Goal: Information Seeking & Learning: Learn about a topic

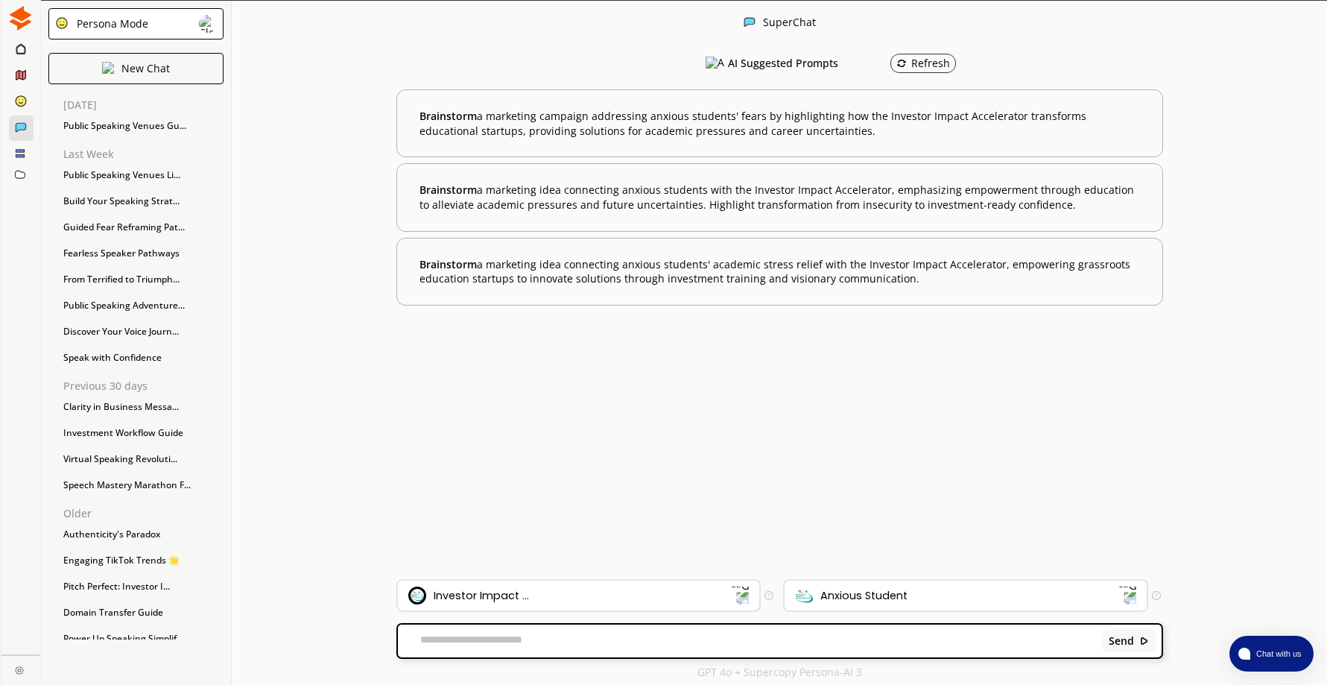
click at [565, 597] on div "Investor Impact ..." at bounding box center [569, 595] width 323 height 18
click at [564, 640] on textarea at bounding box center [747, 640] width 699 height 15
click at [555, 585] on div "Investor Impact ..." at bounding box center [579, 595] width 362 height 30
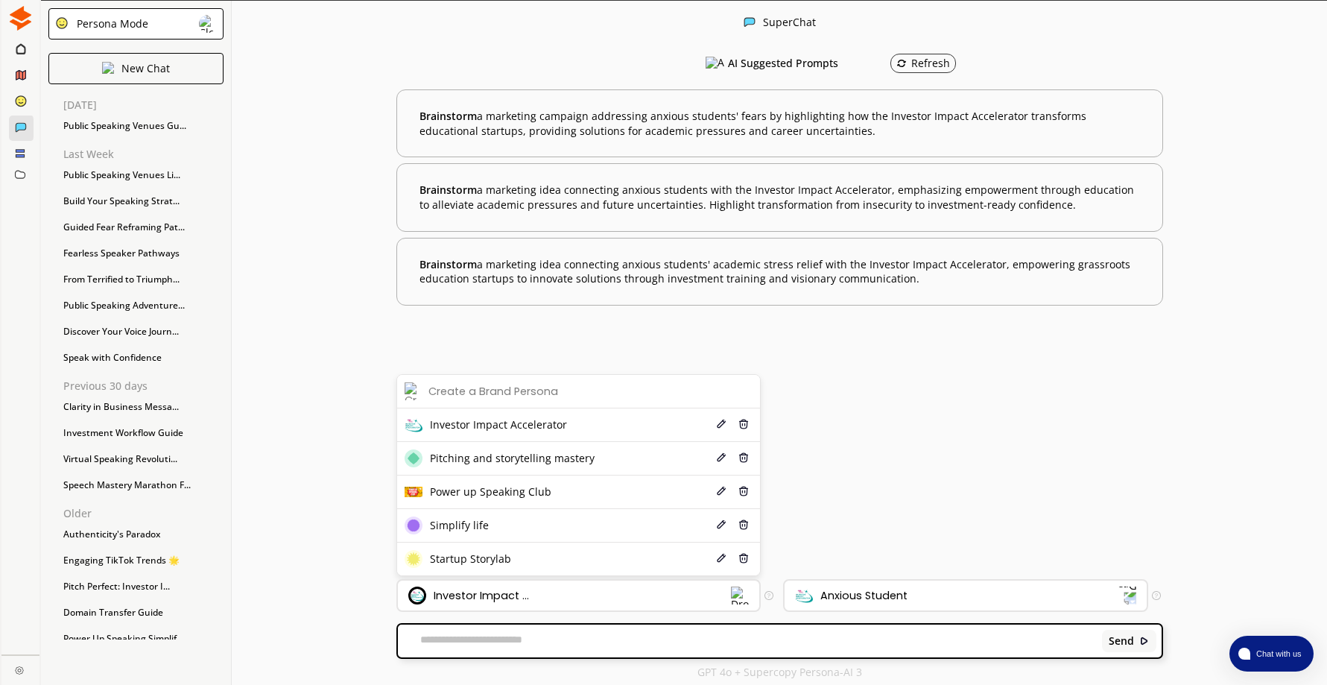
click at [547, 638] on textarea at bounding box center [747, 640] width 699 height 15
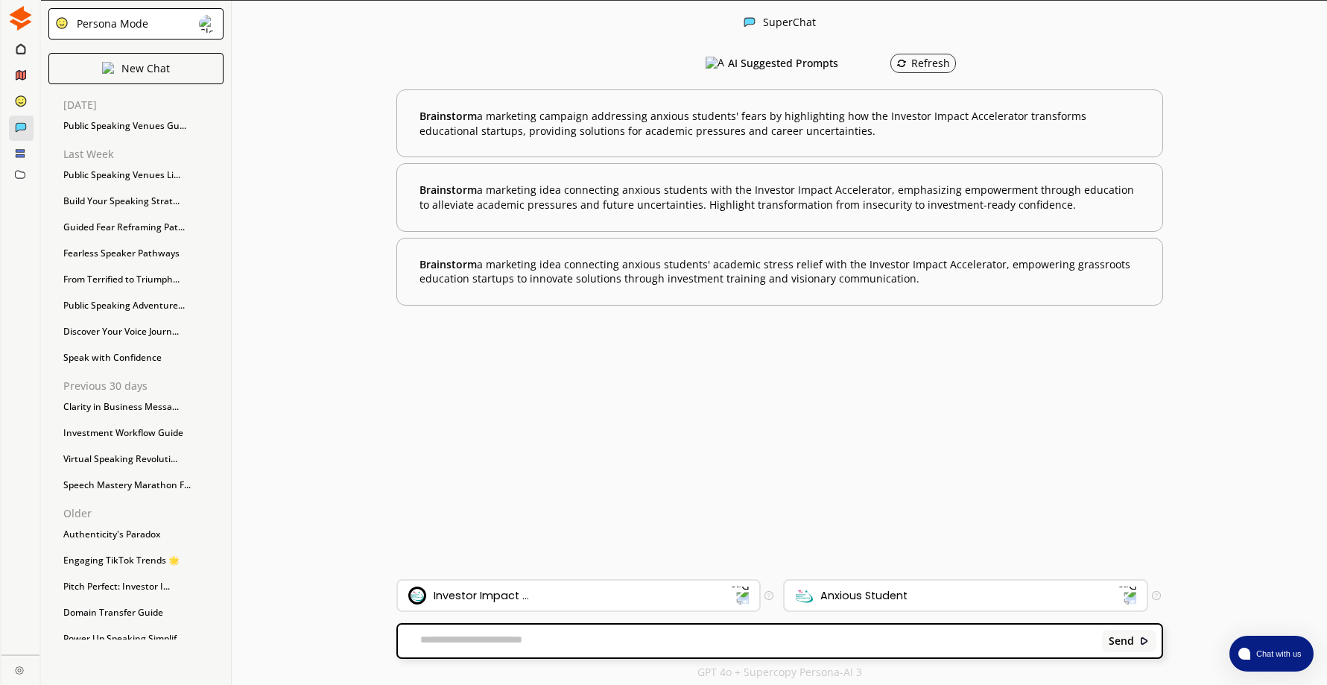
click at [927, 594] on div "Anxious Student" at bounding box center [956, 595] width 323 height 18
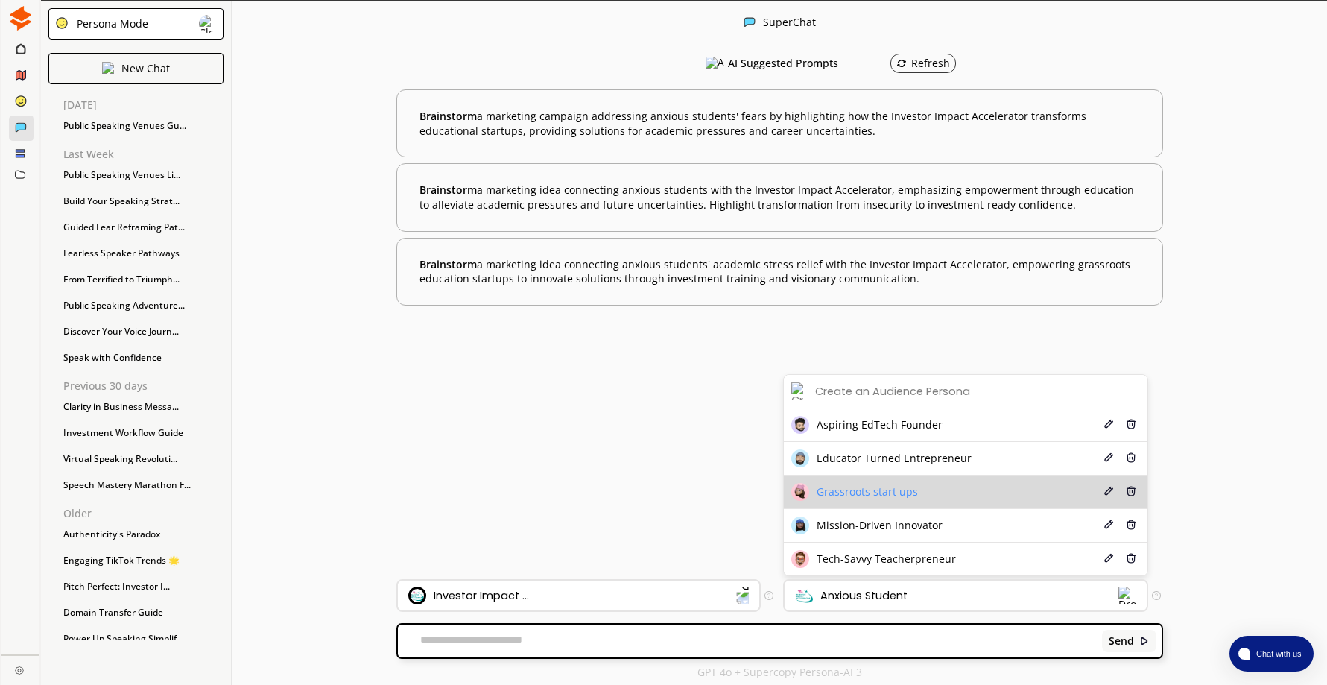
click at [895, 492] on span "Grassroots start ups" at bounding box center [866, 492] width 101 height 12
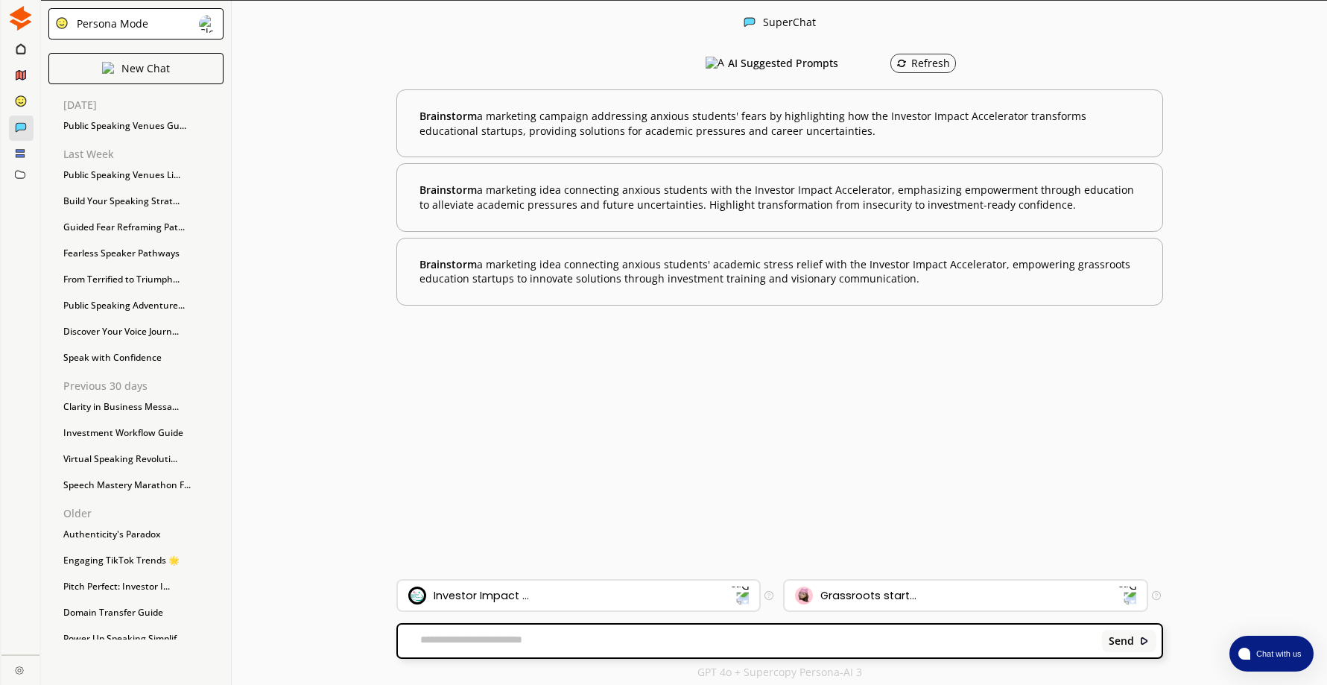
click at [536, 641] on textarea at bounding box center [747, 640] width 699 height 15
type textarea "*"
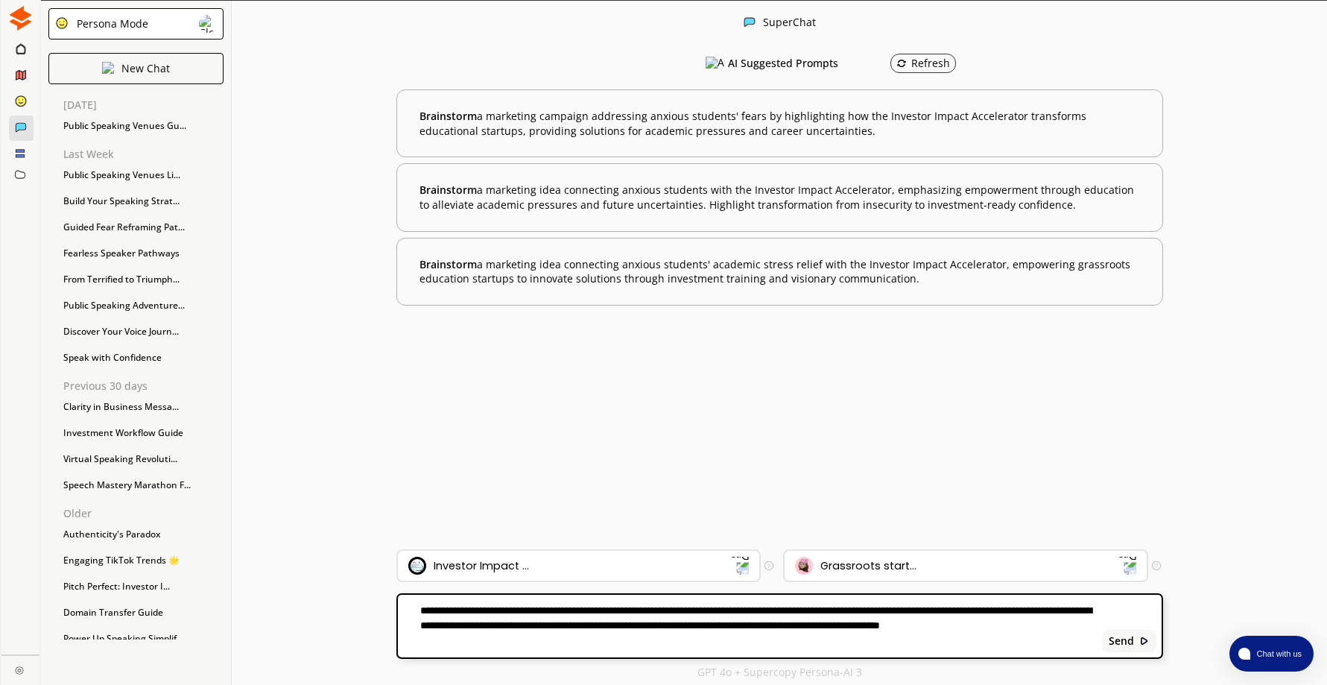
type textarea "**********"
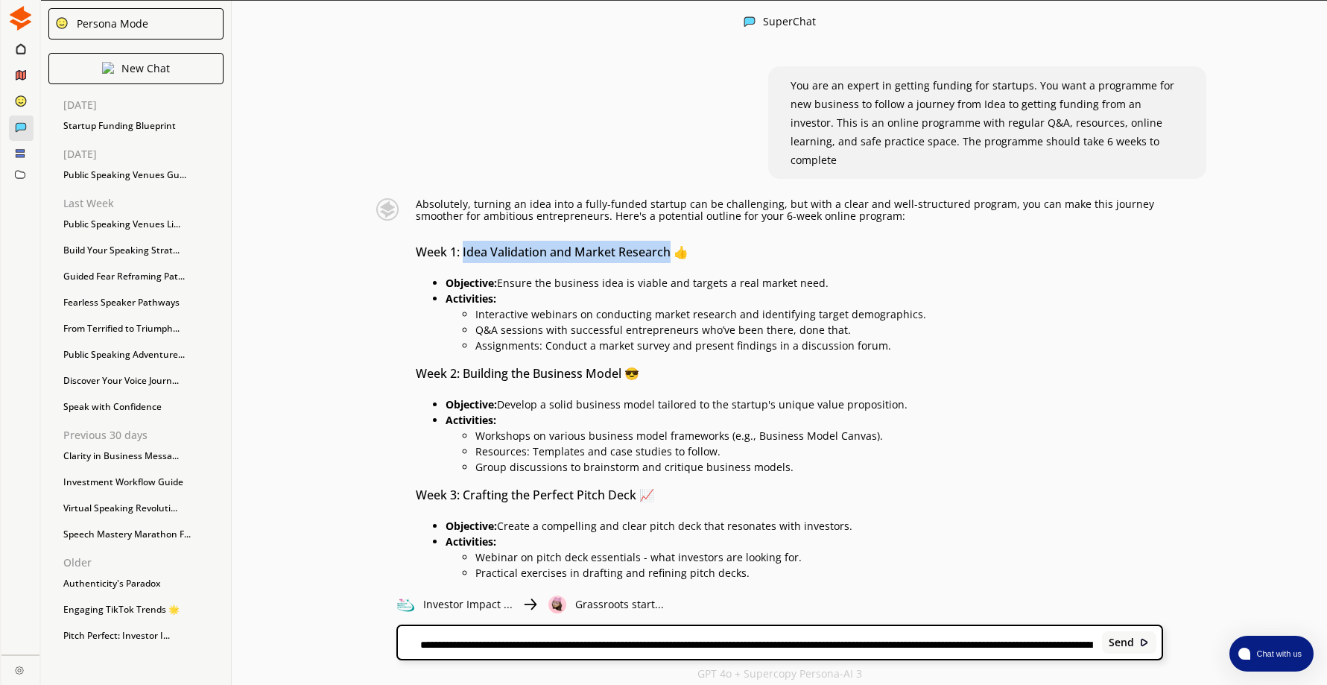
drag, startPoint x: 468, startPoint y: 232, endPoint x: 673, endPoint y: 228, distance: 205.6
click at [673, 241] on h3 "Week 1: Idea Validation and Market Research 👍" at bounding box center [789, 252] width 747 height 22
drag, startPoint x: 673, startPoint y: 228, endPoint x: 638, endPoint y: 229, distance: 35.8
copy h3 "Idea Validation and Market Research"
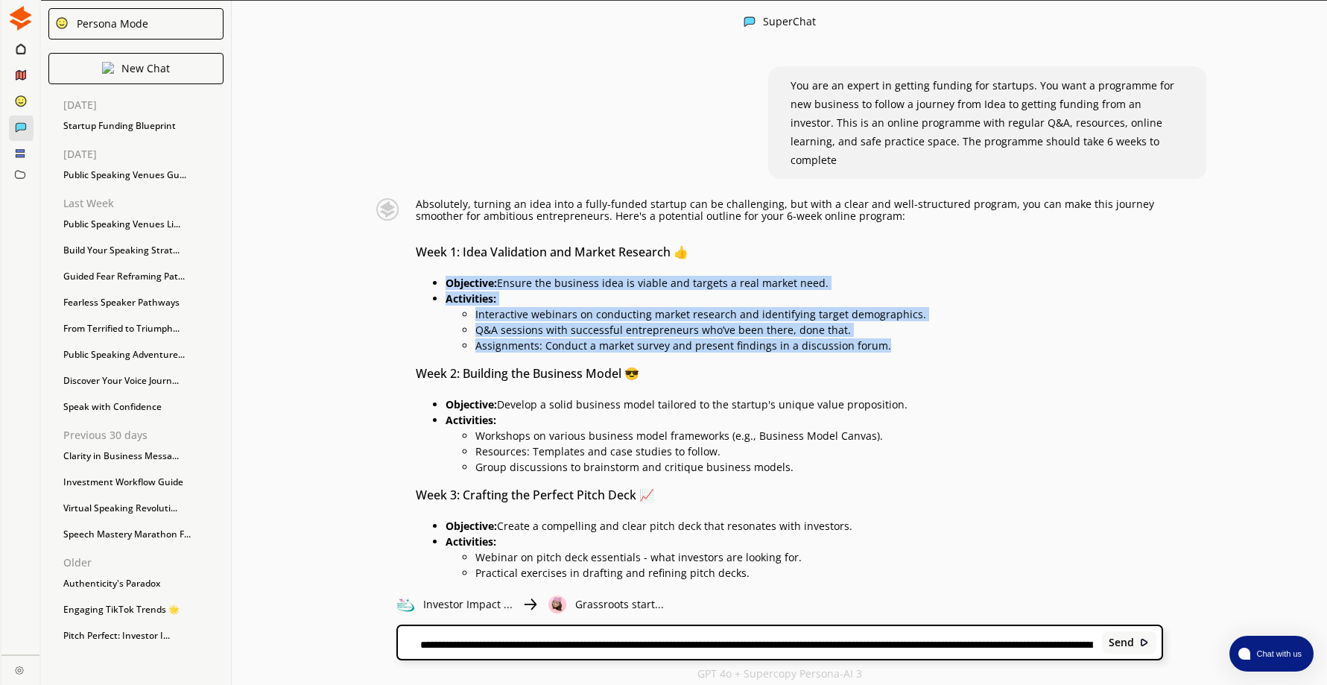
drag, startPoint x: 453, startPoint y: 264, endPoint x: 897, endPoint y: 321, distance: 447.7
click at [897, 321] on ul "Objective: Ensure the business idea is viable and targets a real market need. A…" at bounding box center [789, 312] width 747 height 78
copy ul "Objective: Ensure the business idea is viable and targets a real market need. A…"
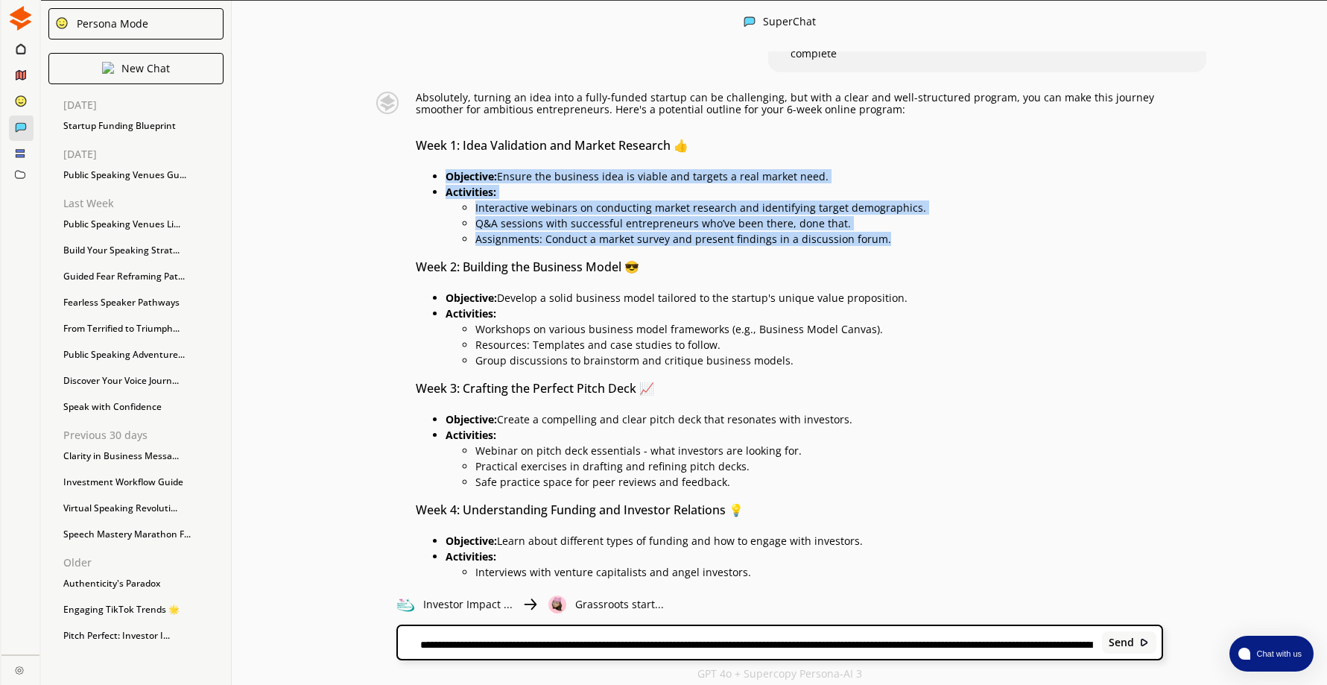
scroll to position [149, 0]
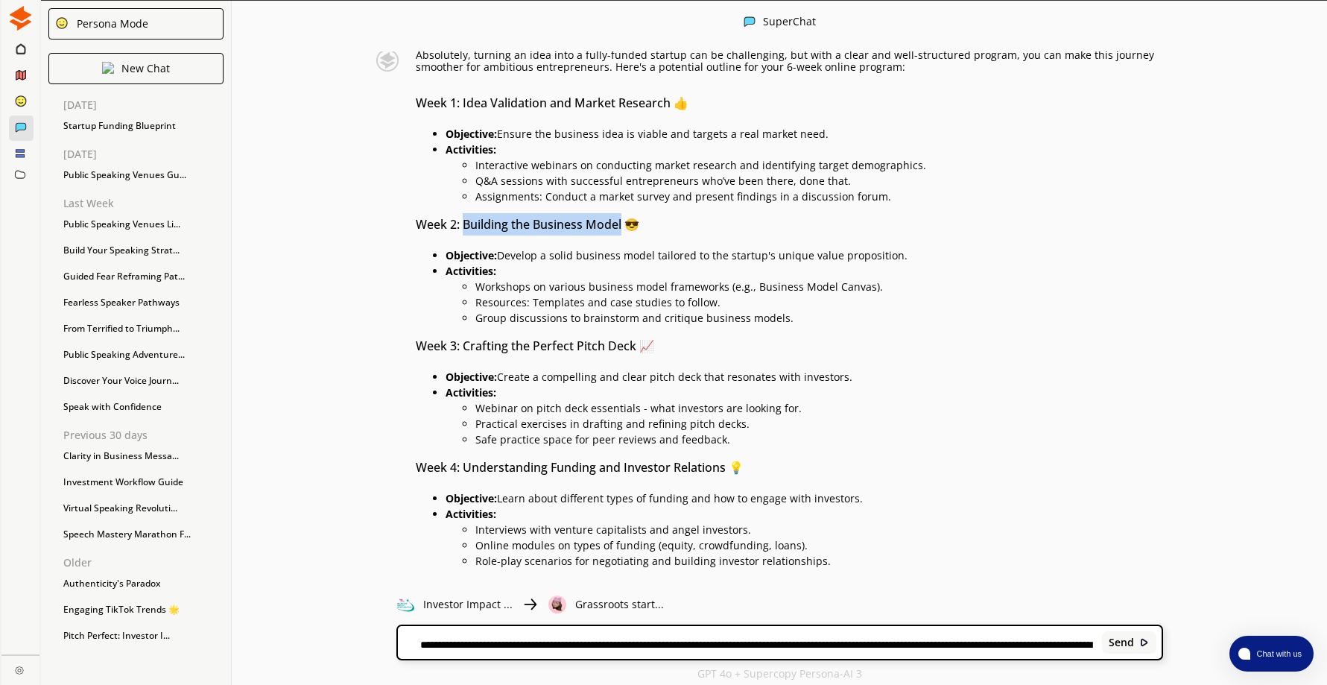
drag, startPoint x: 470, startPoint y: 205, endPoint x: 628, endPoint y: 204, distance: 157.9
click at [628, 213] on h3 "Week 2: Building the Business Model 😎" at bounding box center [789, 224] width 747 height 22
drag, startPoint x: 628, startPoint y: 204, endPoint x: 588, endPoint y: 200, distance: 39.7
copy h3 "Building the Business Model"
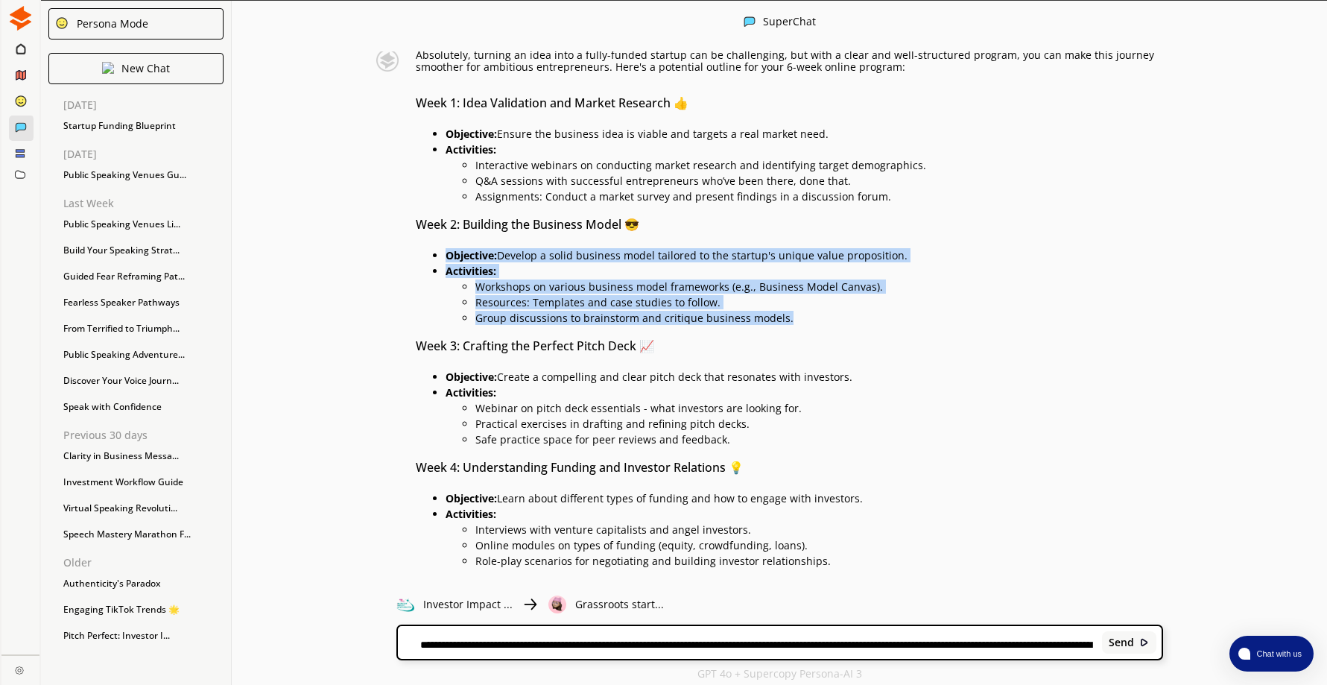
drag, startPoint x: 452, startPoint y: 232, endPoint x: 831, endPoint y: 296, distance: 383.8
click at [831, 296] on ul "Objective: Develop a solid business model tailored to the startup's unique valu…" at bounding box center [789, 285] width 747 height 78
copy ul "Objective: Develop a solid business model tailored to the startup's unique valu…"
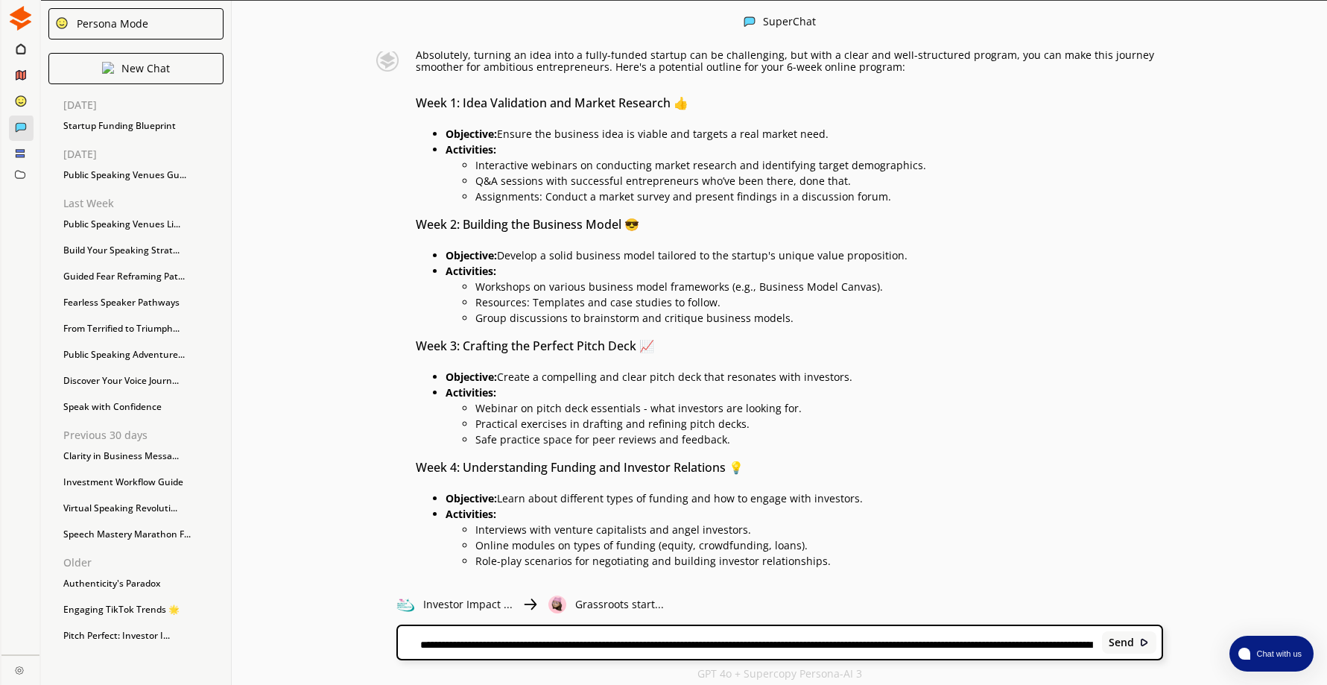
click at [679, 213] on h3 "Week 2: Building the Business Model 😎" at bounding box center [789, 224] width 747 height 22
drag, startPoint x: 452, startPoint y: 235, endPoint x: 942, endPoint y: 236, distance: 490.1
click at [942, 250] on p "Objective: Develop a solid business model tailored to the startup's unique valu…" at bounding box center [803, 256] width 717 height 12
copy p "Objective: Develop a solid business model tailored to the startup's unique valu…"
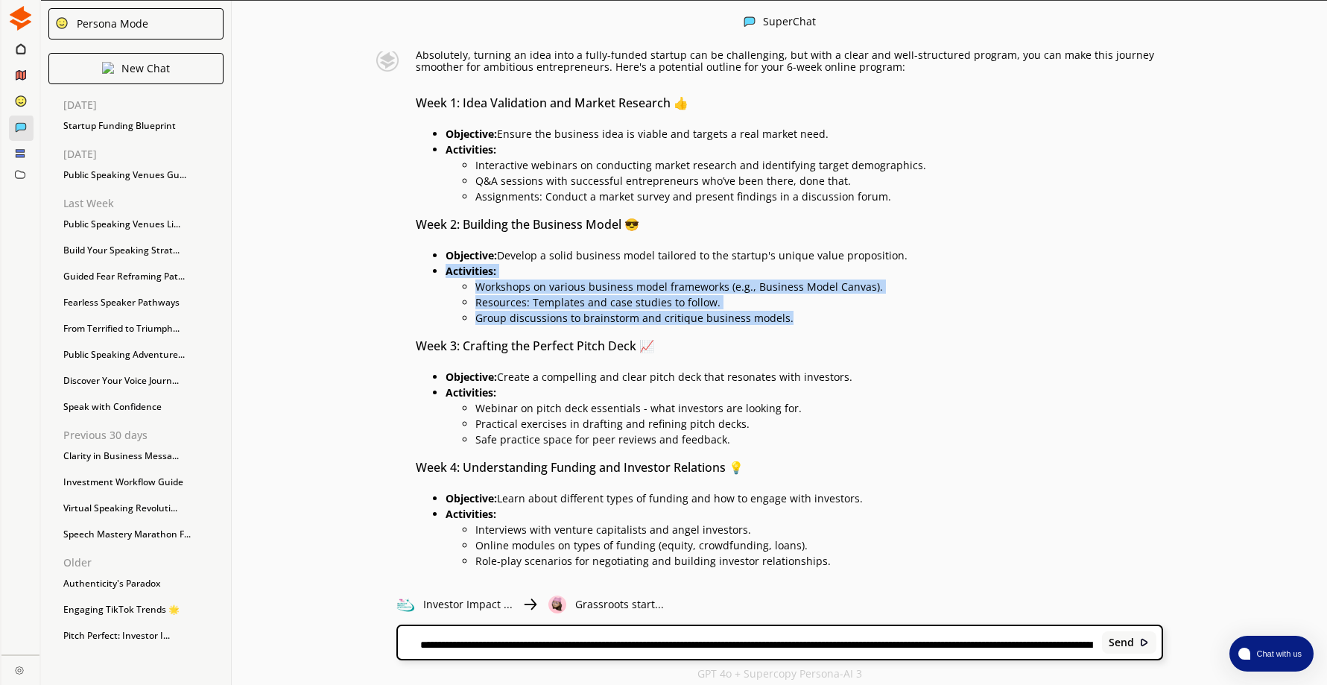
drag, startPoint x: 452, startPoint y: 251, endPoint x: 809, endPoint y: 298, distance: 359.9
click at [809, 298] on li "Activities: Workshops on various business model frameworks (e.g., Business Mode…" at bounding box center [803, 292] width 717 height 63
copy li "Activities: Workshops on various business model frameworks (e.g., Business Mode…"
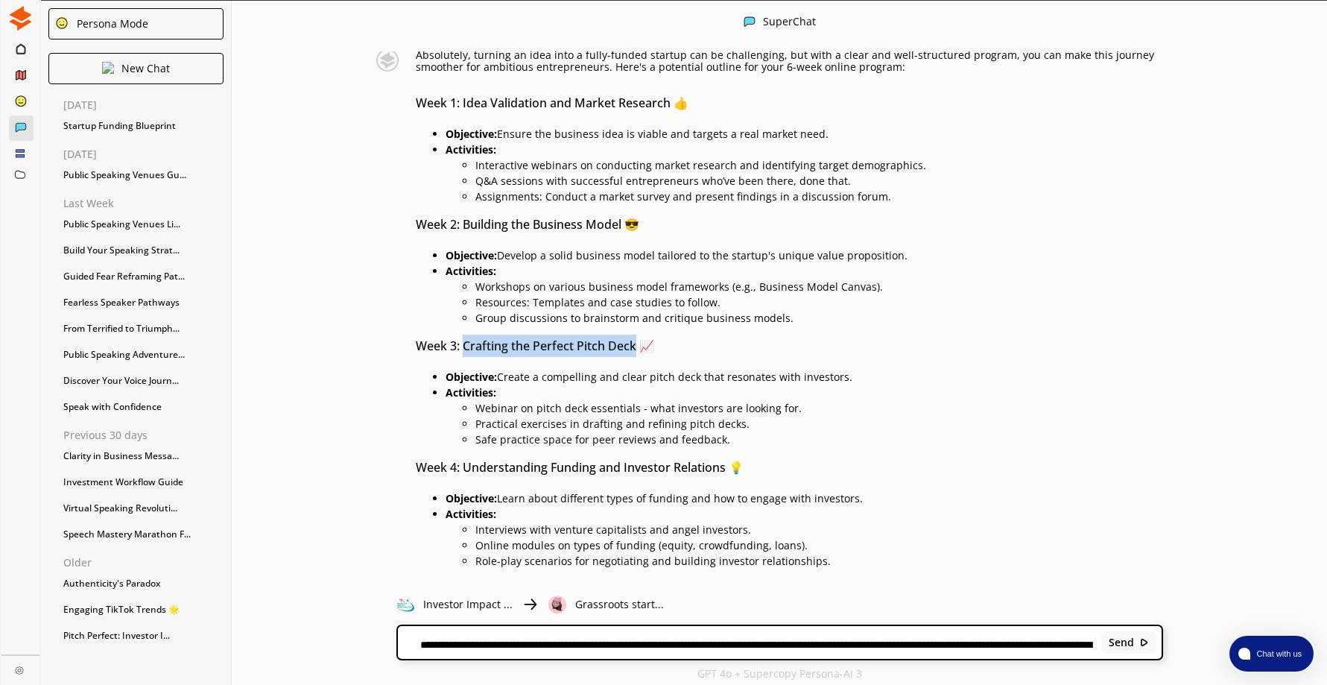
drag, startPoint x: 469, startPoint y: 329, endPoint x: 641, endPoint y: 326, distance: 172.1
click at [641, 334] on h3 "Week 3: Crafting the Perfect Pitch Deck 📈" at bounding box center [789, 345] width 747 height 22
drag, startPoint x: 641, startPoint y: 326, endPoint x: 601, endPoint y: 326, distance: 40.2
copy h3 "Crafting the Perfect Pitch Deck"
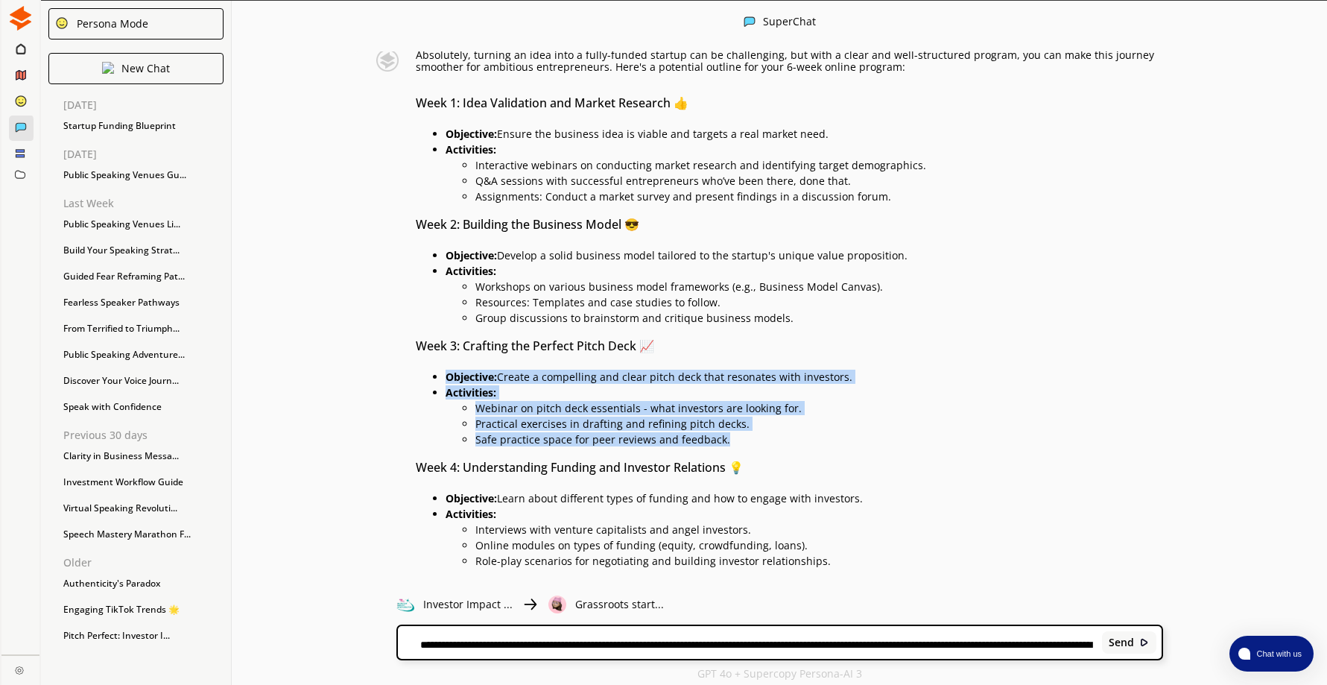
drag, startPoint x: 454, startPoint y: 358, endPoint x: 762, endPoint y: 420, distance: 314.7
click at [762, 420] on ul "Objective: Create a compelling and clear pitch deck that resonates with investo…" at bounding box center [789, 406] width 747 height 78
drag, startPoint x: 762, startPoint y: 420, endPoint x: 652, endPoint y: 403, distance: 111.6
copy ul "Objective: Create a compelling and clear pitch deck that resonates with investo…"
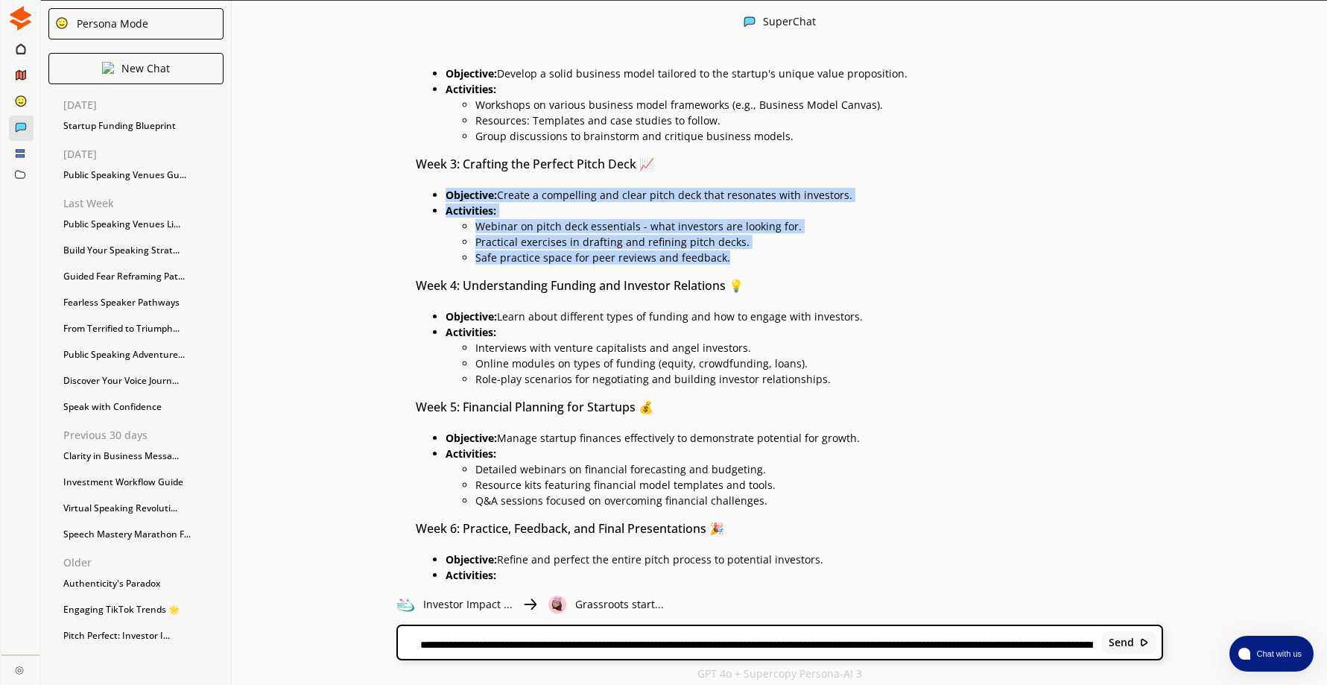
scroll to position [372, 0]
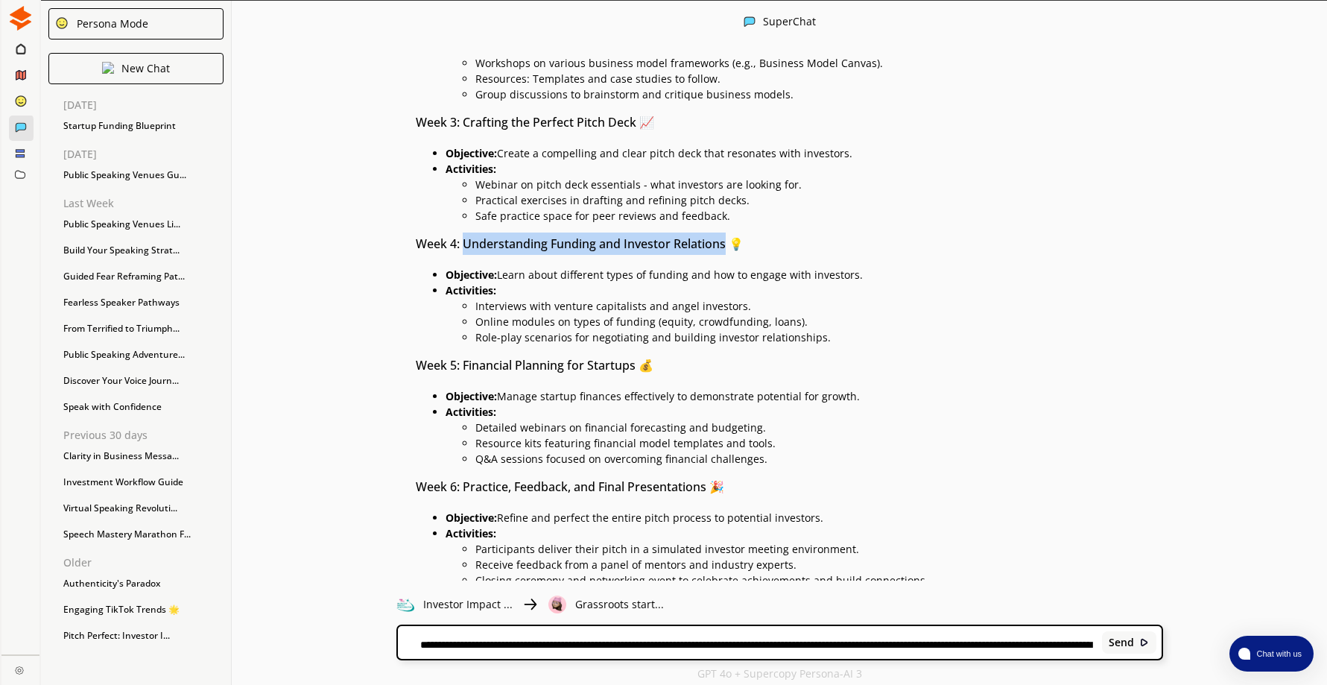
drag, startPoint x: 468, startPoint y: 222, endPoint x: 722, endPoint y: 228, distance: 254.1
click at [722, 232] on h3 "Week 4: Understanding Funding and Investor Relations 💡" at bounding box center [789, 243] width 747 height 22
drag, startPoint x: 722, startPoint y: 228, endPoint x: 688, endPoint y: 229, distance: 33.5
copy h3 "Understanding Funding and Investor Relation"
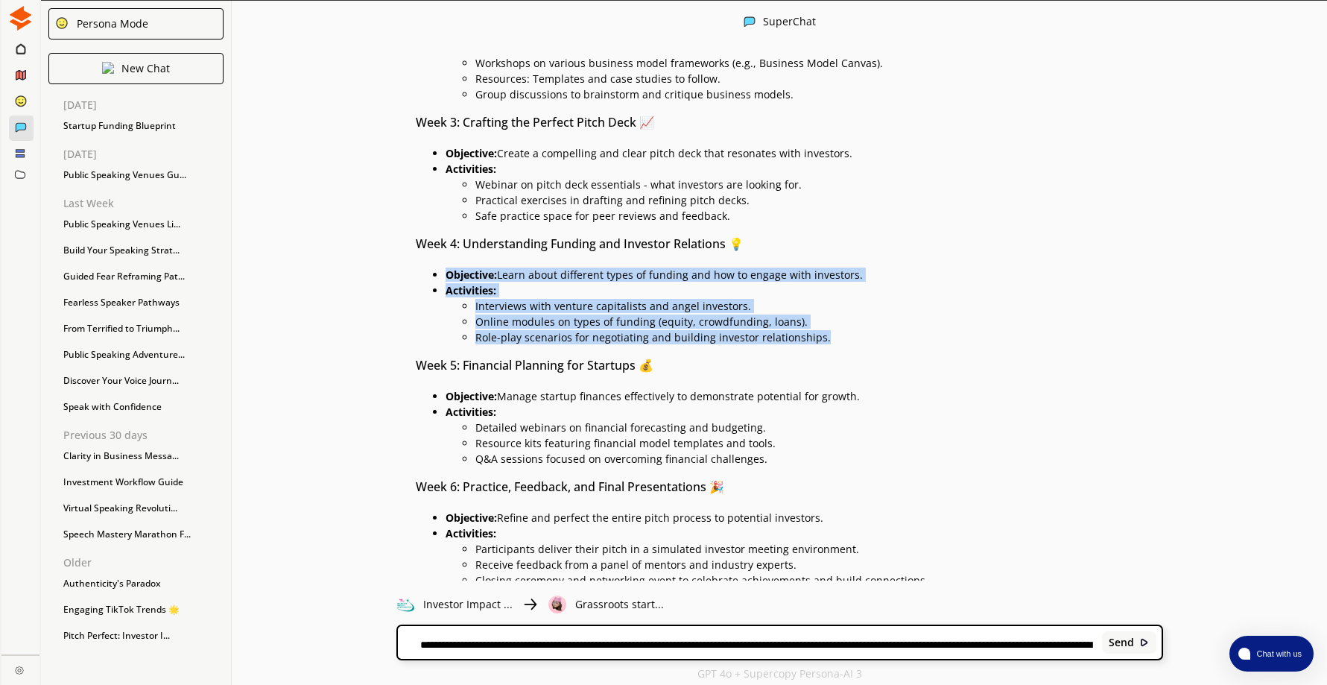
drag, startPoint x: 451, startPoint y: 253, endPoint x: 872, endPoint y: 314, distance: 425.2
click at [872, 314] on ul "Objective: Learn about different types of funding and how to engage with invest…" at bounding box center [789, 304] width 747 height 78
copy ul "Objective: Learn about different types of funding and how to engage with invest…"
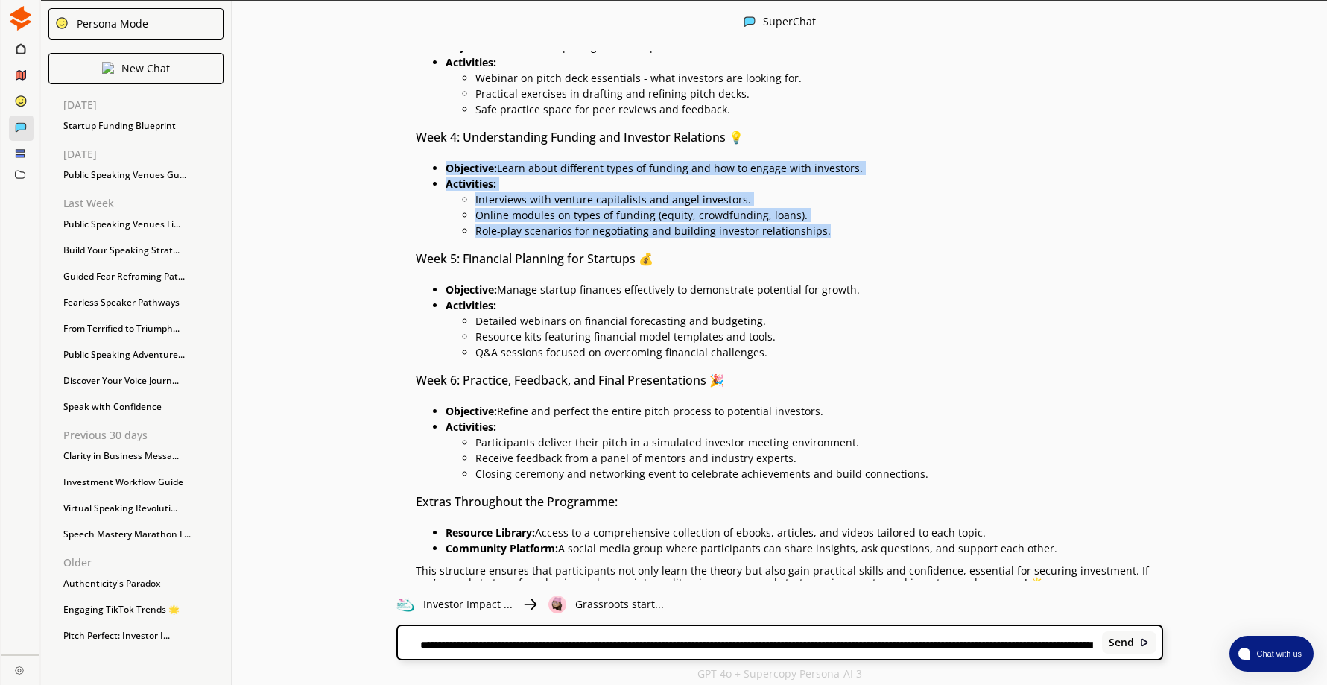
scroll to position [497, 0]
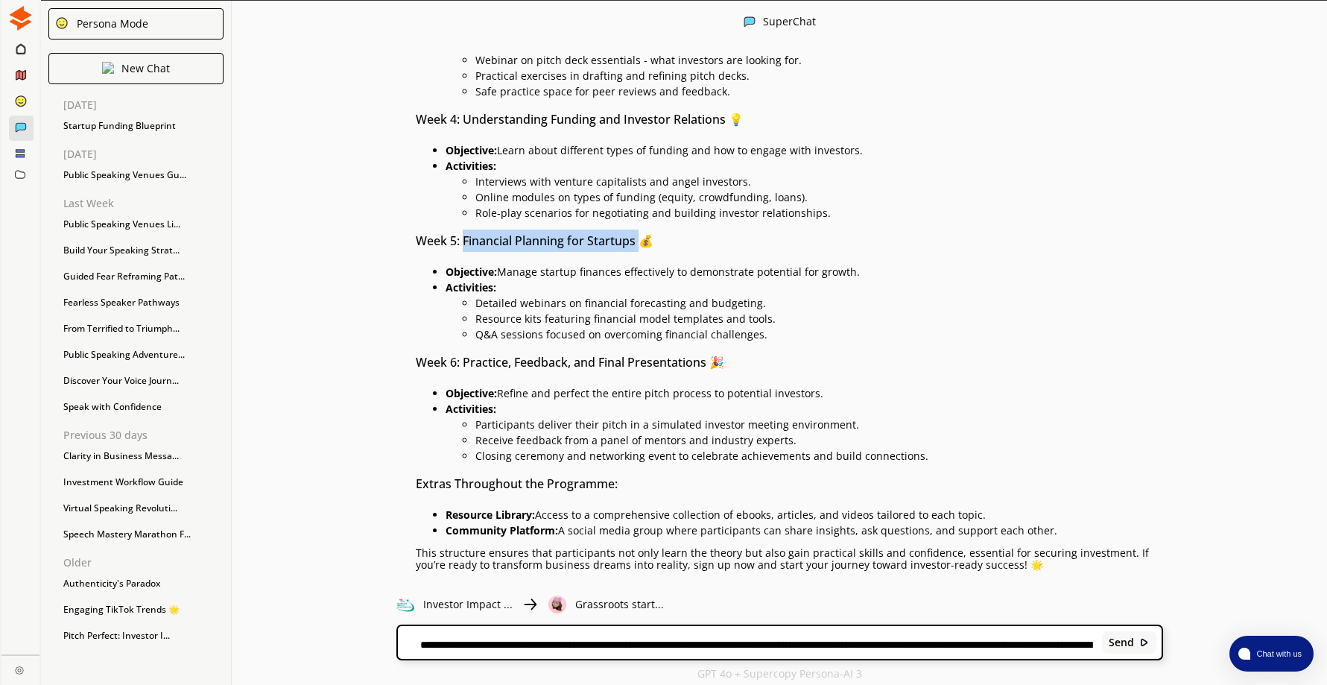
drag, startPoint x: 469, startPoint y: 220, endPoint x: 649, endPoint y: 218, distance: 179.5
click at [649, 229] on h3 "Week 5: Financial Planning for Startups 💰" at bounding box center [789, 240] width 747 height 22
drag, startPoint x: 649, startPoint y: 218, endPoint x: 631, endPoint y: 224, distance: 19.1
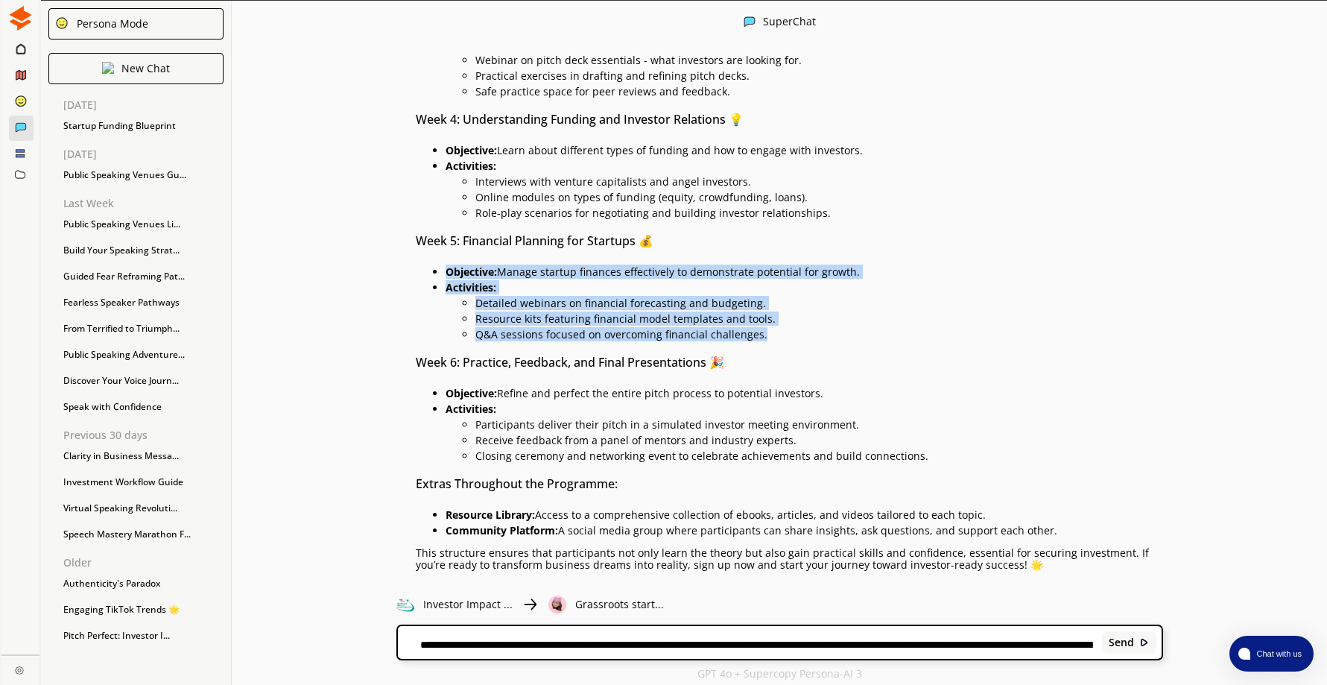
drag, startPoint x: 451, startPoint y: 249, endPoint x: 777, endPoint y: 320, distance: 333.1
click at [777, 320] on ul "Objective: Manage startup finances effectively to demonstrate potential for gro…" at bounding box center [789, 301] width 747 height 78
drag, startPoint x: 777, startPoint y: 320, endPoint x: 669, endPoint y: 304, distance: 109.1
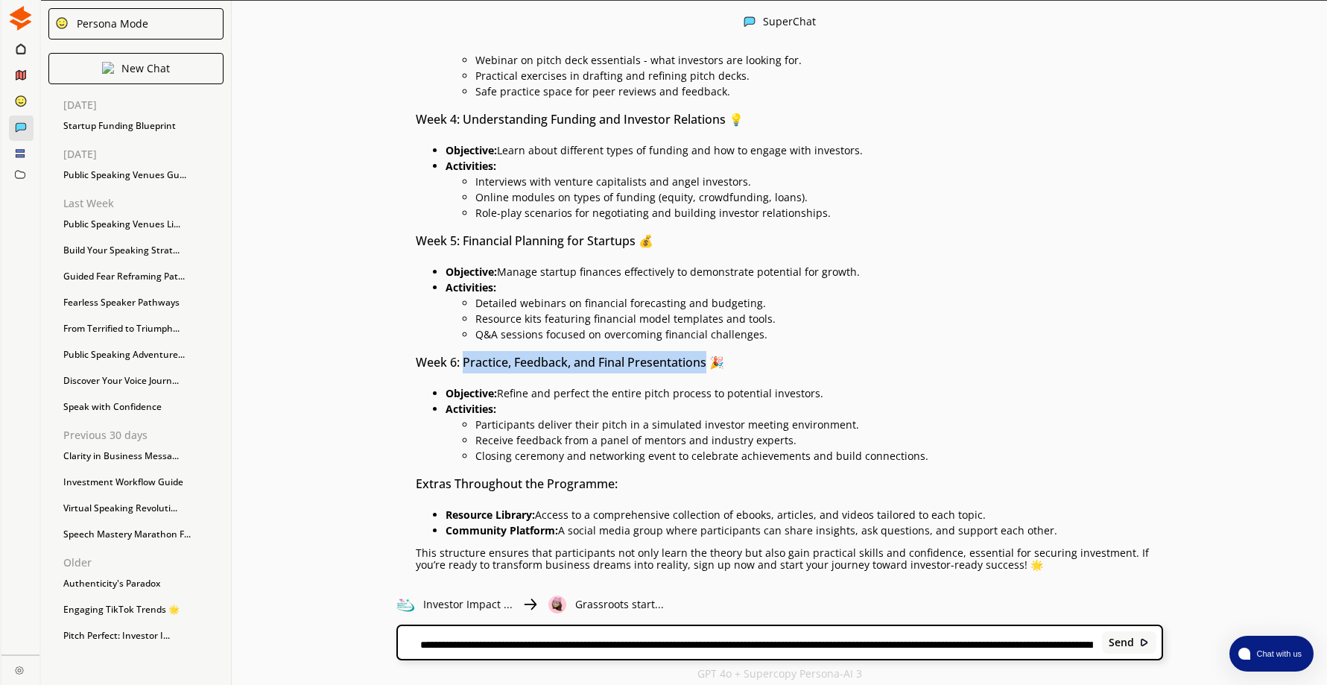
drag, startPoint x: 469, startPoint y: 341, endPoint x: 713, endPoint y: 352, distance: 243.8
click at [713, 352] on h3 "Week 6: Practice, Feedback, and Final Presentations 🎉" at bounding box center [789, 362] width 747 height 22
drag, startPoint x: 713, startPoint y: 352, endPoint x: 691, endPoint y: 342, distance: 24.4
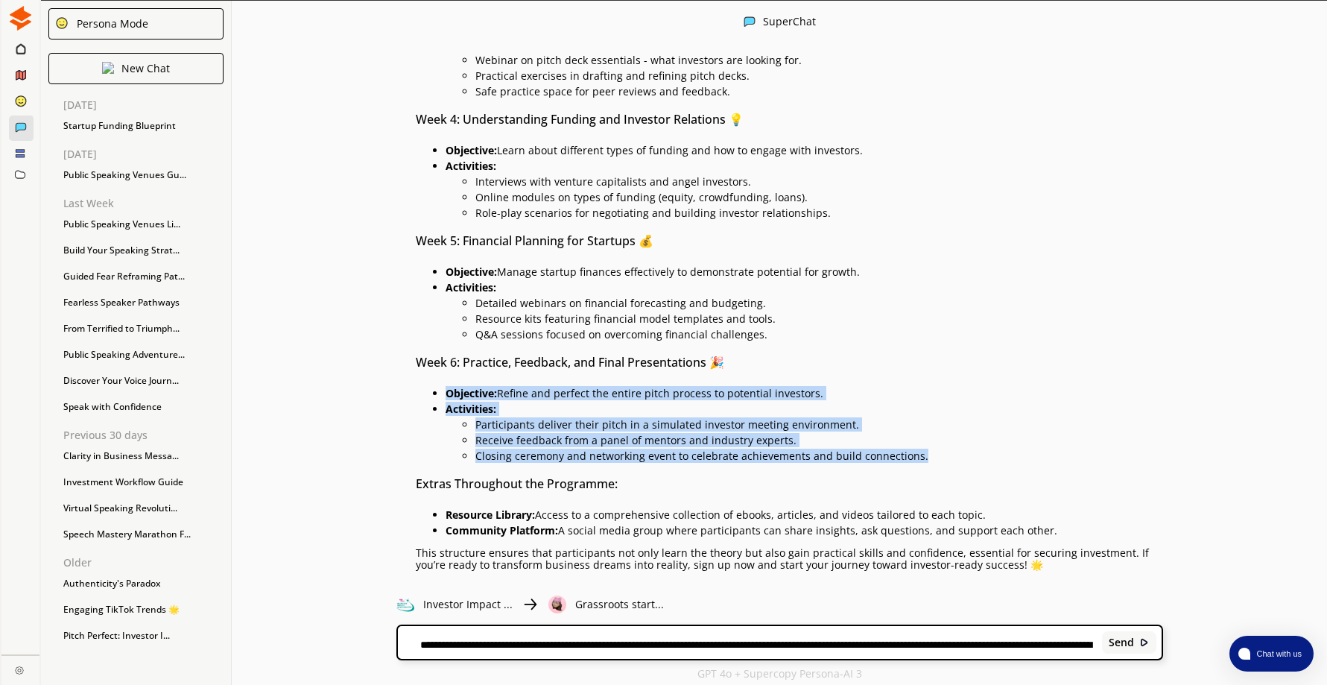
drag, startPoint x: 452, startPoint y: 375, endPoint x: 968, endPoint y: 439, distance: 520.3
click at [968, 439] on ul "Objective: Refine and perfect the entire pitch process to potential investors. …" at bounding box center [789, 423] width 747 height 78
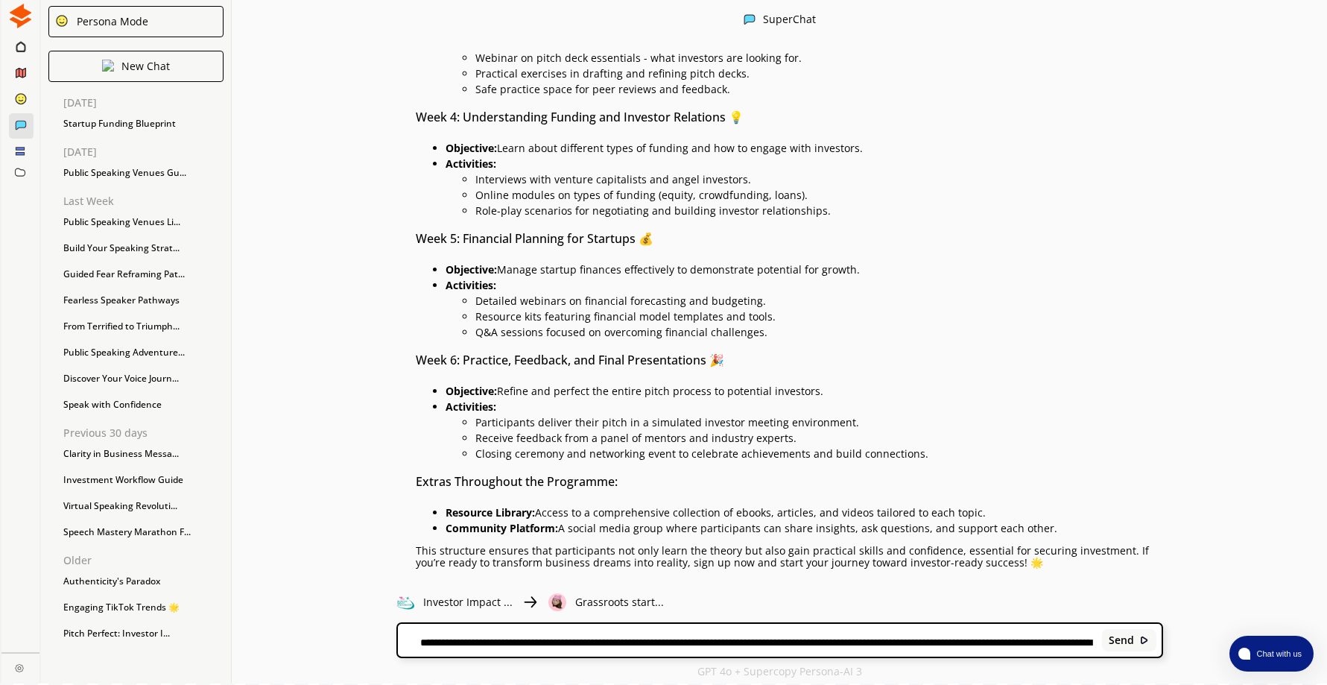
click at [487, 644] on textarea "**********" at bounding box center [747, 641] width 699 height 12
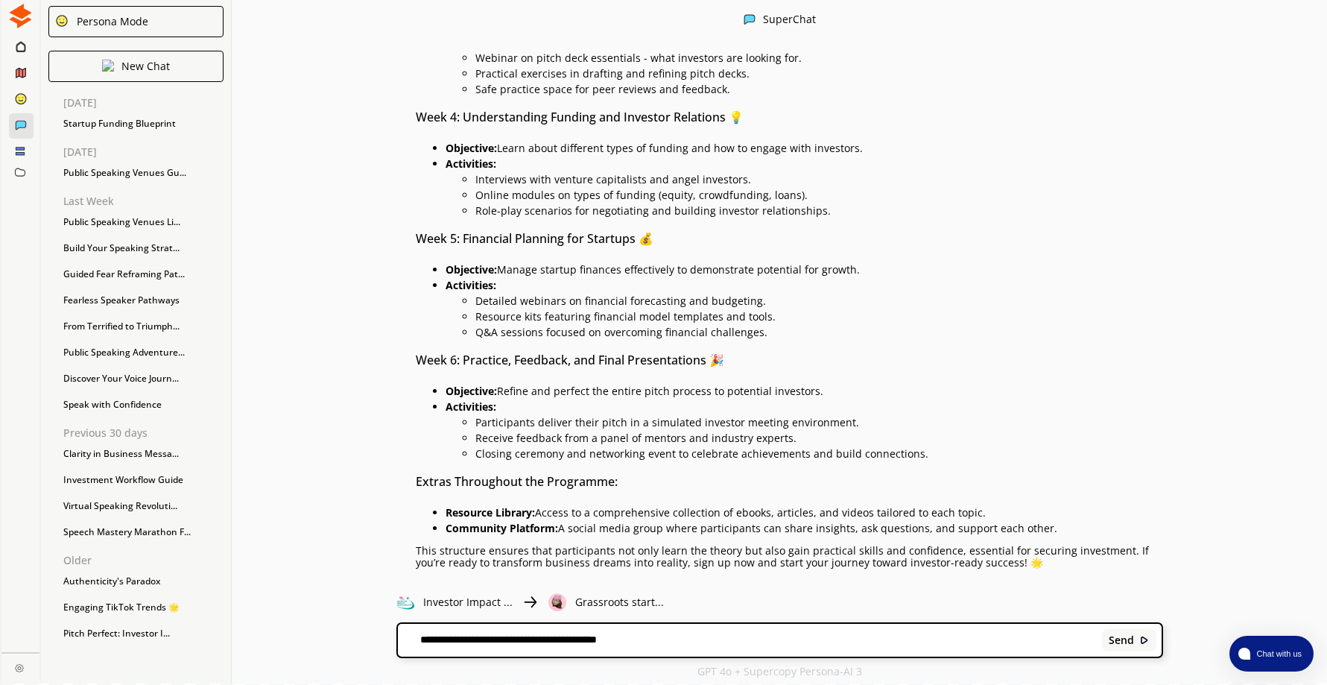
type textarea "**********"
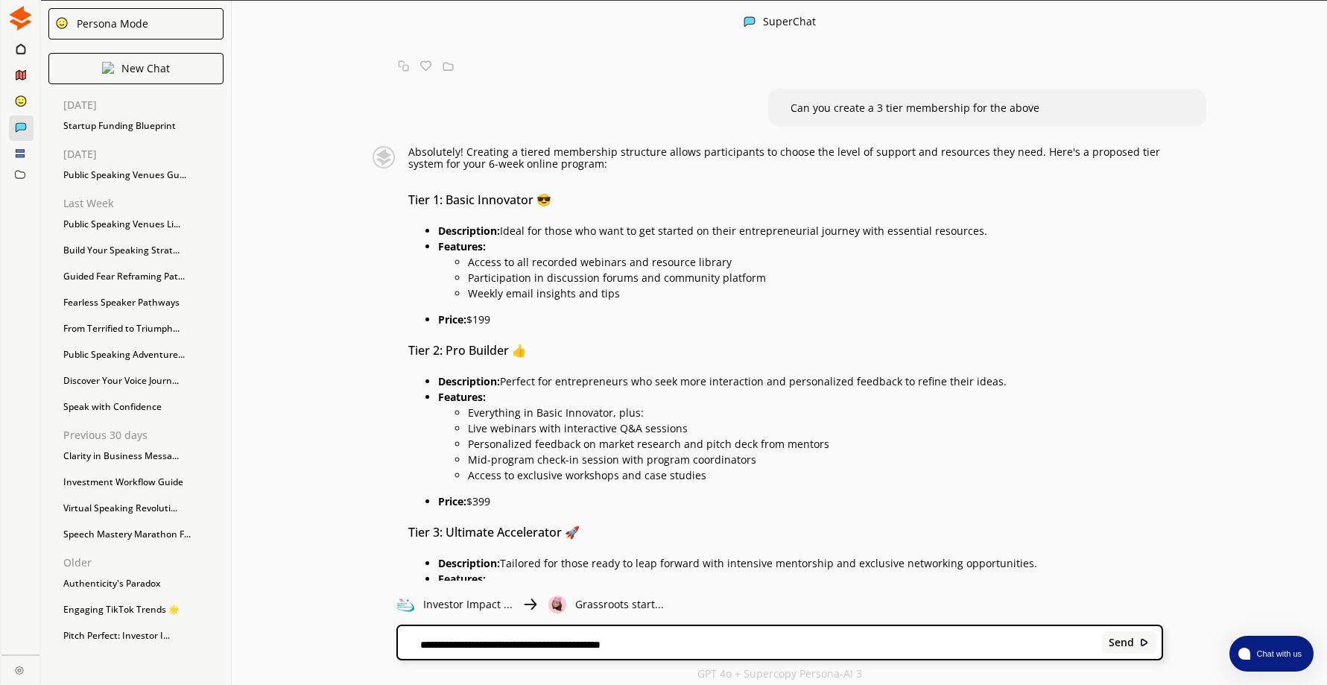
scroll to position [1032, 0]
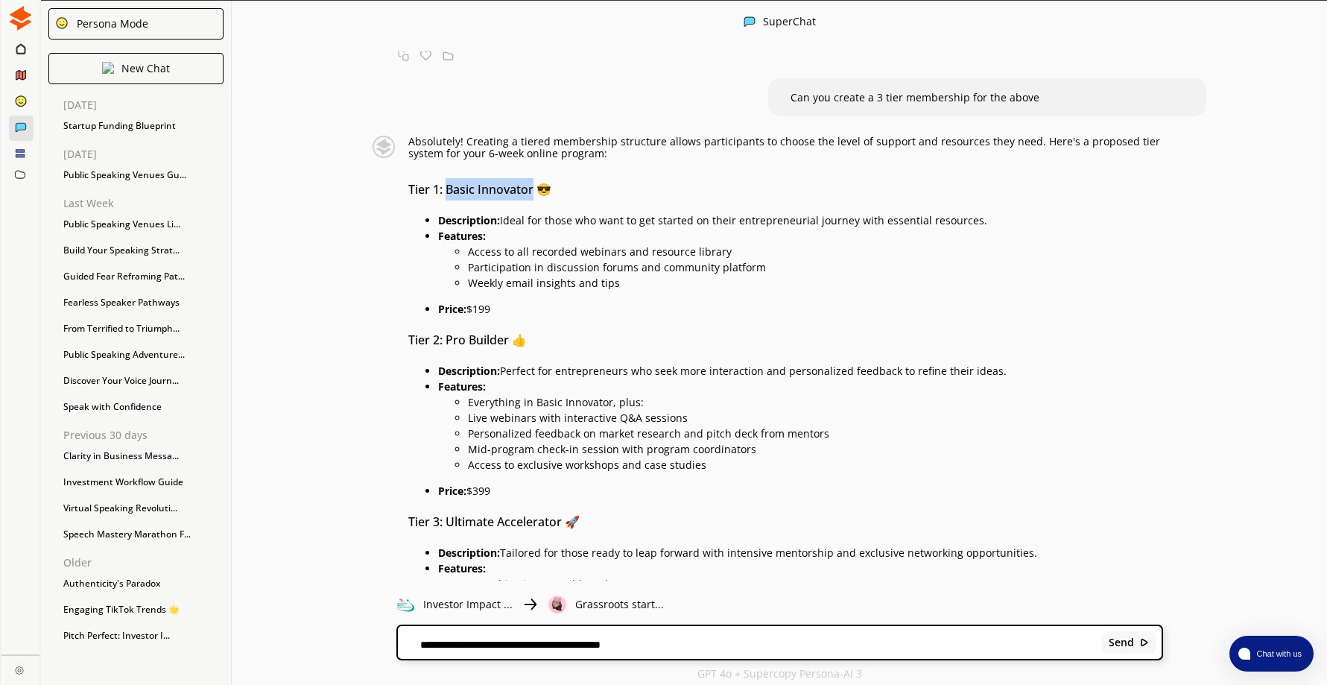
drag, startPoint x: 451, startPoint y: 169, endPoint x: 539, endPoint y: 172, distance: 87.9
click at [539, 178] on h3 "Tier 1: Basic Innovator 😎" at bounding box center [785, 189] width 754 height 22
drag, startPoint x: 539, startPoint y: 172, endPoint x: 518, endPoint y: 168, distance: 21.2
drag, startPoint x: 510, startPoint y: 203, endPoint x: 987, endPoint y: 199, distance: 477.5
click at [987, 215] on p "Description: Ideal for those who want to get started on their entrepreneurial j…" at bounding box center [800, 221] width 724 height 12
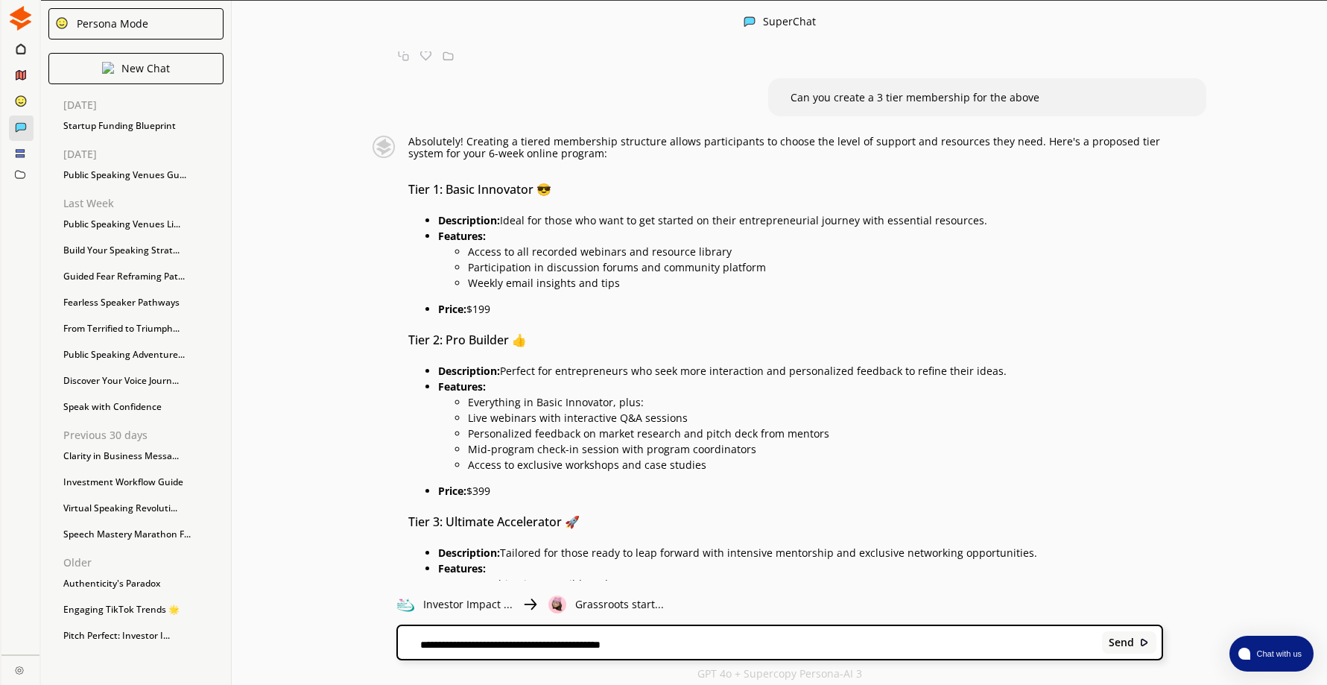
drag, startPoint x: 987, startPoint y: 199, endPoint x: 951, endPoint y: 200, distance: 35.8
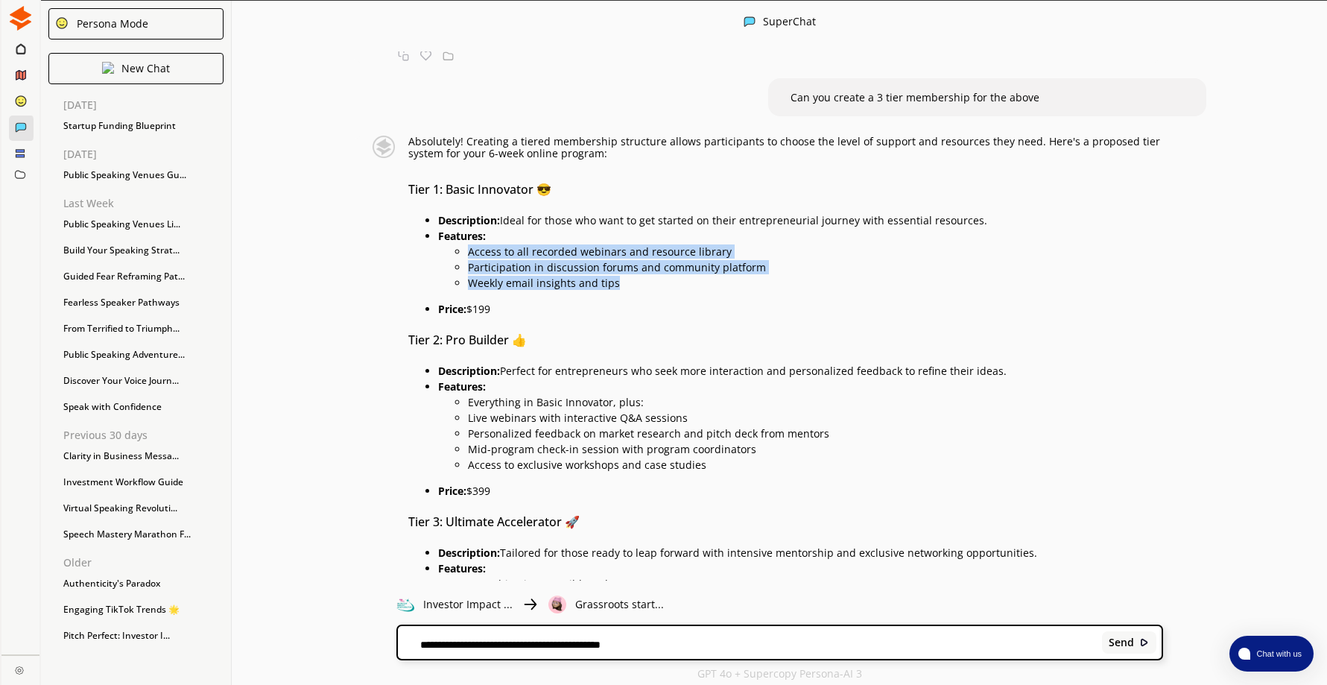
drag, startPoint x: 475, startPoint y: 235, endPoint x: 665, endPoint y: 270, distance: 193.7
click at [665, 270] on ul "Access to all recorded webinars and resource library Participation in discussio…" at bounding box center [800, 265] width 724 height 47
drag, startPoint x: 665, startPoint y: 270, endPoint x: 583, endPoint y: 243, distance: 86.9
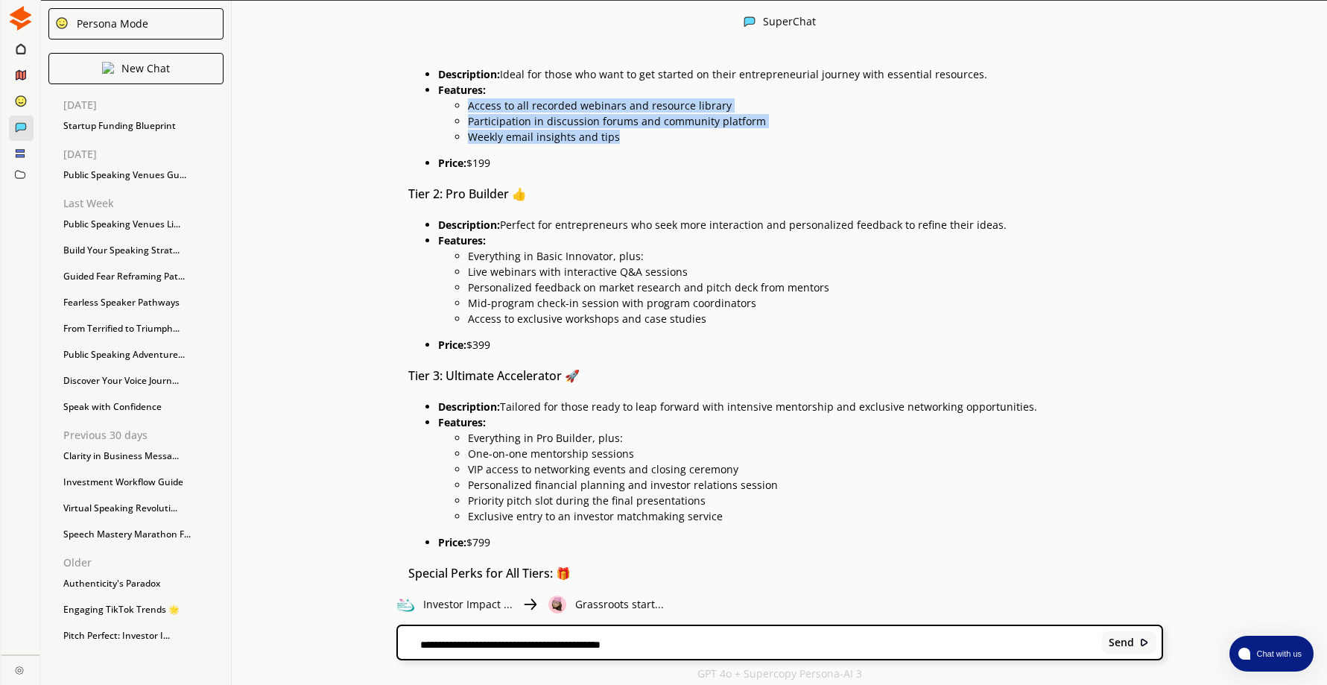
scroll to position [1181, 0]
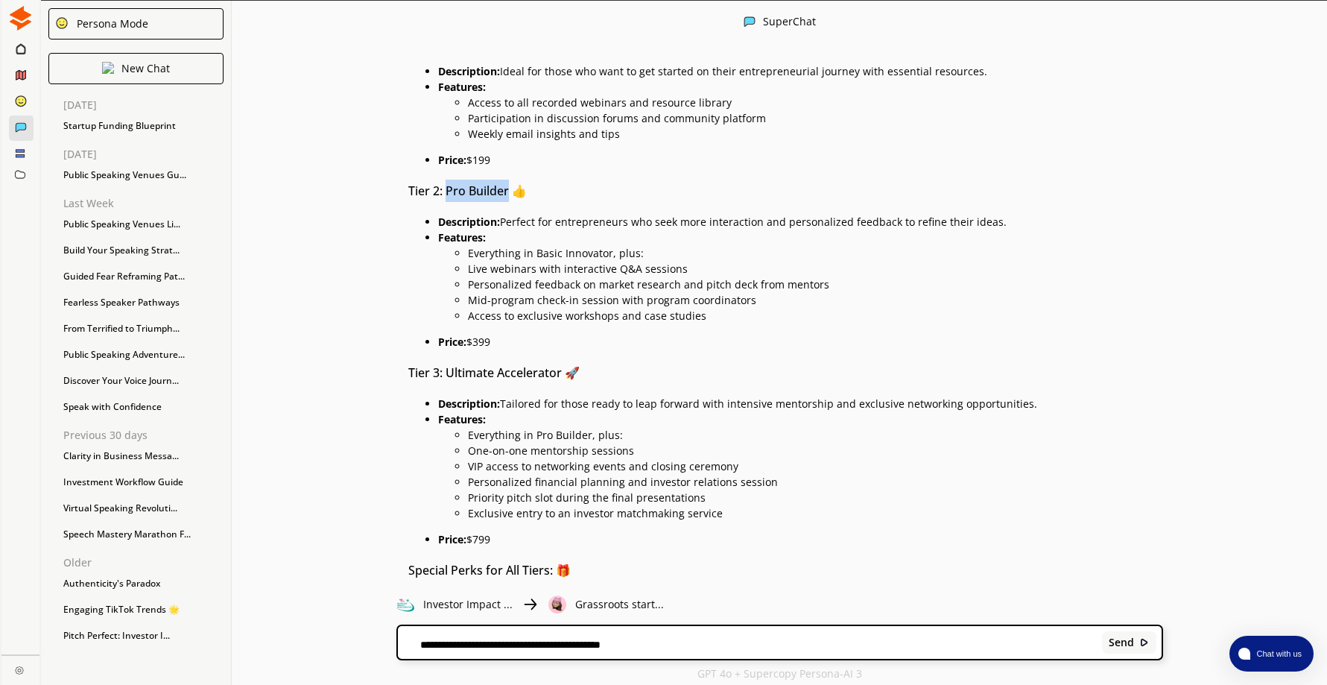
drag, startPoint x: 452, startPoint y: 172, endPoint x: 513, endPoint y: 171, distance: 61.1
click at [513, 180] on h3 "Tier 2: Pro Builder 👍" at bounding box center [785, 191] width 754 height 22
drag, startPoint x: 513, startPoint y: 171, endPoint x: 473, endPoint y: 174, distance: 40.3
drag, startPoint x: 511, startPoint y: 202, endPoint x: 1005, endPoint y: 204, distance: 493.9
click at [1005, 216] on p "Description: Perfect for entrepreneurs who seek more interaction and personaliz…" at bounding box center [800, 222] width 724 height 12
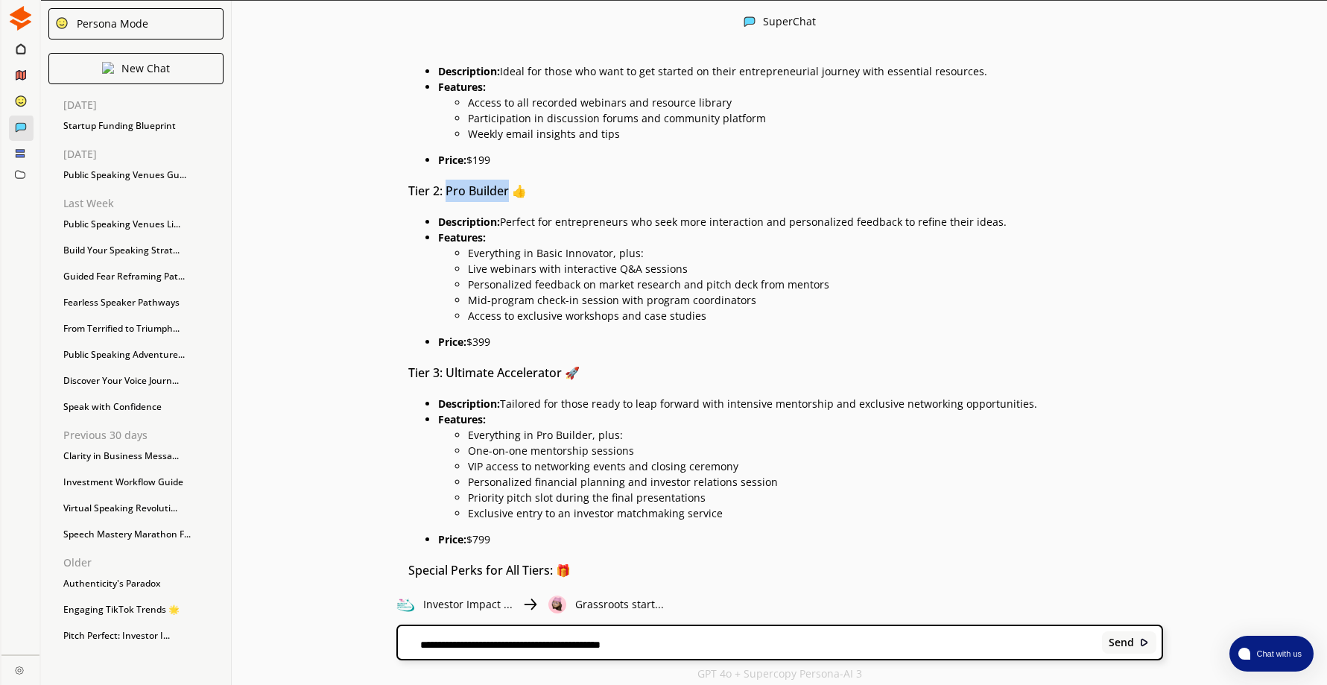
drag, startPoint x: 1005, startPoint y: 204, endPoint x: 968, endPoint y: 199, distance: 37.6
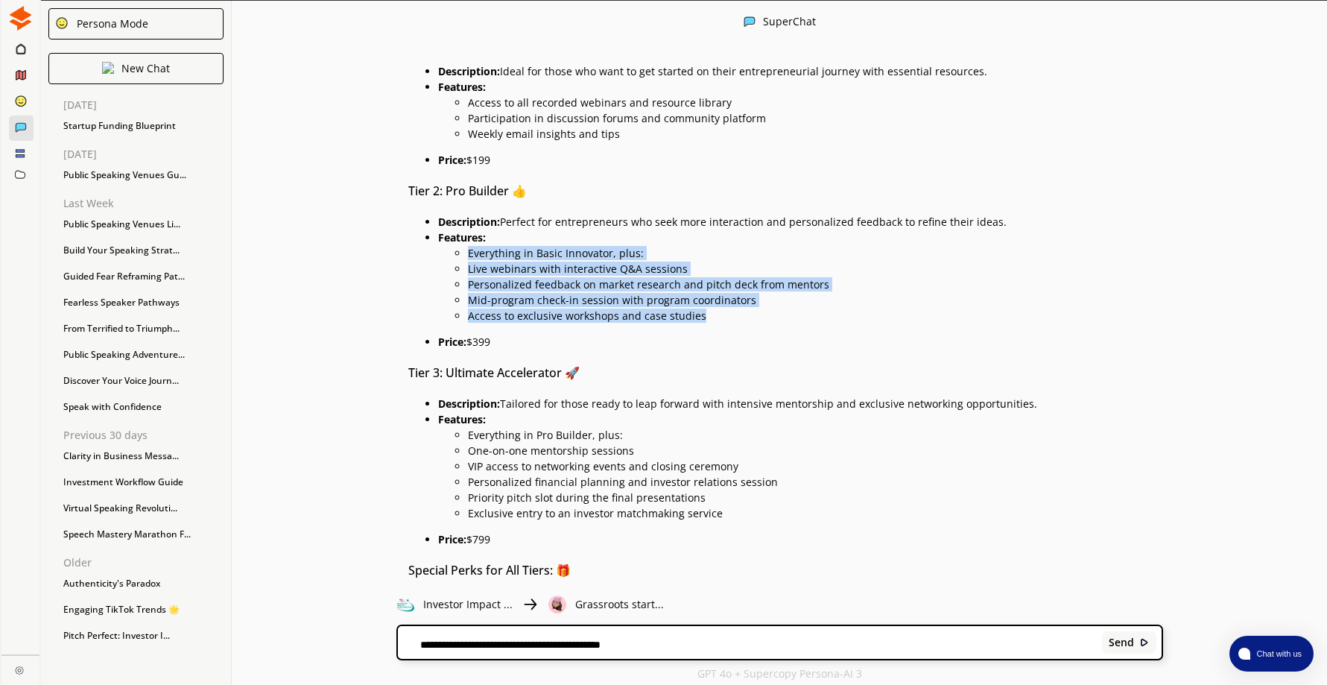
drag, startPoint x: 474, startPoint y: 236, endPoint x: 746, endPoint y: 302, distance: 280.4
click at [746, 302] on ul "Everything in Basic Innovator, plus: Live webinars with interactive Q&A session…" at bounding box center [800, 283] width 724 height 78
drag, startPoint x: 746, startPoint y: 302, endPoint x: 633, endPoint y: 279, distance: 115.4
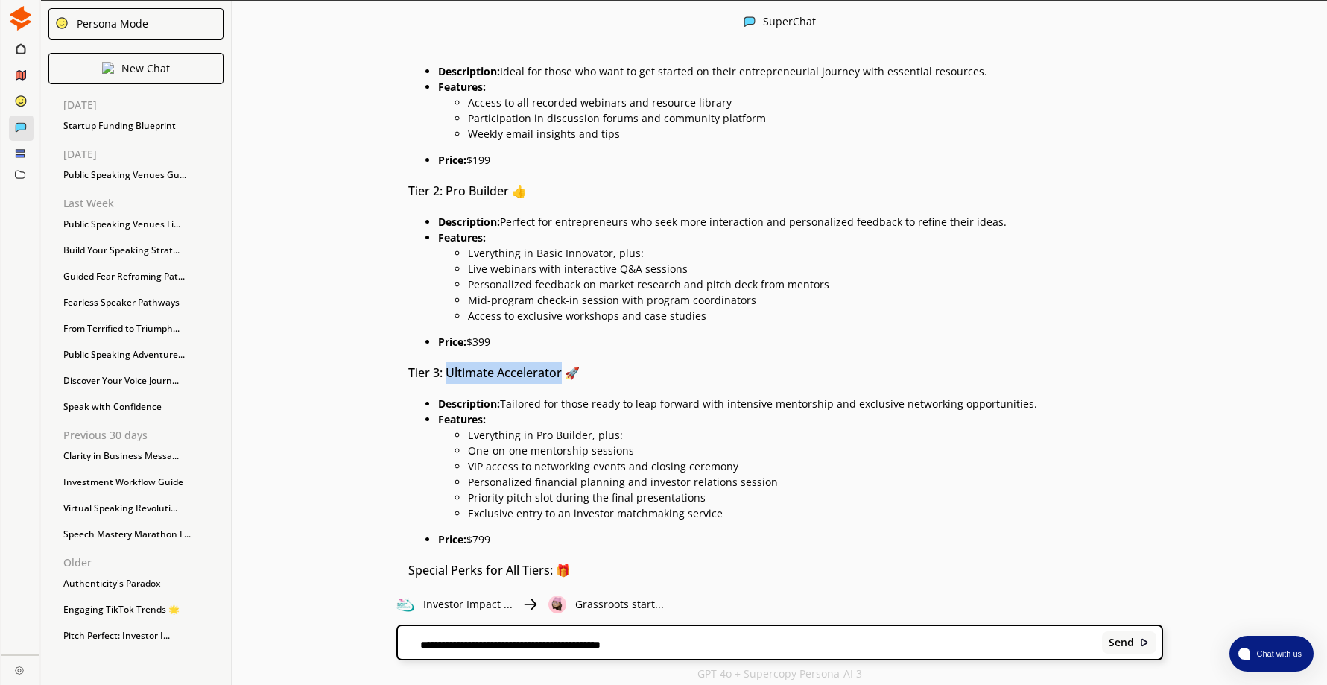
drag, startPoint x: 452, startPoint y: 350, endPoint x: 566, endPoint y: 364, distance: 114.8
click at [566, 364] on h3 "Tier 3: Ultimate Accelerator 🚀" at bounding box center [785, 372] width 754 height 22
drag, startPoint x: 566, startPoint y: 364, endPoint x: 547, endPoint y: 359, distance: 19.9
drag, startPoint x: 509, startPoint y: 384, endPoint x: 1039, endPoint y: 387, distance: 530.4
click at [1039, 398] on p "Description: Tailored for those ready to leap forward with intensive mentorship…" at bounding box center [800, 404] width 724 height 12
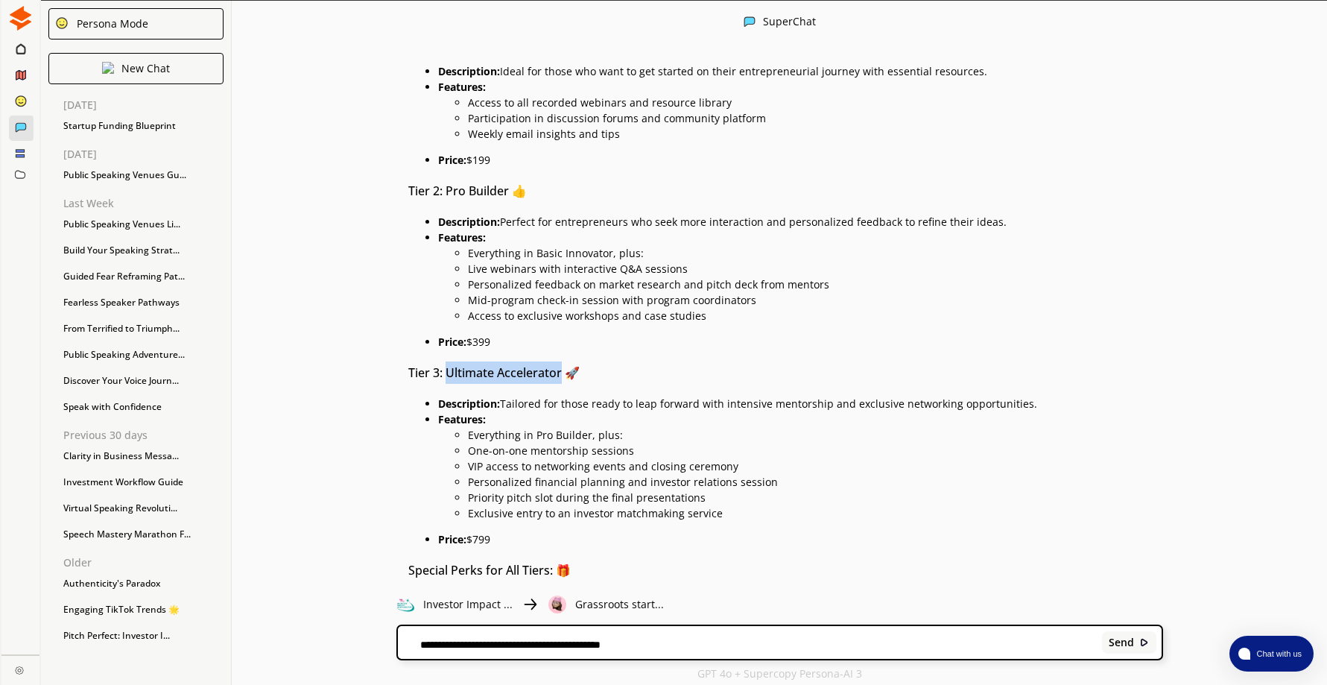
drag, startPoint x: 1039, startPoint y: 387, endPoint x: 1006, endPoint y: 383, distance: 33.7
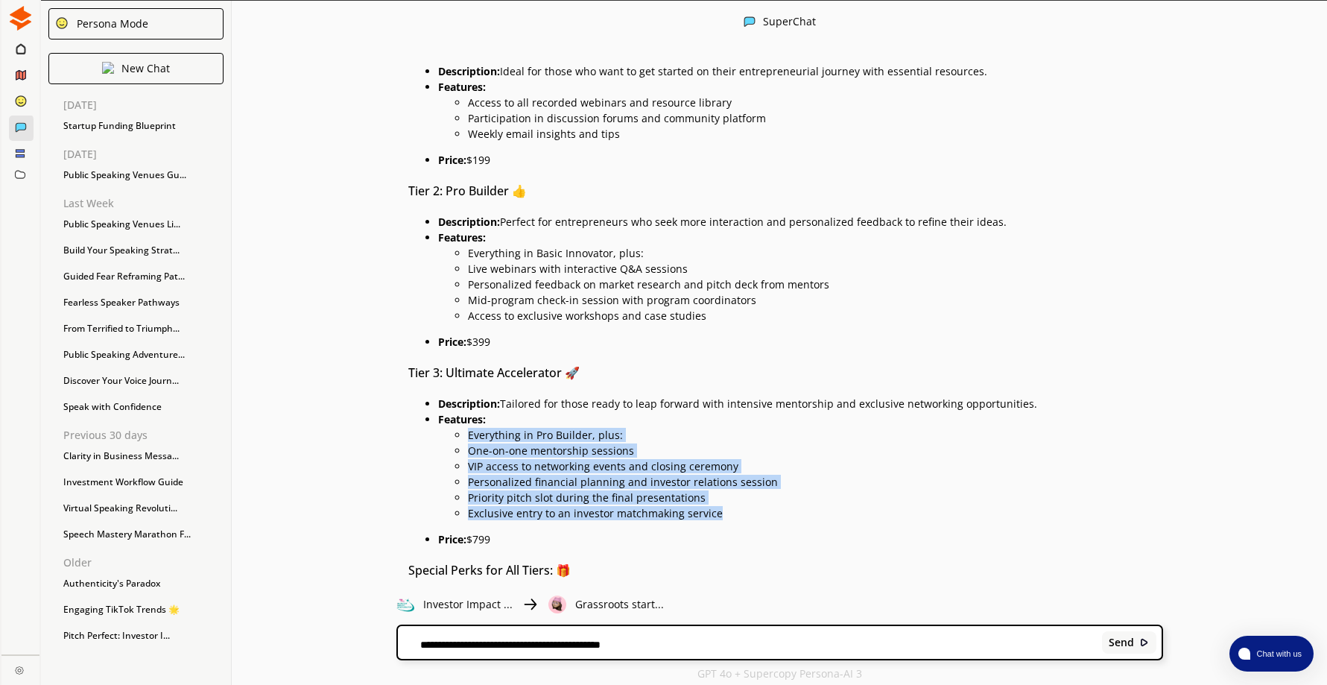
drag, startPoint x: 475, startPoint y: 413, endPoint x: 751, endPoint y: 491, distance: 286.5
click at [751, 491] on ul "Everything in Pro Builder, plus: One-on-one mentorship sessions VIP access to n…" at bounding box center [800, 472] width 724 height 94
drag, startPoint x: 751, startPoint y: 491, endPoint x: 630, endPoint y: 457, distance: 125.4
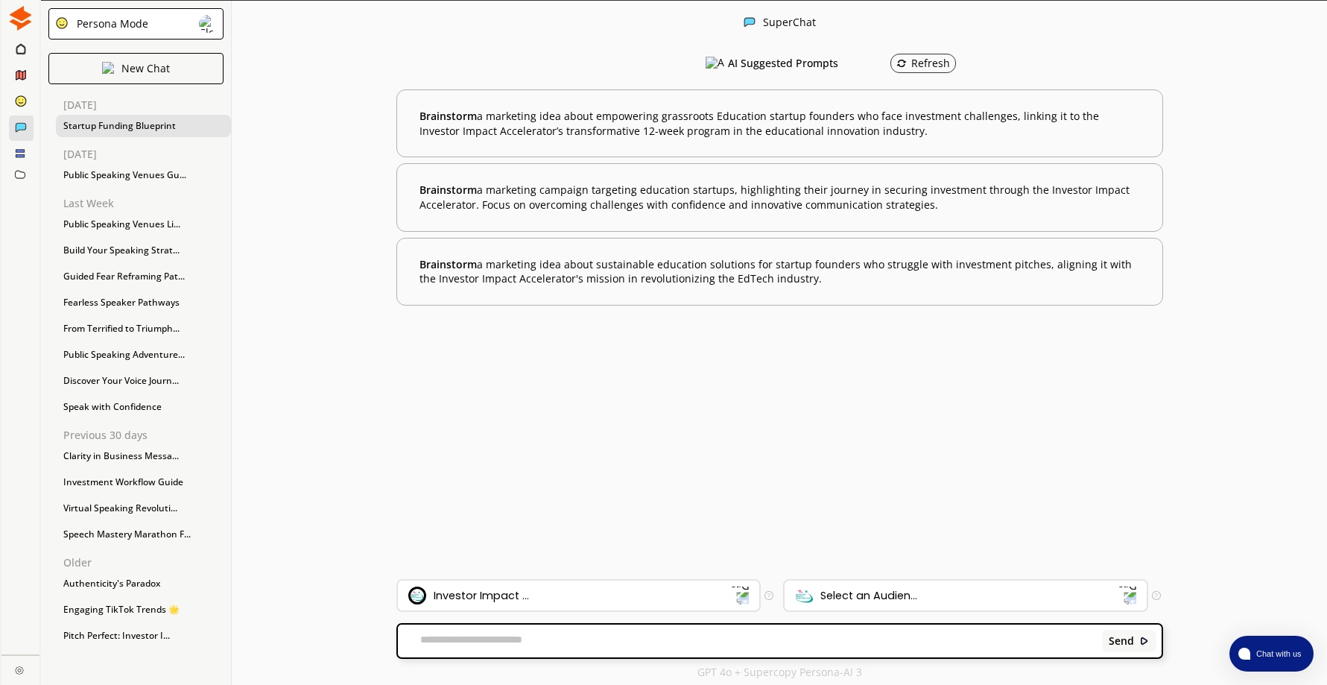
click at [139, 125] on div "Startup Funding Blueprint" at bounding box center [143, 126] width 175 height 22
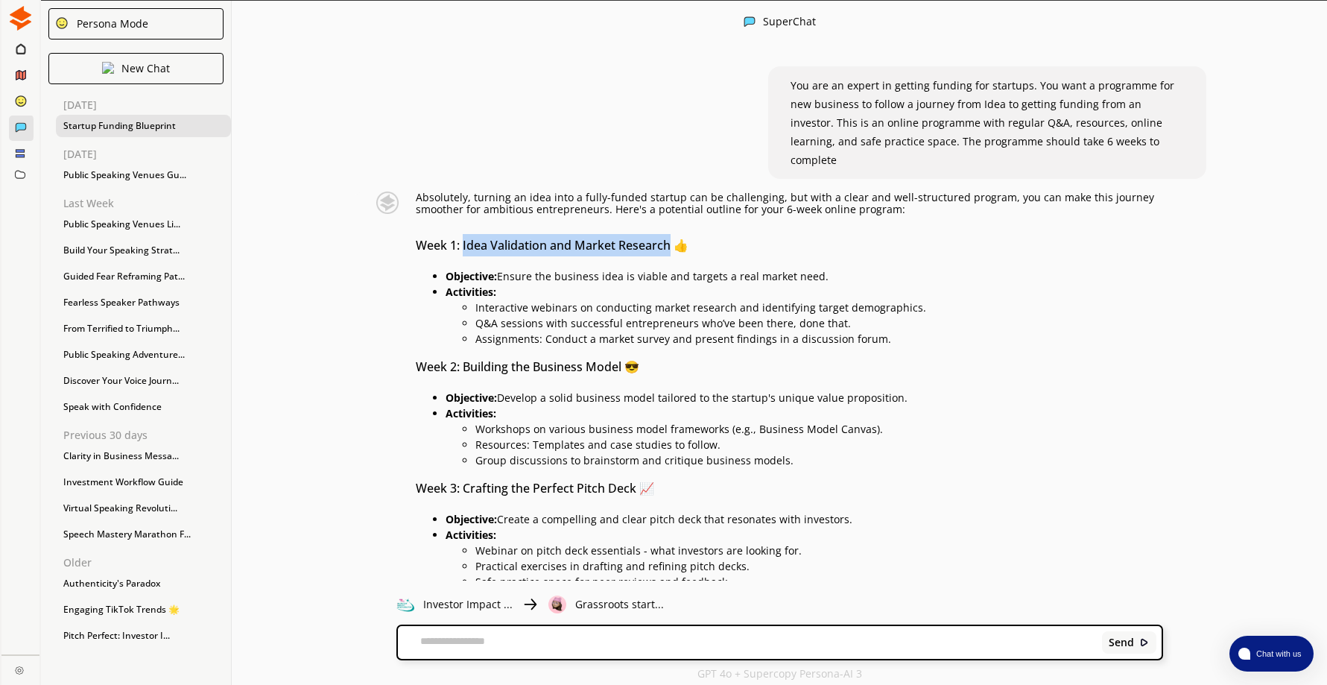
drag, startPoint x: 467, startPoint y: 225, endPoint x: 677, endPoint y: 219, distance: 210.1
click at [677, 234] on h3 "Week 1: Idea Validation and Market Research 👍" at bounding box center [789, 245] width 747 height 22
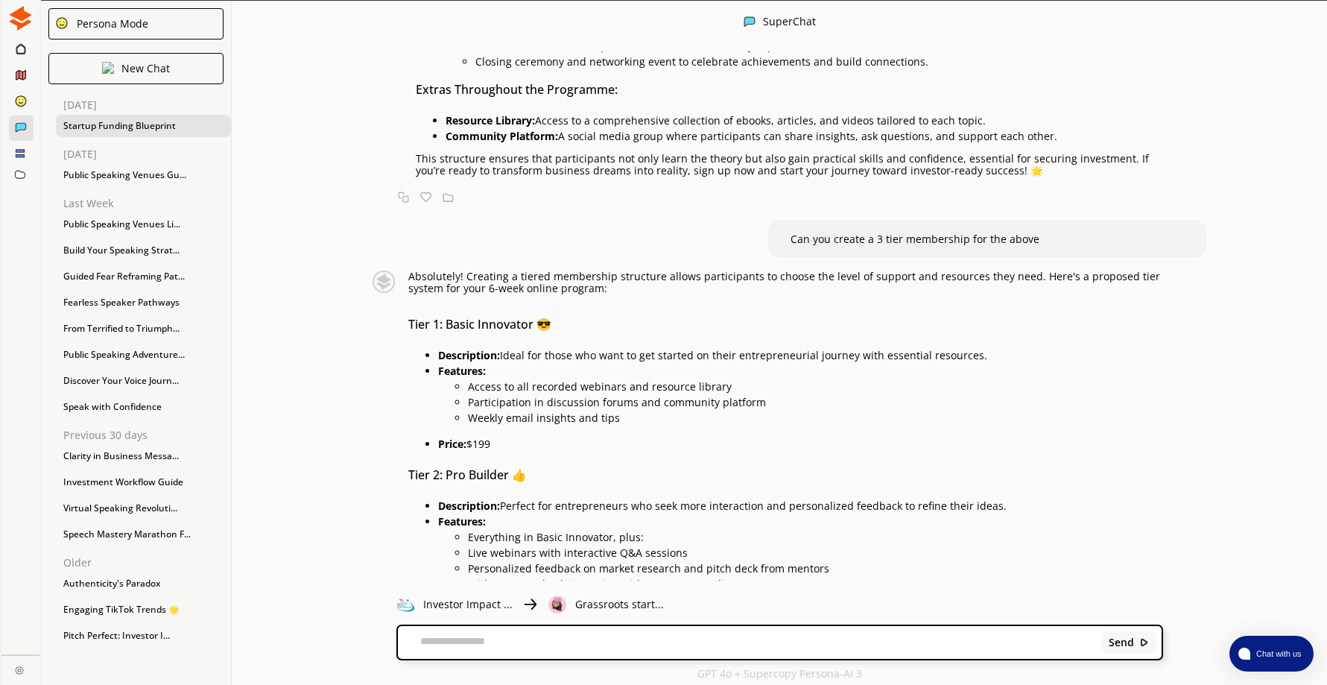
scroll to position [894, 0]
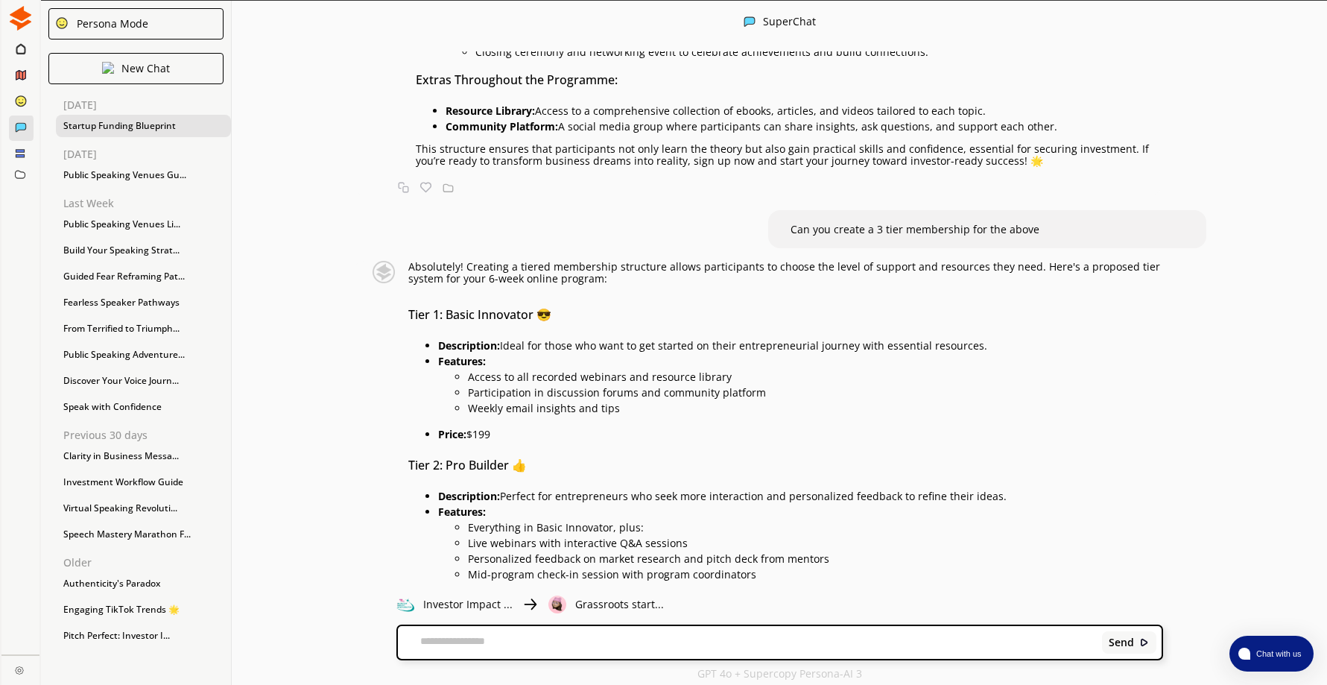
click at [630, 644] on textarea at bounding box center [747, 642] width 699 height 15
type textarea "**********"
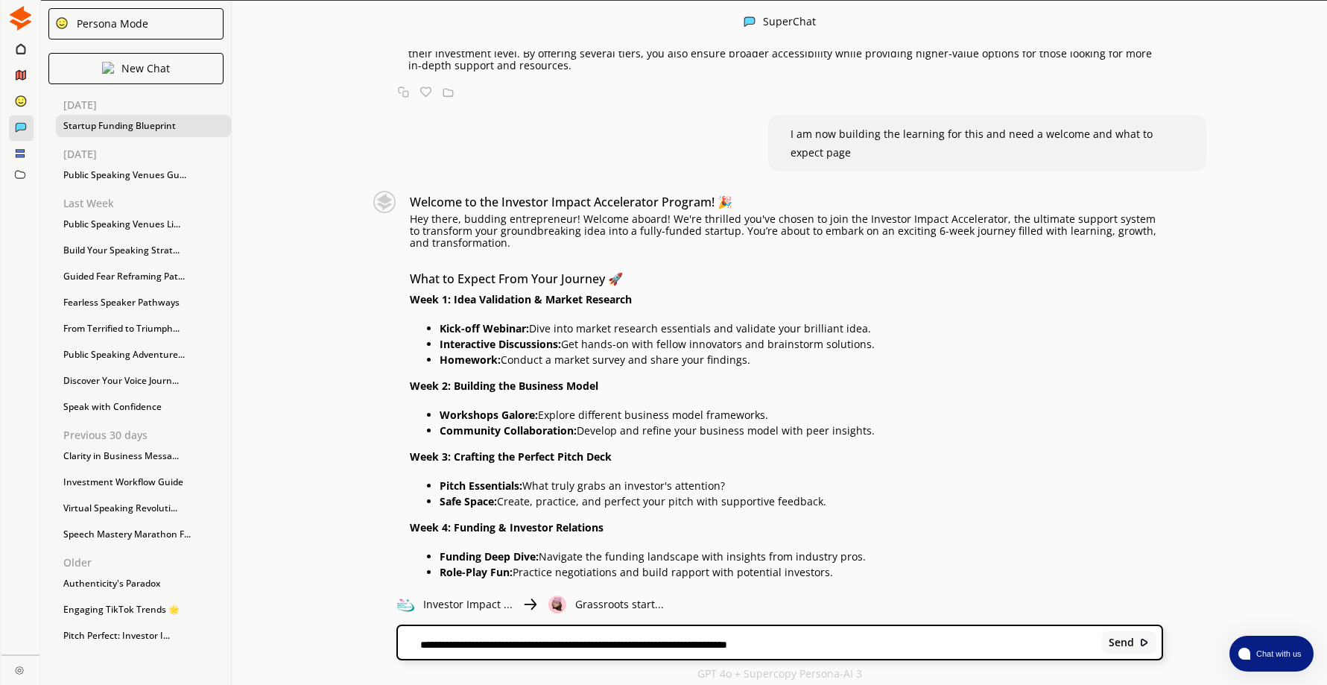
scroll to position [1821, 0]
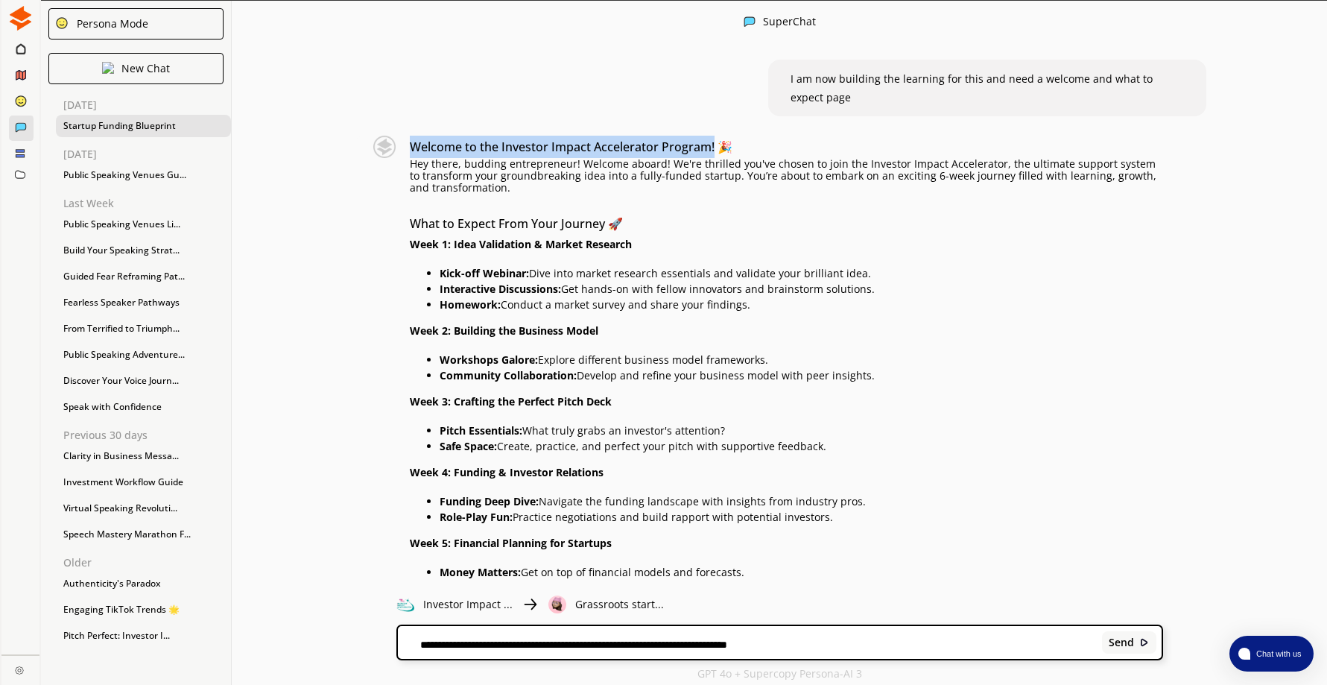
drag, startPoint x: 416, startPoint y: 126, endPoint x: 720, endPoint y: 126, distance: 303.2
click at [720, 136] on h3 "Welcome to the Investor Impact Accelerator Program! 🎉" at bounding box center [786, 147] width 753 height 22
drag, startPoint x: 720, startPoint y: 126, endPoint x: 705, endPoint y: 126, distance: 14.2
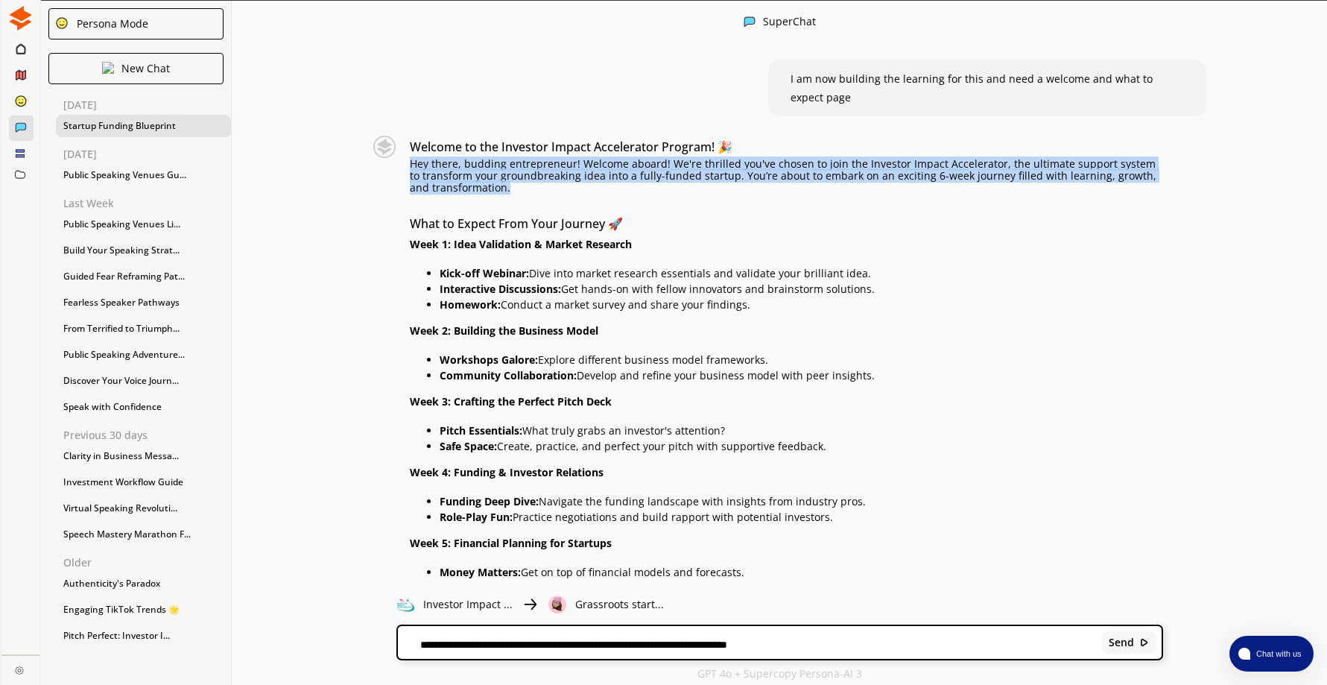
drag, startPoint x: 415, startPoint y: 145, endPoint x: 512, endPoint y: 171, distance: 100.3
click at [512, 171] on p "Hey there, budding entrepreneur! Welcome aboard! We're thrilled you've chosen t…" at bounding box center [786, 176] width 753 height 36
drag, startPoint x: 512, startPoint y: 171, endPoint x: 451, endPoint y: 159, distance: 62.4
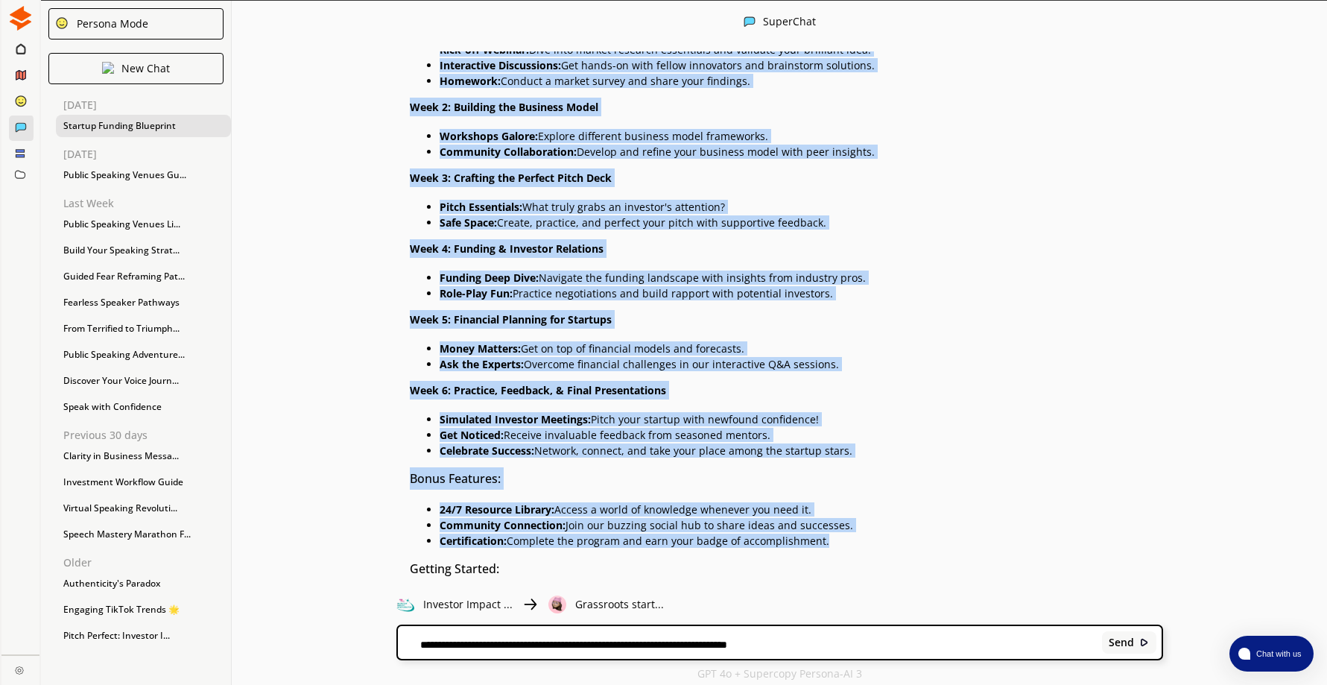
scroll to position [2118, 0]
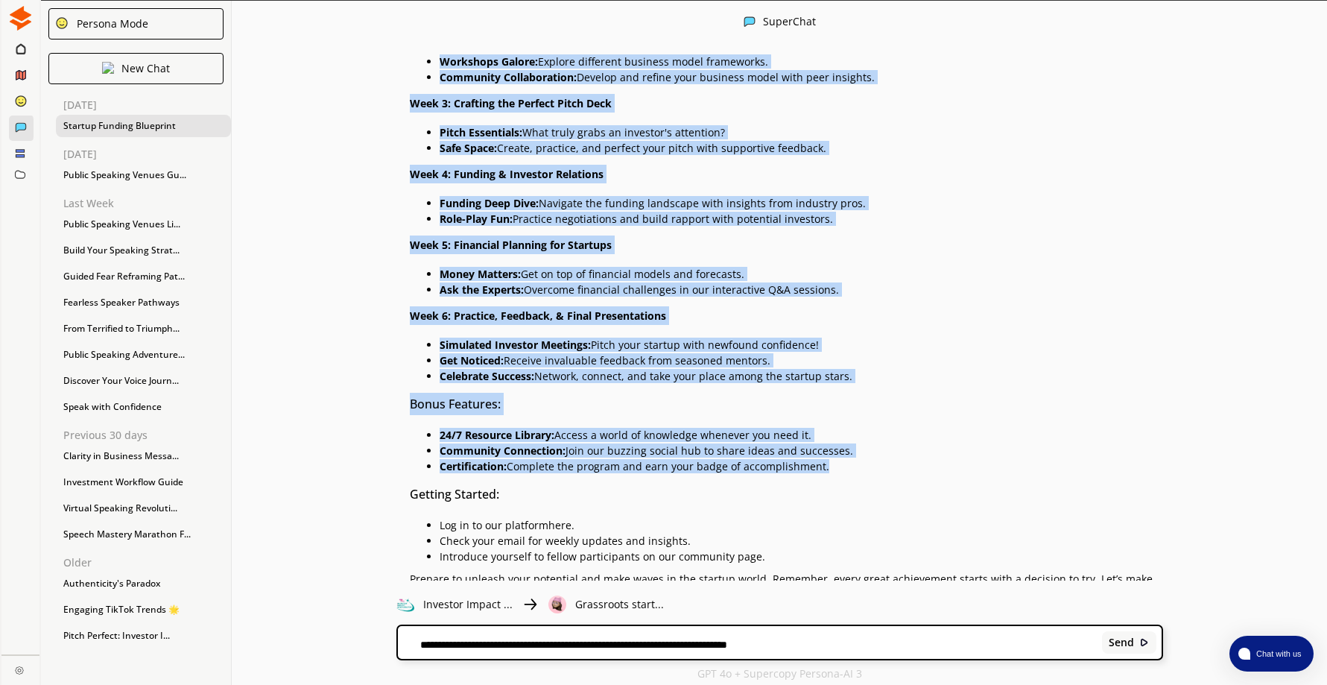
drag, startPoint x: 416, startPoint y: 200, endPoint x: 837, endPoint y: 442, distance: 486.2
click at [837, 442] on div "Welcome to the Investor Impact Accelerator Program! 🎉 Hey there, budding entrep…" at bounding box center [786, 248] width 753 height 820
drag, startPoint x: 837, startPoint y: 442, endPoint x: 771, endPoint y: 417, distance: 71.0
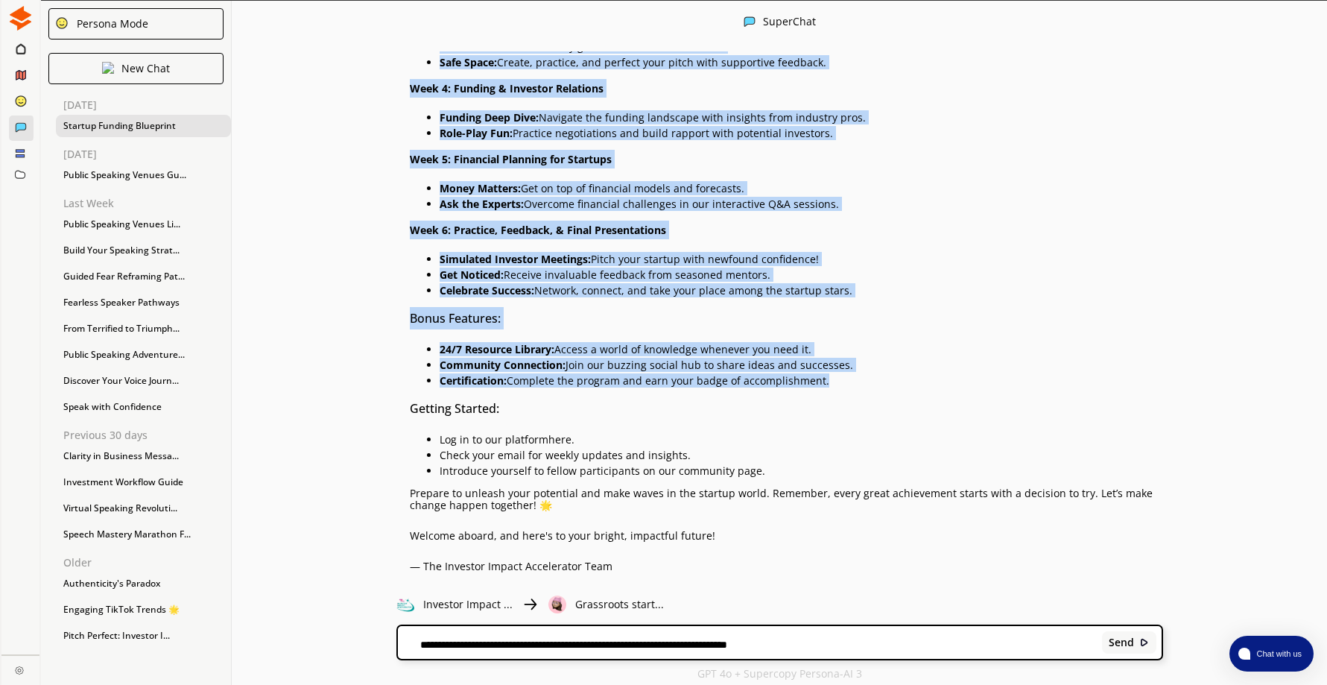
scroll to position [2206, 0]
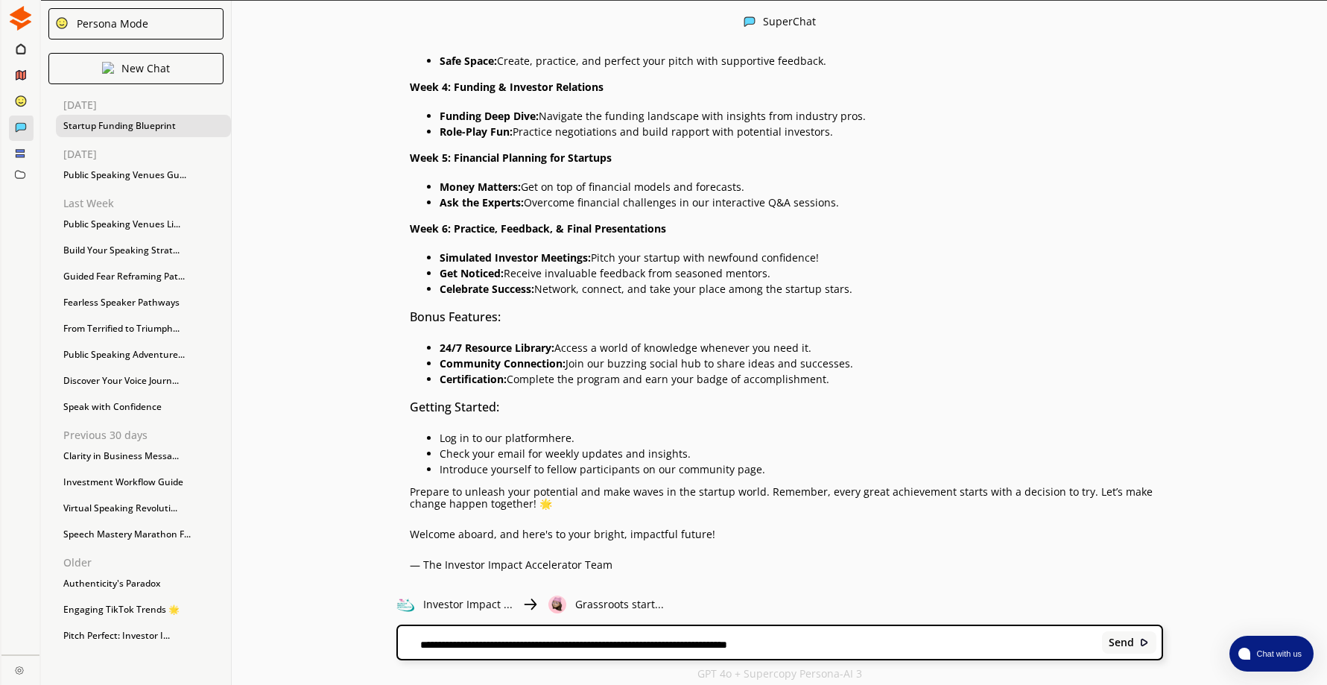
click at [609, 644] on textarea "**********" at bounding box center [747, 644] width 699 height 12
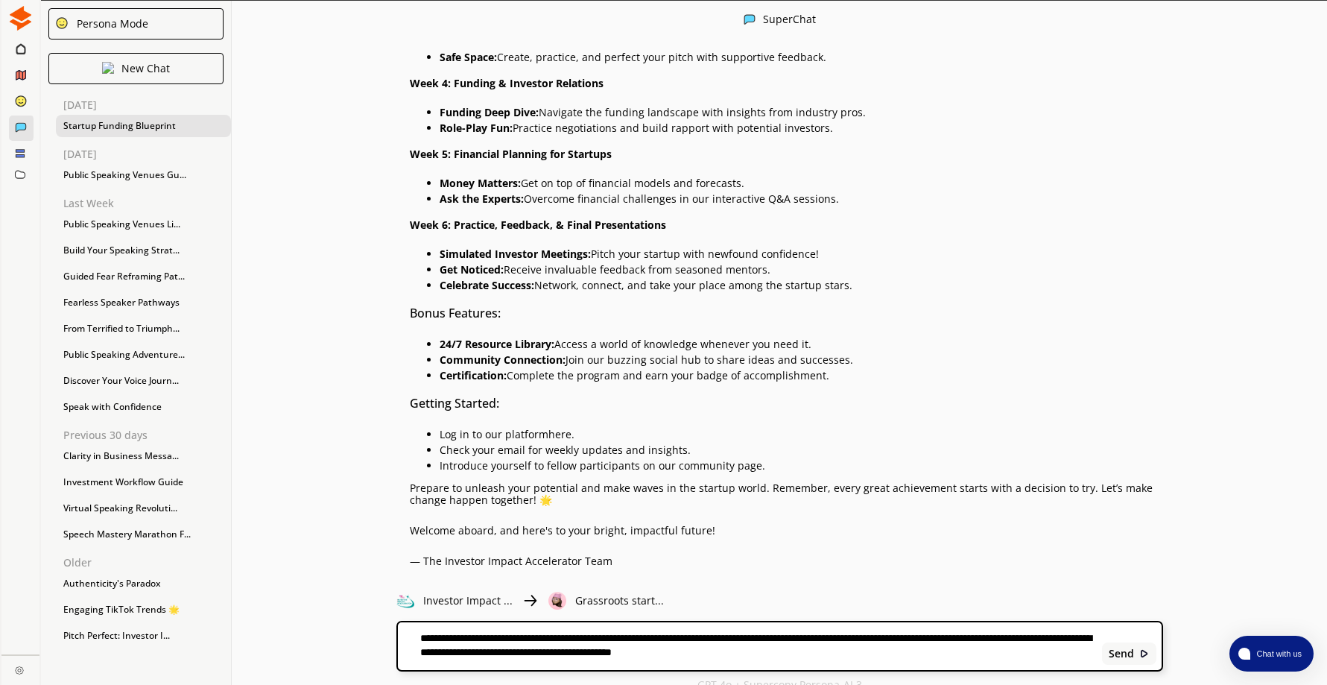
type textarea "**********"
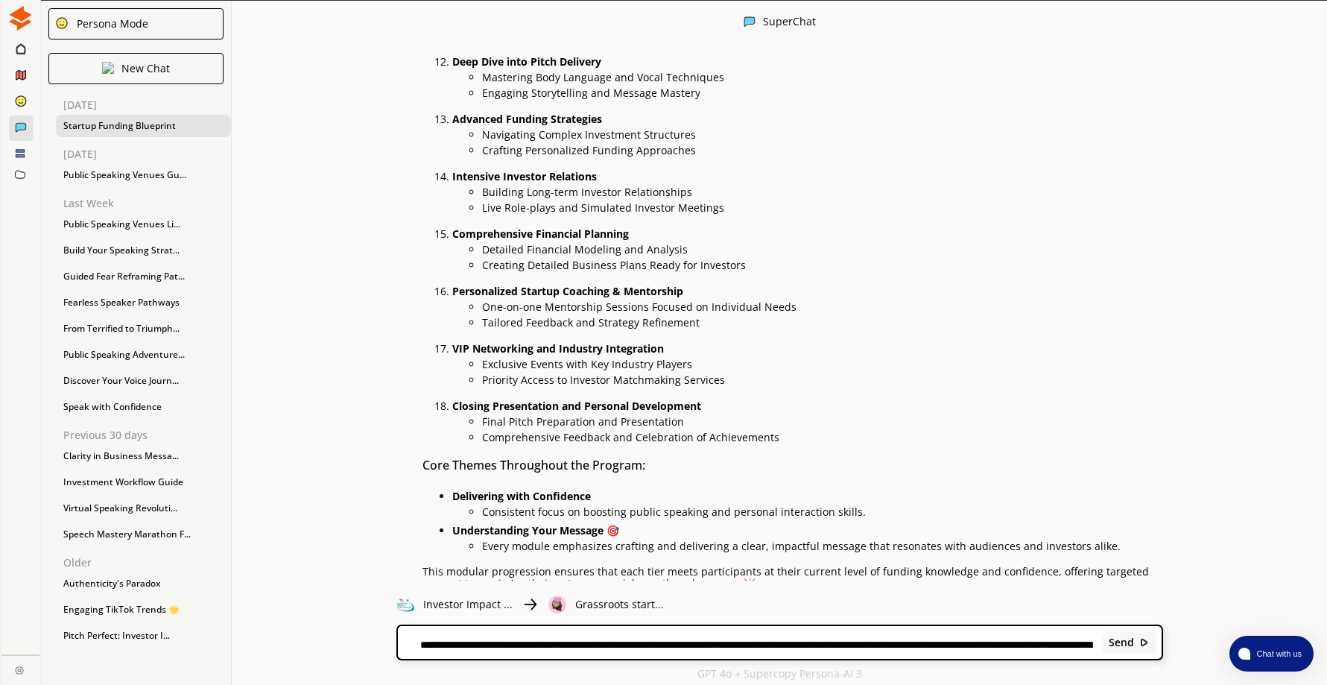
scroll to position [2, 0]
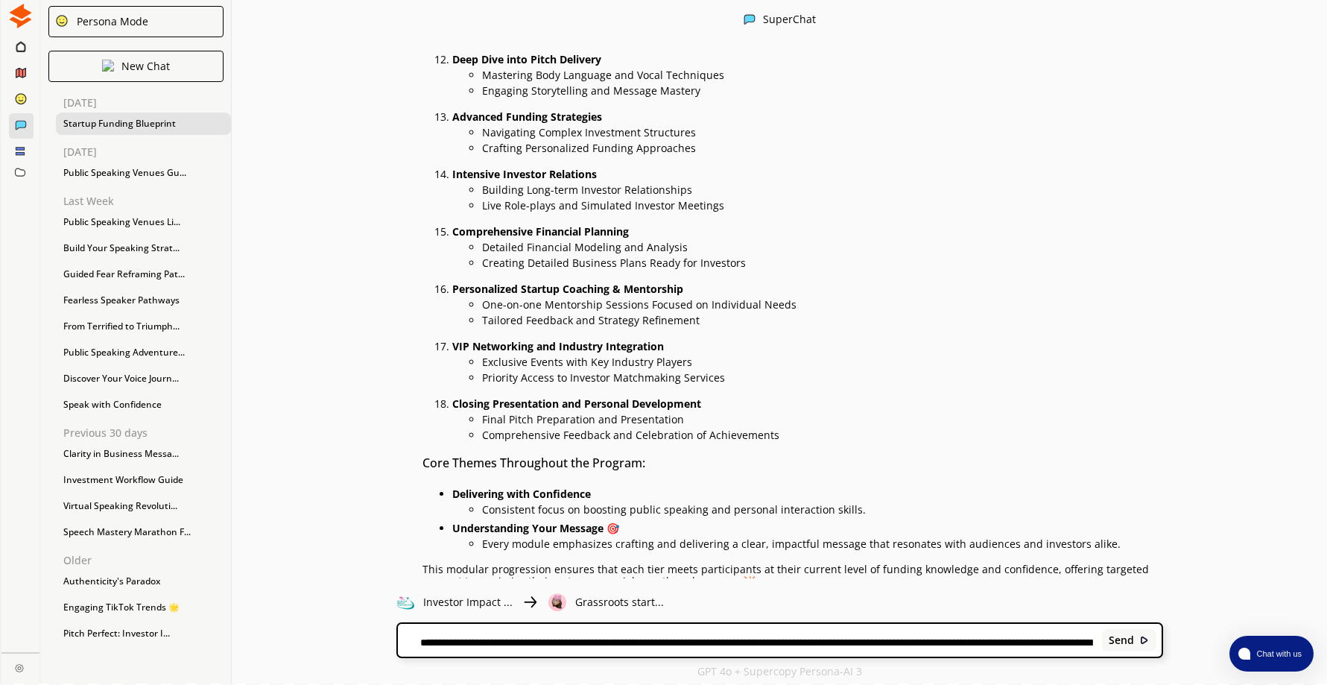
click at [469, 637] on textarea "**********" at bounding box center [747, 641] width 699 height 12
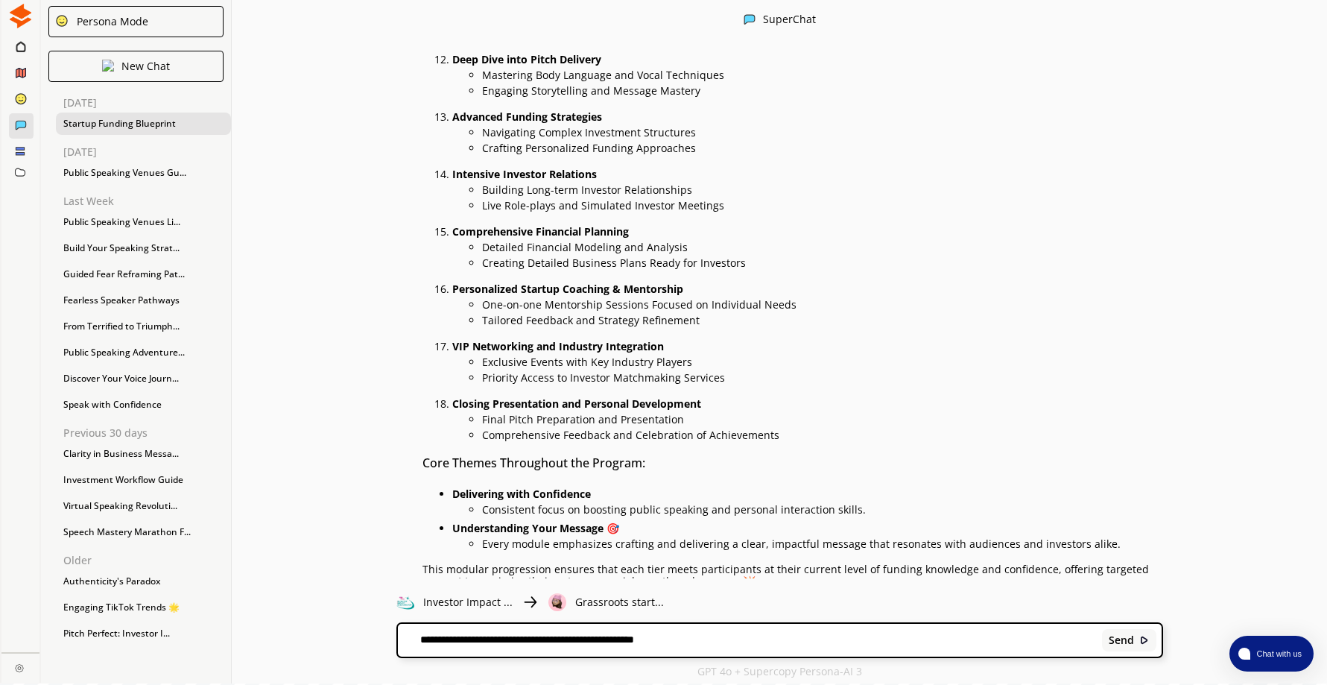
type textarea "**********"
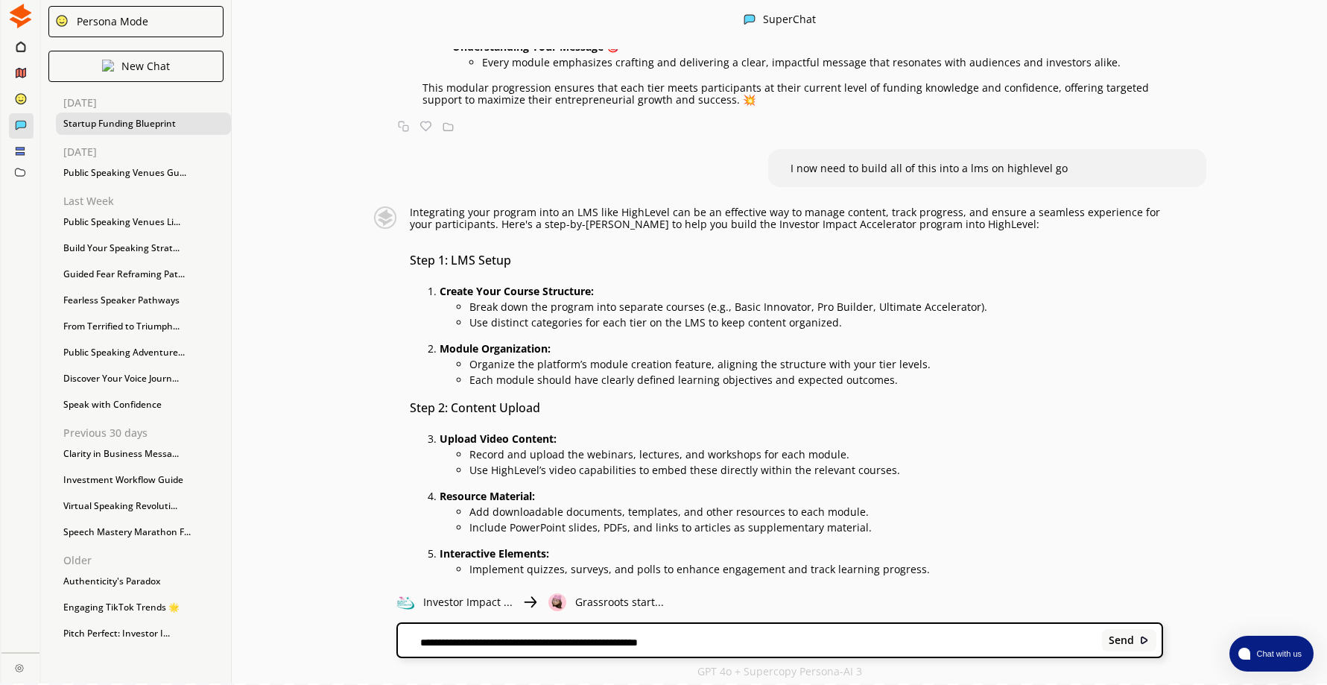
scroll to position [4269, 0]
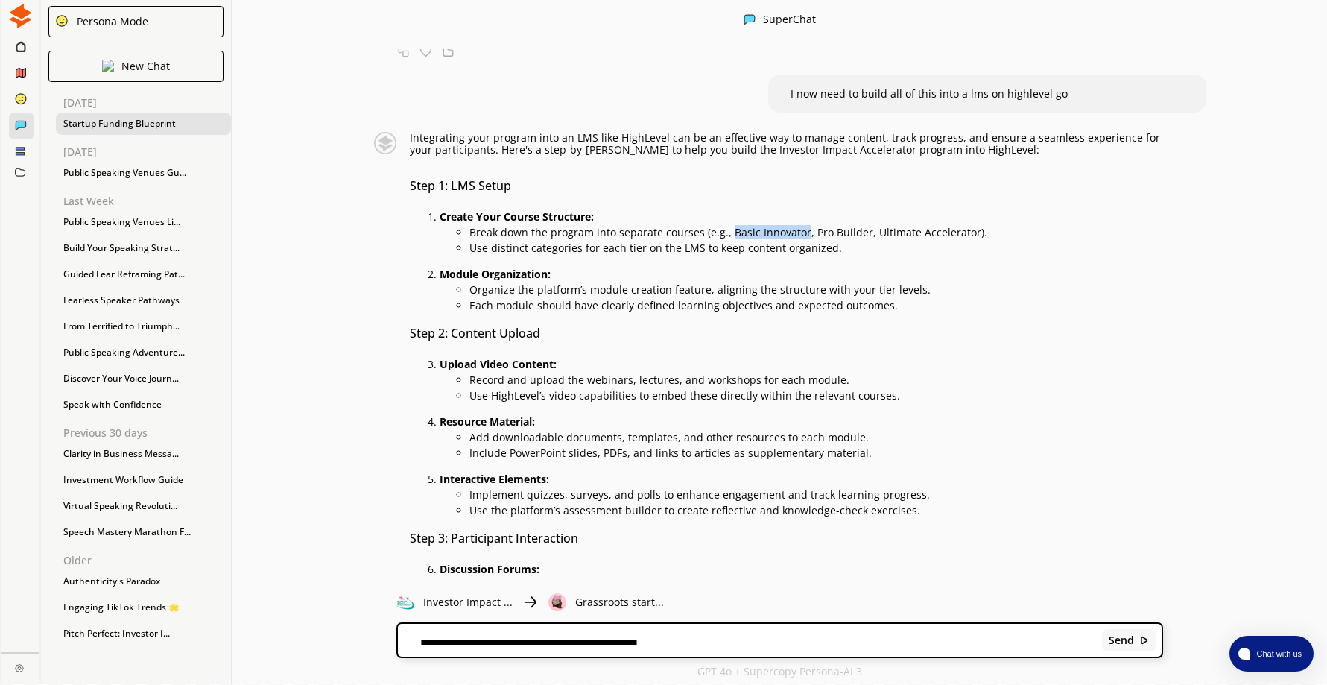
drag, startPoint x: 734, startPoint y: 193, endPoint x: 808, endPoint y: 195, distance: 73.8
click at [808, 226] on p "Break down the program into separate courses (e.g., Basic Innovator, Pro Builde…" at bounding box center [815, 232] width 693 height 12
drag, startPoint x: 808, startPoint y: 195, endPoint x: 779, endPoint y: 195, distance: 29.1
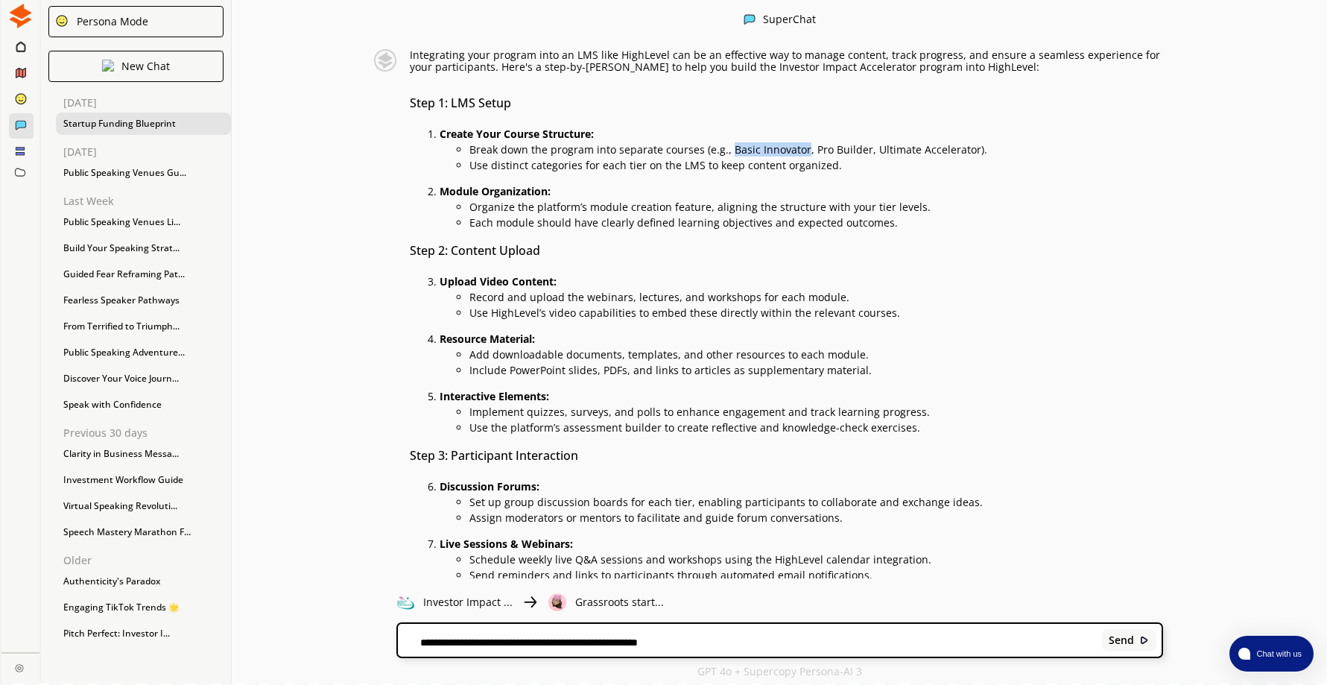
scroll to position [4492, 0]
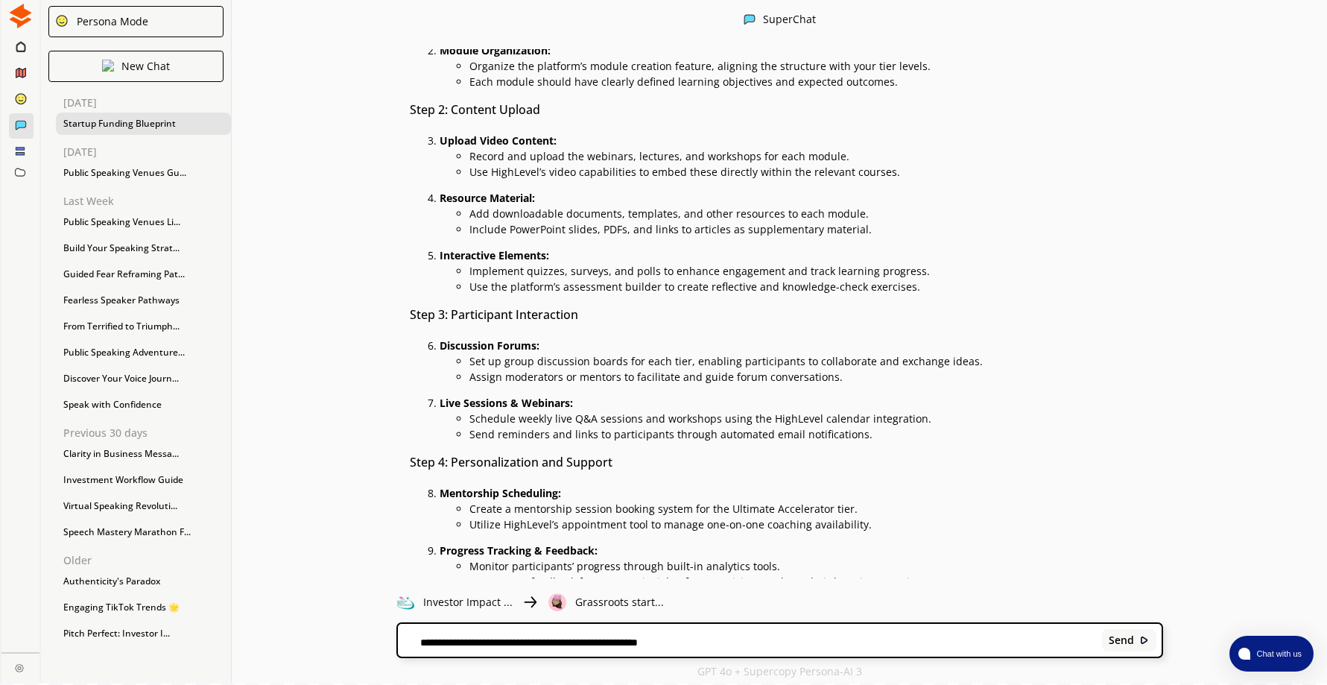
click at [550, 638] on textarea "**********" at bounding box center [747, 641] width 699 height 12
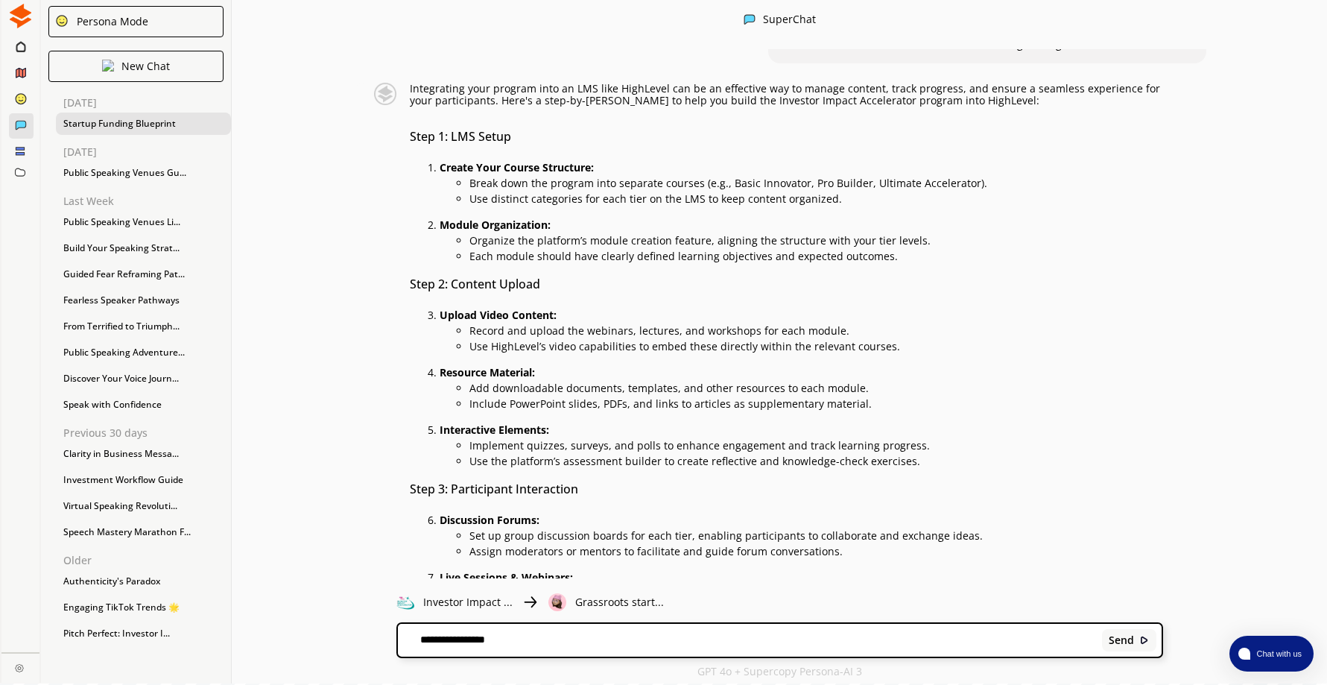
scroll to position [4344, 0]
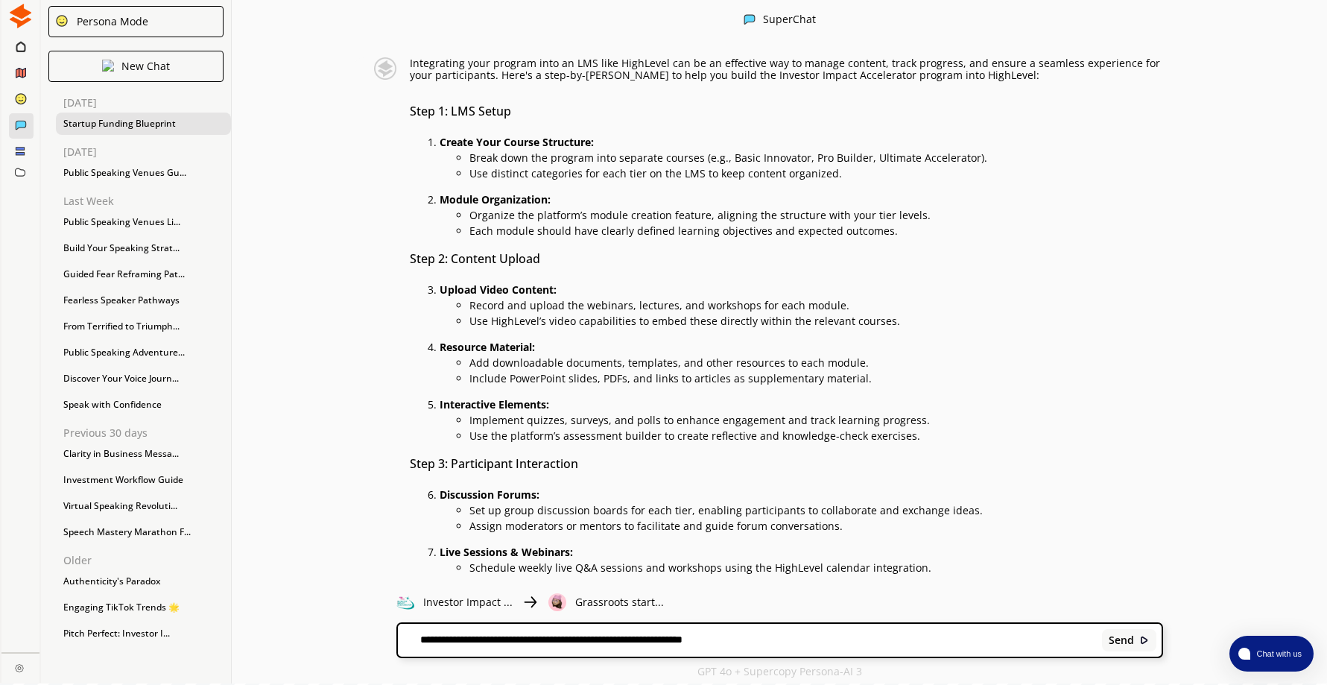
type textarea "**********"
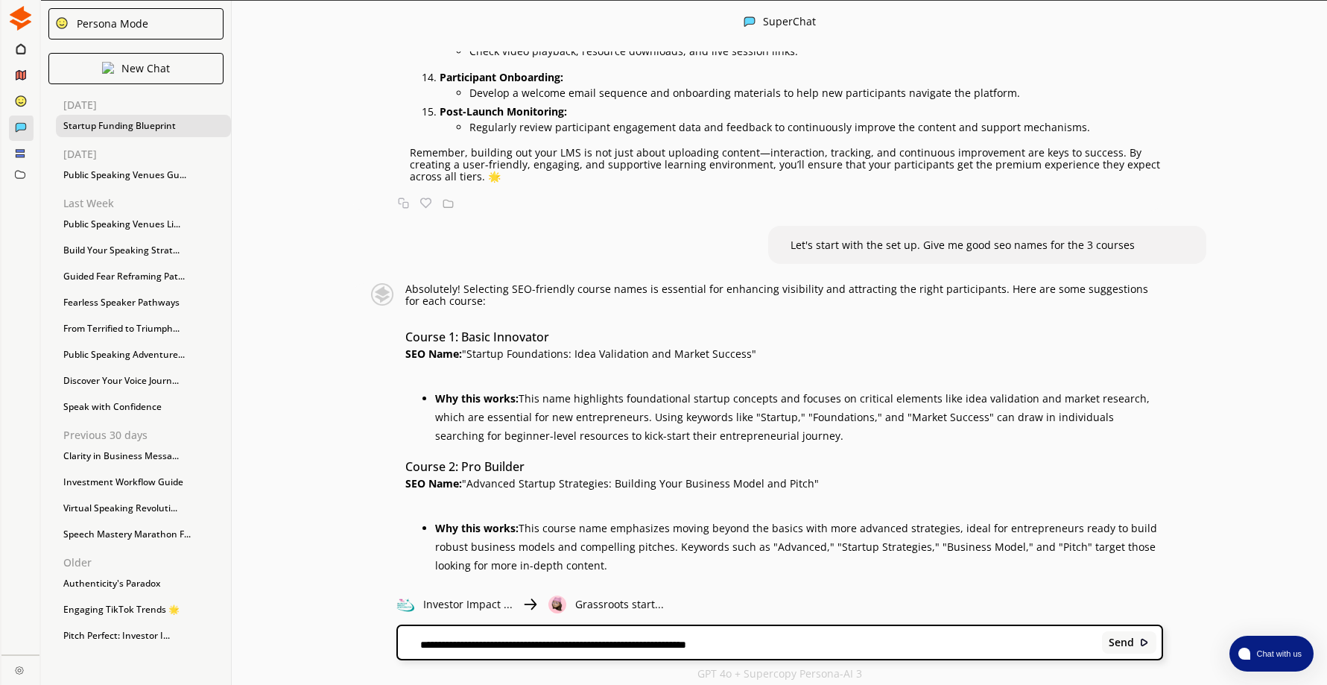
scroll to position [5326, 0]
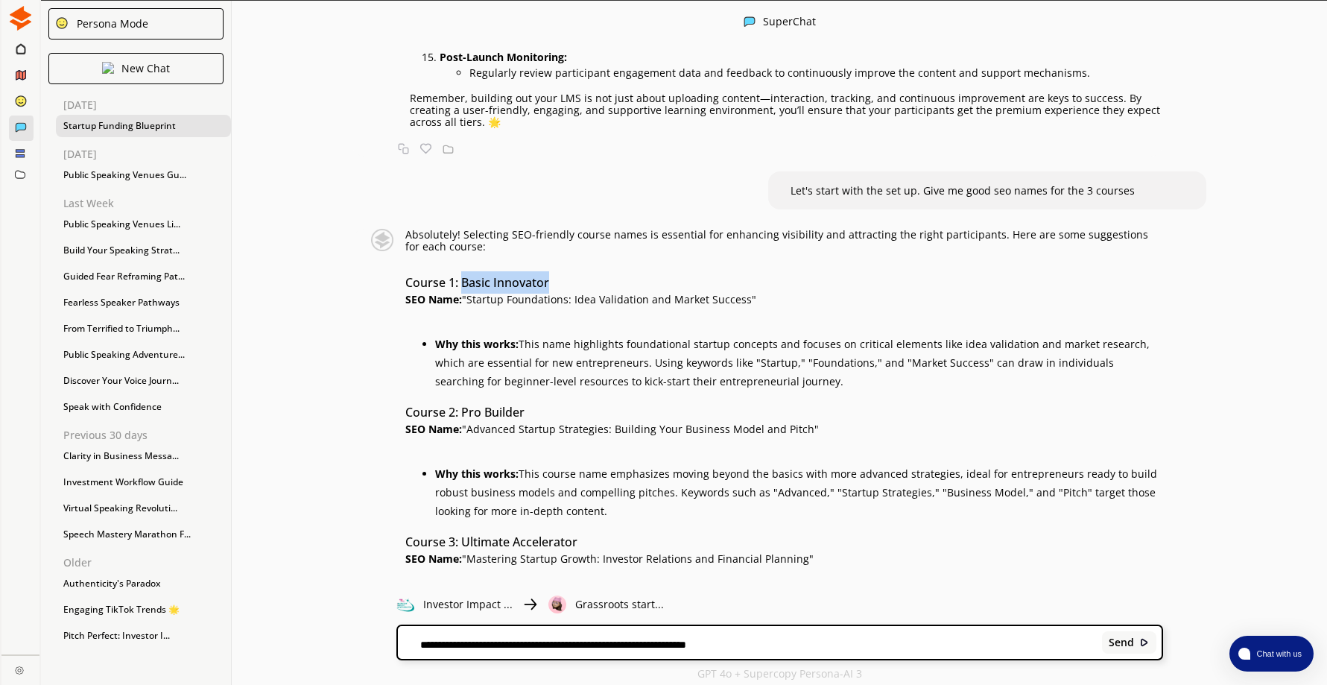
drag, startPoint x: 469, startPoint y: 242, endPoint x: 559, endPoint y: 246, distance: 91.0
click at [559, 271] on h3 "Course 1: Basic Innovator" at bounding box center [784, 282] width 758 height 22
drag, startPoint x: 559, startPoint y: 246, endPoint x: 512, endPoint y: 241, distance: 47.9
drag, startPoint x: 468, startPoint y: 376, endPoint x: 536, endPoint y: 375, distance: 68.5
click at [536, 401] on h3 "Course 2: Pro Builder" at bounding box center [784, 412] width 758 height 22
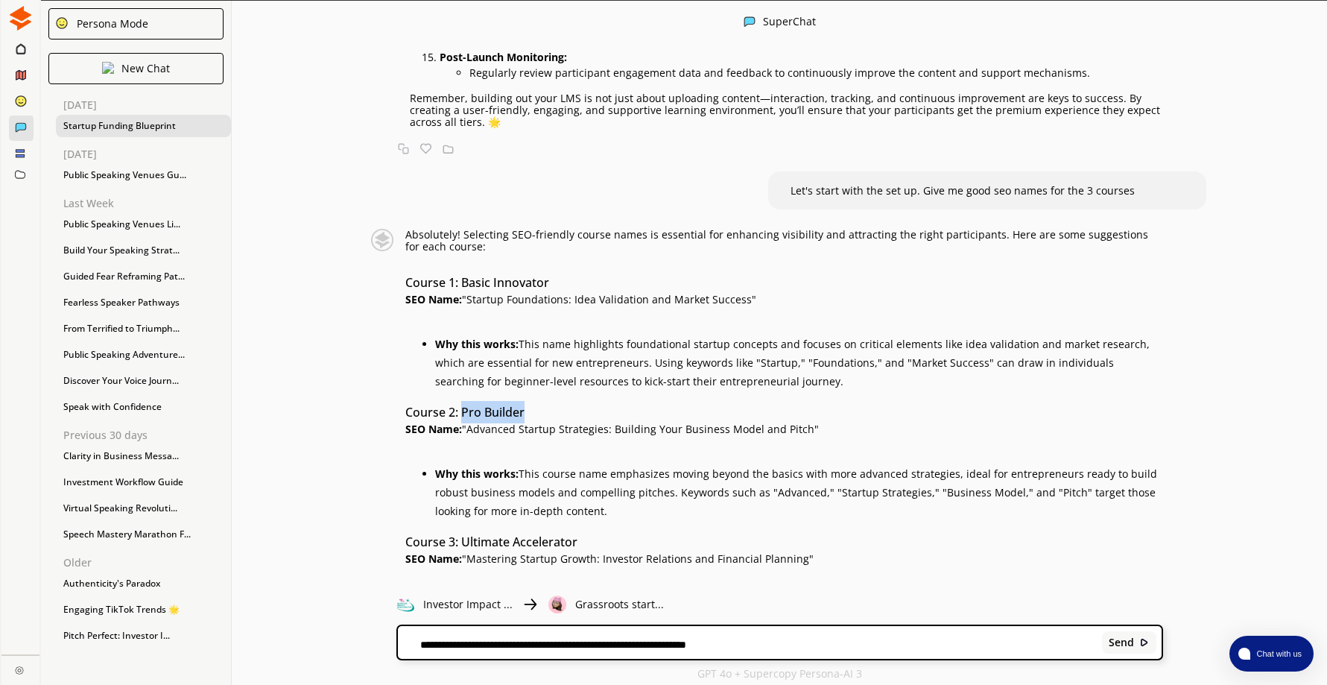
drag, startPoint x: 536, startPoint y: 375, endPoint x: 493, endPoint y: 375, distance: 43.2
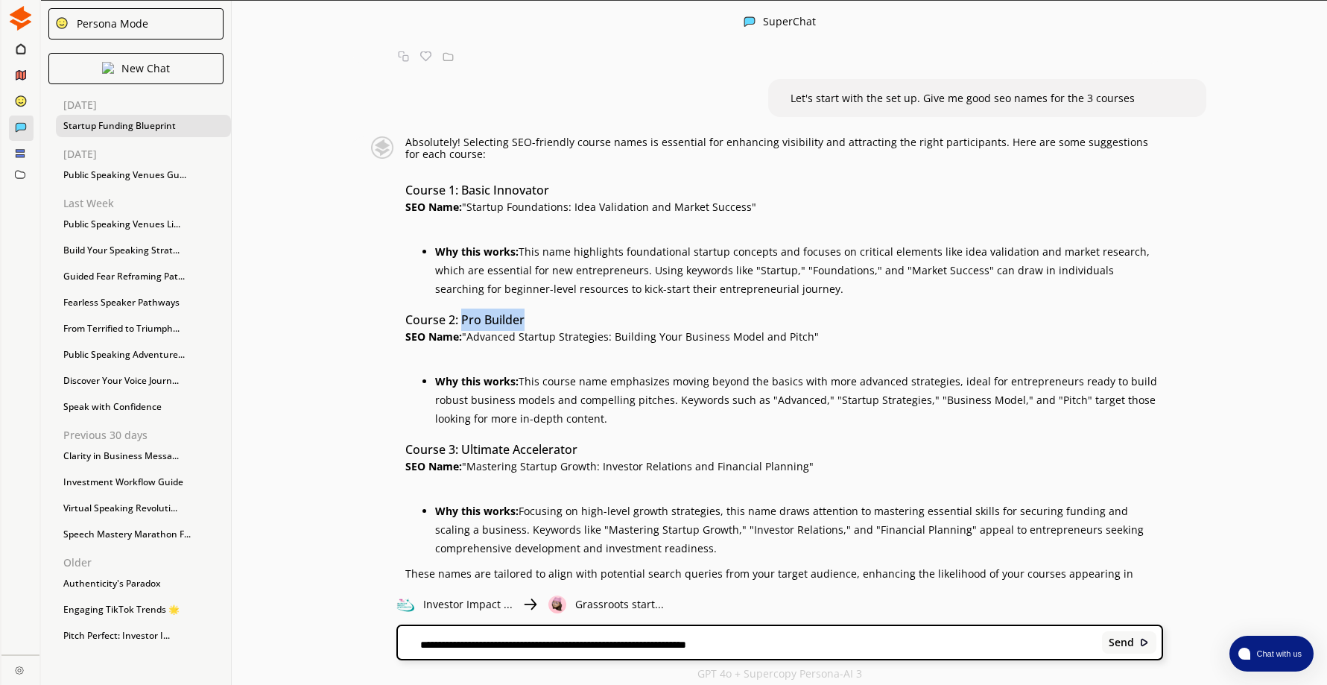
scroll to position [5421, 0]
drag, startPoint x: 466, startPoint y: 407, endPoint x: 585, endPoint y: 410, distance: 119.2
click at [585, 436] on h3 "Course 3: Ultimate Accelerator" at bounding box center [784, 447] width 758 height 22
drag, startPoint x: 585, startPoint y: 410, endPoint x: 565, endPoint y: 407, distance: 20.2
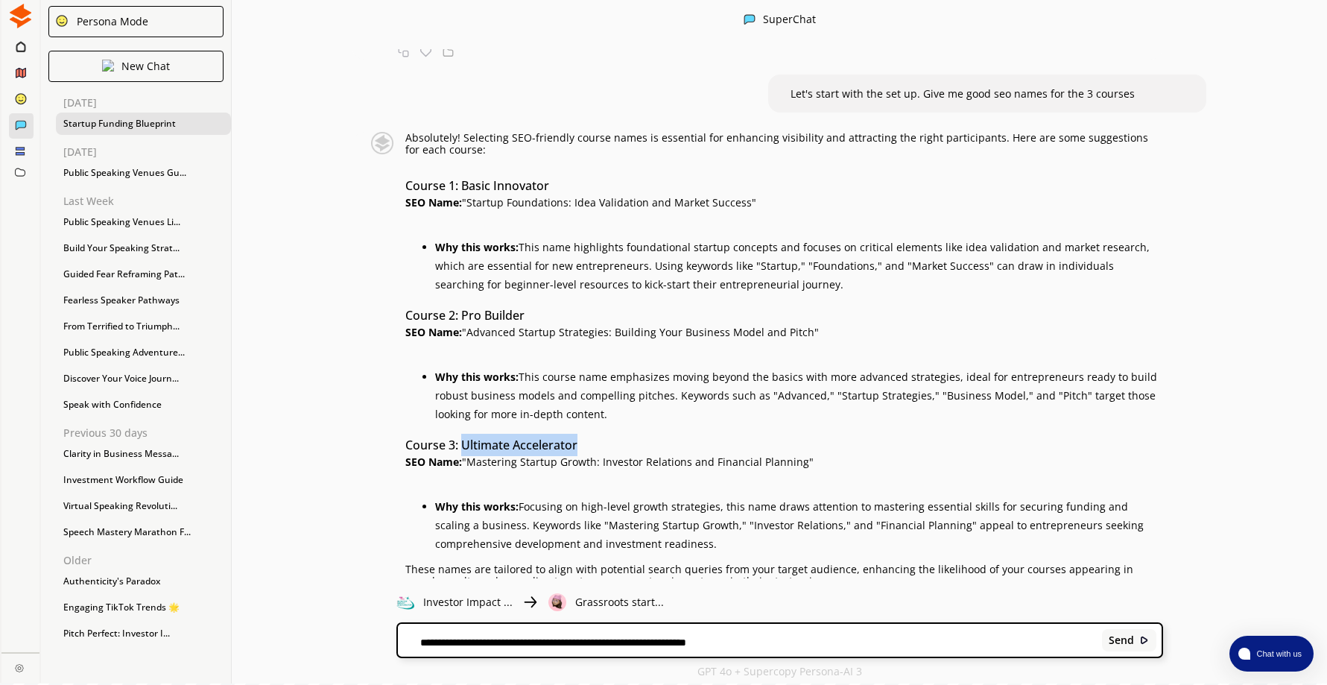
drag, startPoint x: 474, startPoint y: 166, endPoint x: 773, endPoint y: 169, distance: 299.5
click at [773, 197] on p "SEO Name: "Startup Foundations: Idea Validation and Market Success"" at bounding box center [784, 203] width 758 height 12
drag, startPoint x: 773, startPoint y: 169, endPoint x: 720, endPoint y: 164, distance: 53.1
click at [591, 635] on div "**********" at bounding box center [780, 639] width 764 height 33
click at [495, 641] on textarea "**********" at bounding box center [747, 641] width 699 height 12
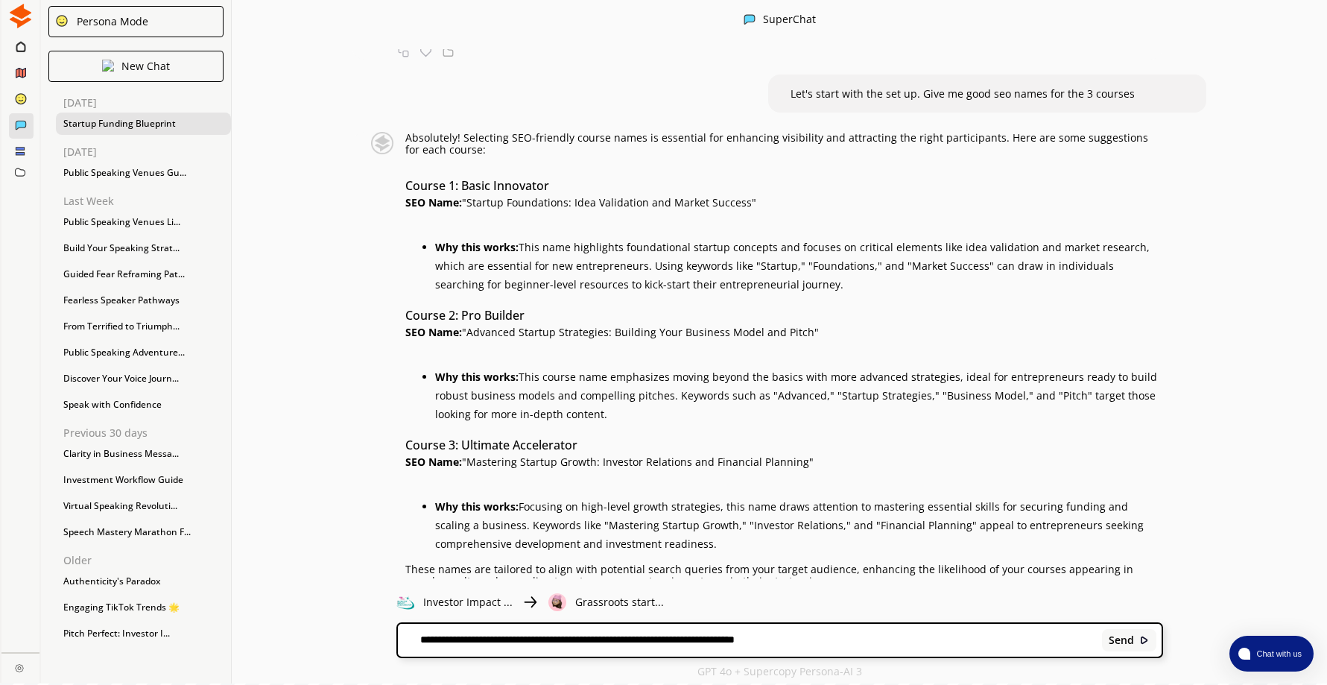
type textarea "**********"
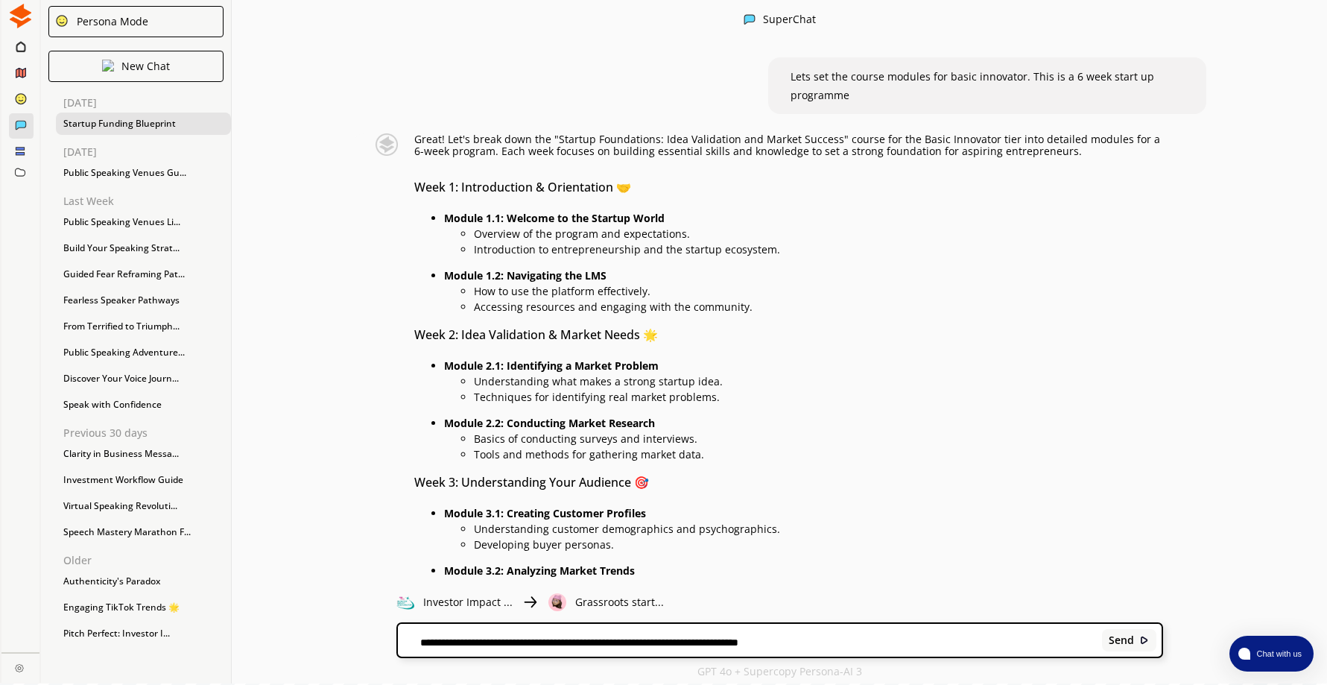
scroll to position [5985, 0]
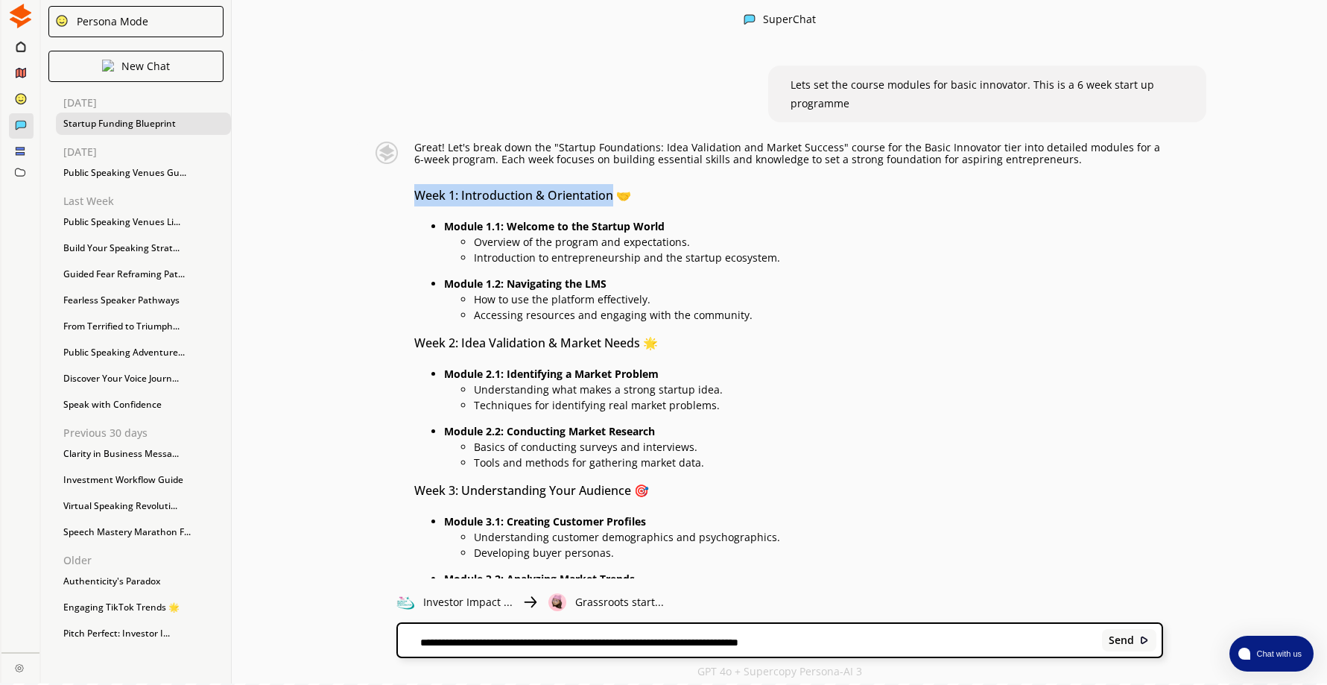
drag, startPoint x: 420, startPoint y: 157, endPoint x: 618, endPoint y: 158, distance: 198.1
click at [618, 184] on h3 "Week 1: Introduction & Orientation 🤝" at bounding box center [788, 195] width 749 height 22
drag, startPoint x: 618, startPoint y: 158, endPoint x: 575, endPoint y: 159, distance: 43.2
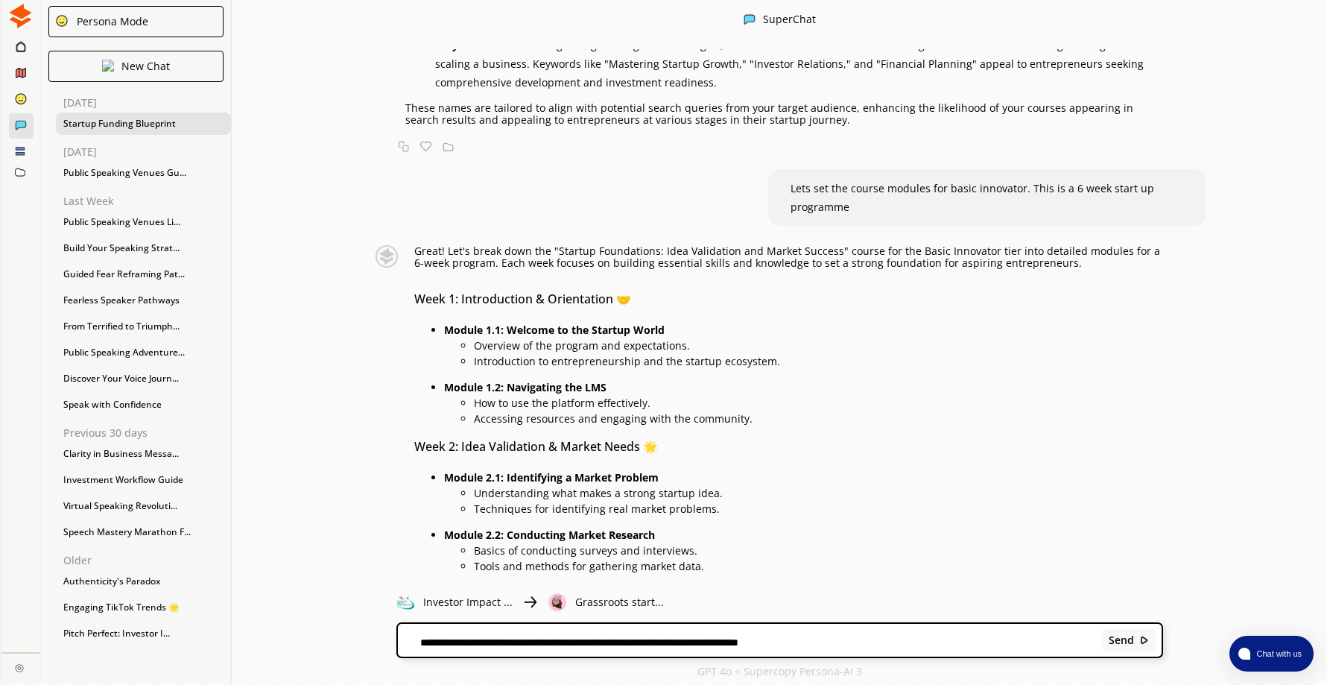
scroll to position [5836, 0]
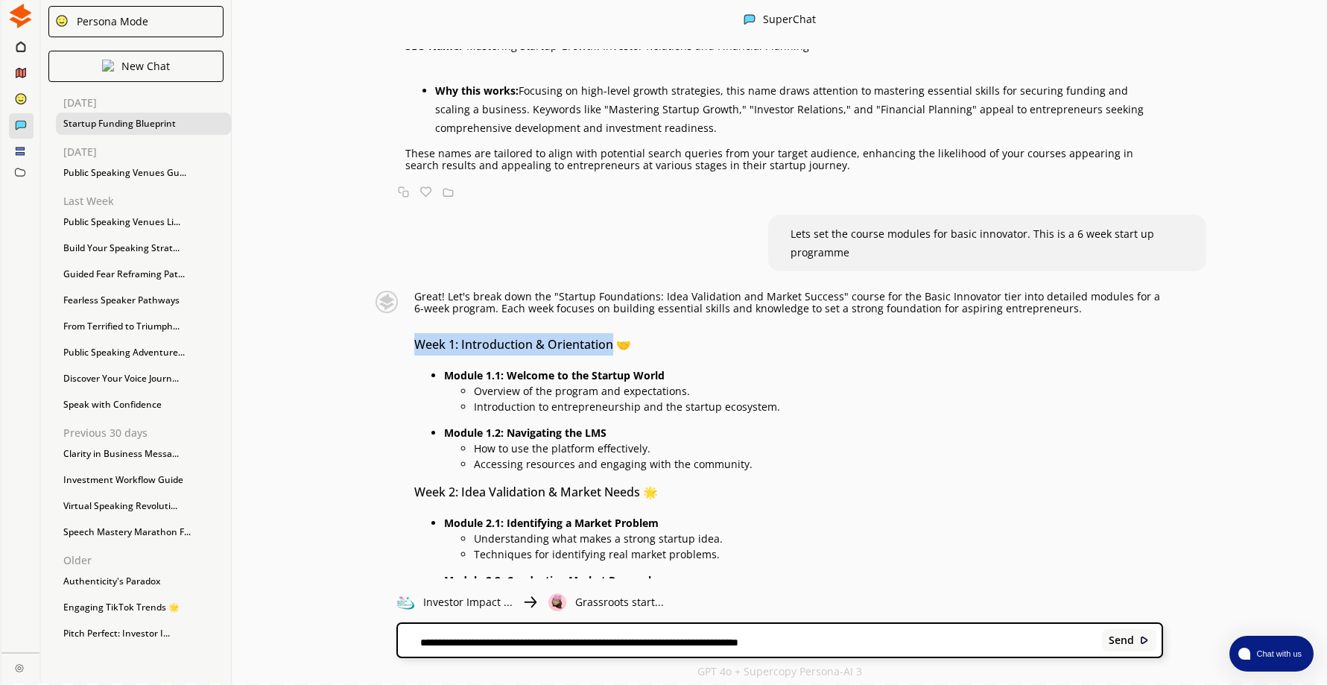
drag, startPoint x: 420, startPoint y: 307, endPoint x: 618, endPoint y: 305, distance: 197.4
click at [618, 333] on h3 "Week 1: Introduction & Orientation 🤝" at bounding box center [788, 344] width 749 height 22
drag, startPoint x: 618, startPoint y: 305, endPoint x: 568, endPoint y: 300, distance: 49.4
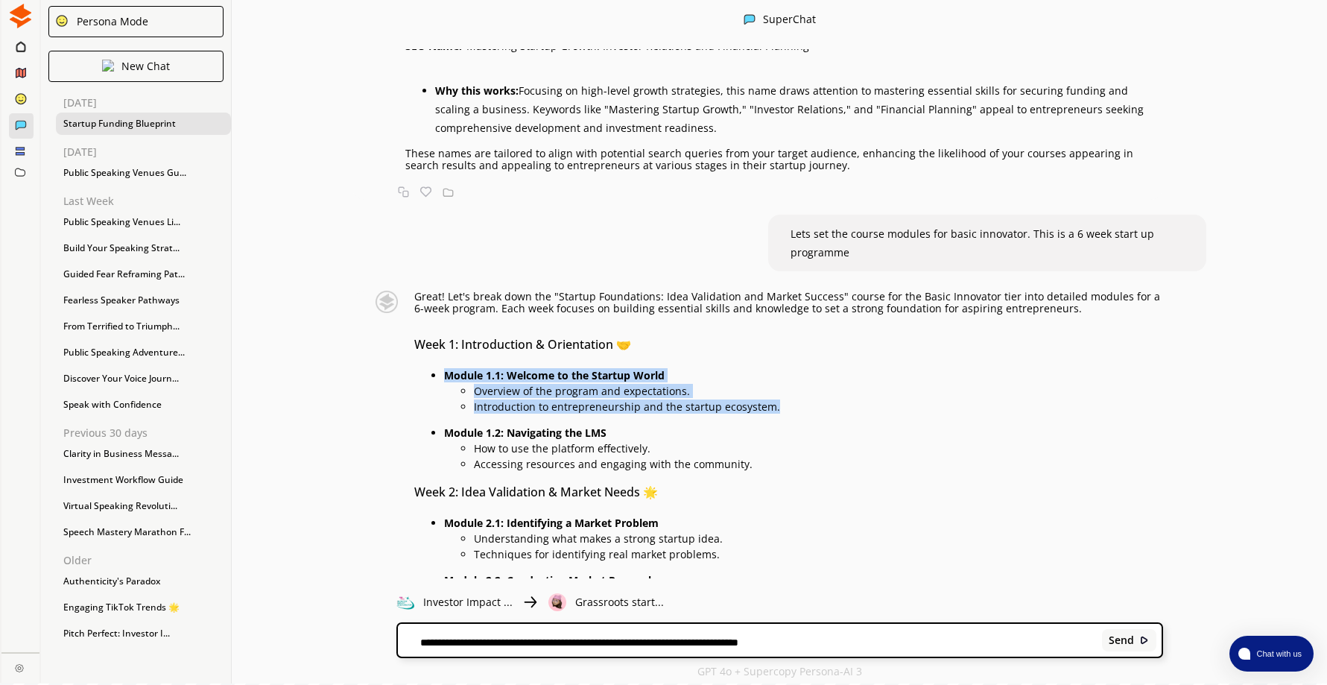
drag, startPoint x: 451, startPoint y: 339, endPoint x: 805, endPoint y: 370, distance: 355.2
click at [805, 370] on li "Module 1.1: Welcome to the Startup World Overview of the program and expectatio…" at bounding box center [803, 389] width 719 height 47
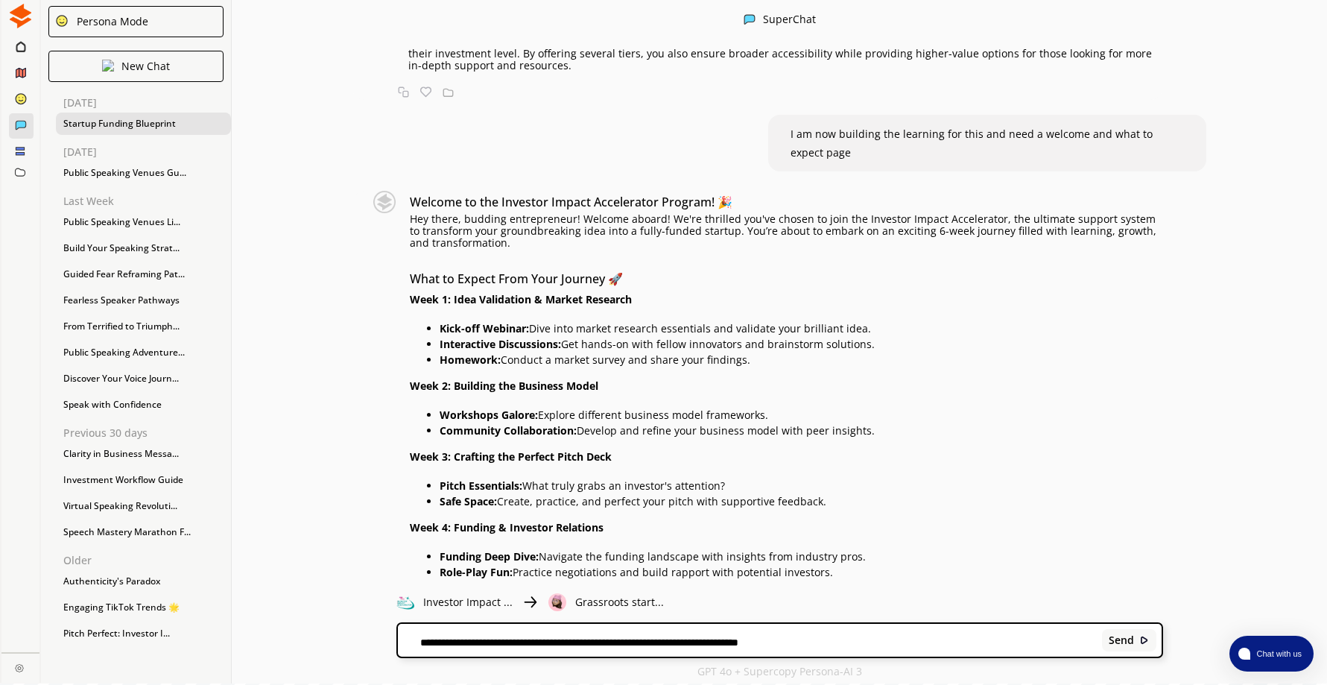
scroll to position [1739, 0]
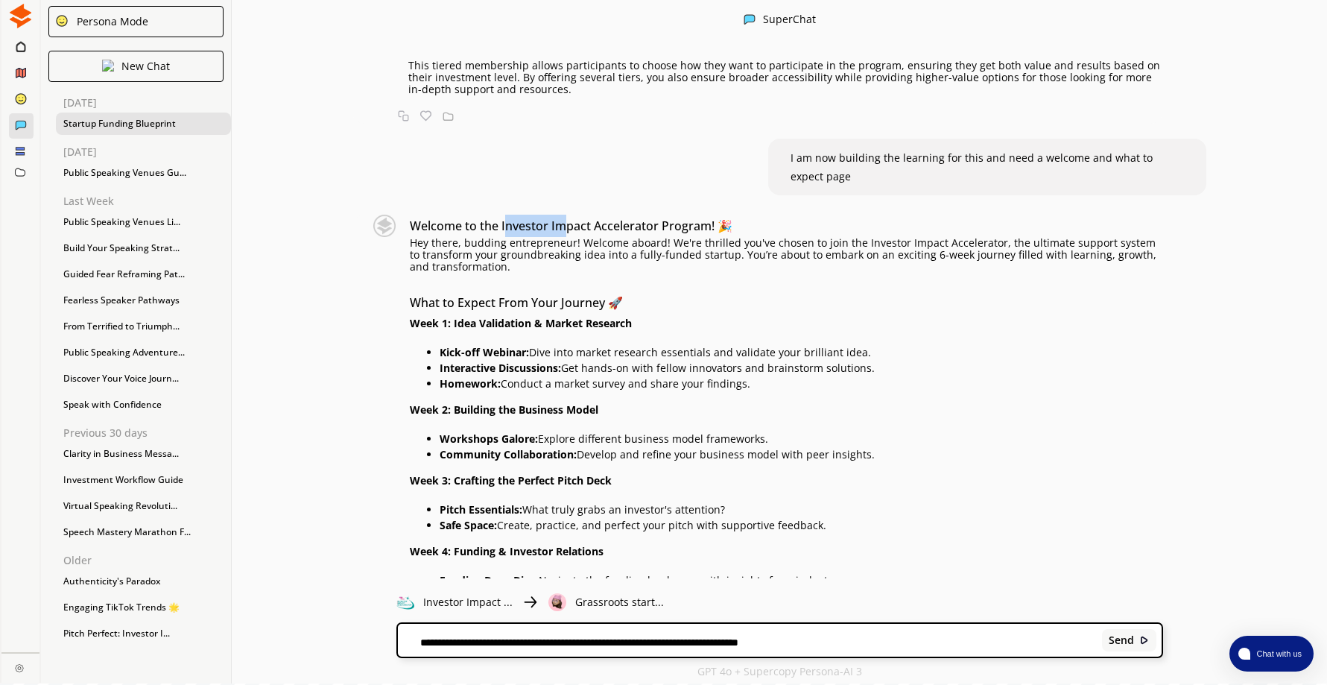
drag, startPoint x: 509, startPoint y: 207, endPoint x: 574, endPoint y: 211, distance: 65.7
click at [574, 215] on h3 "Welcome to the Investor Impact Accelerator Program! 🎉" at bounding box center [786, 226] width 753 height 22
drag, startPoint x: 574, startPoint y: 211, endPoint x: 505, endPoint y: 203, distance: 69.8
click at [505, 215] on h3 "Welcome to the Investor Impact Accelerator Program! 🎉" at bounding box center [786, 226] width 753 height 22
drag, startPoint x: 505, startPoint y: 203, endPoint x: 688, endPoint y: 209, distance: 183.4
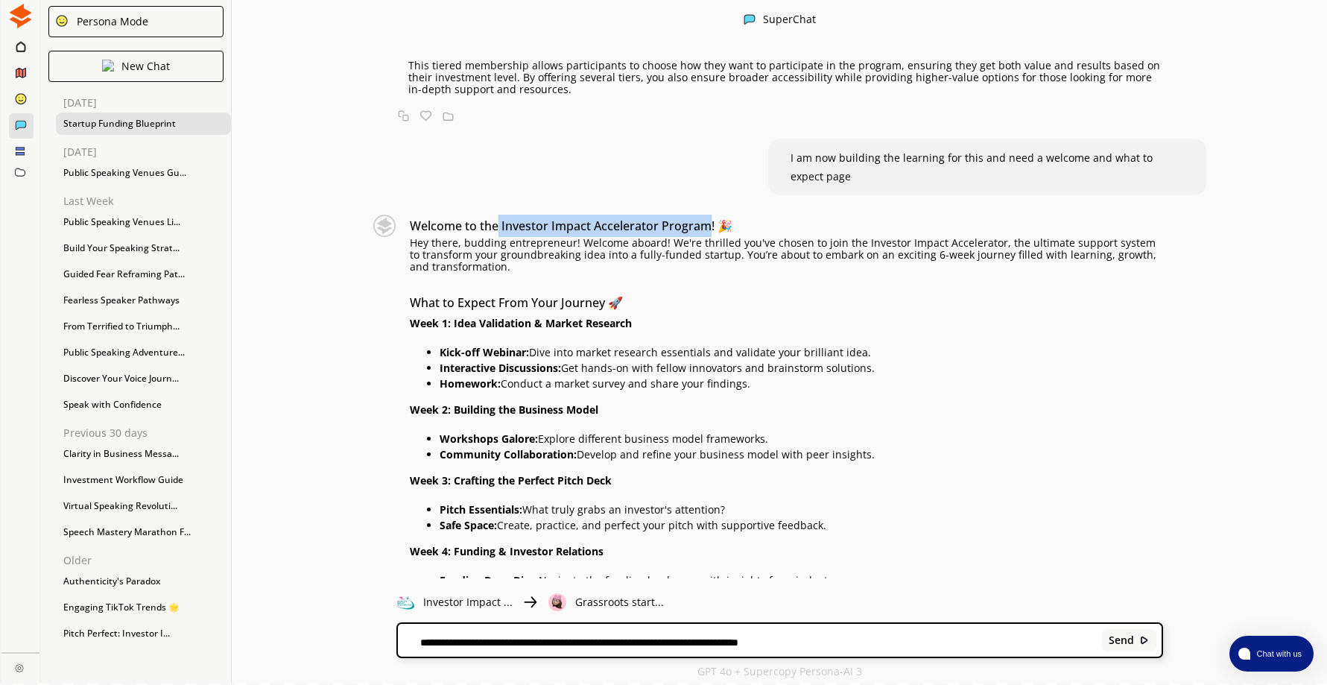
click at [688, 215] on h3 "Welcome to the Investor Impact Accelerator Program! 🎉" at bounding box center [786, 226] width 753 height 22
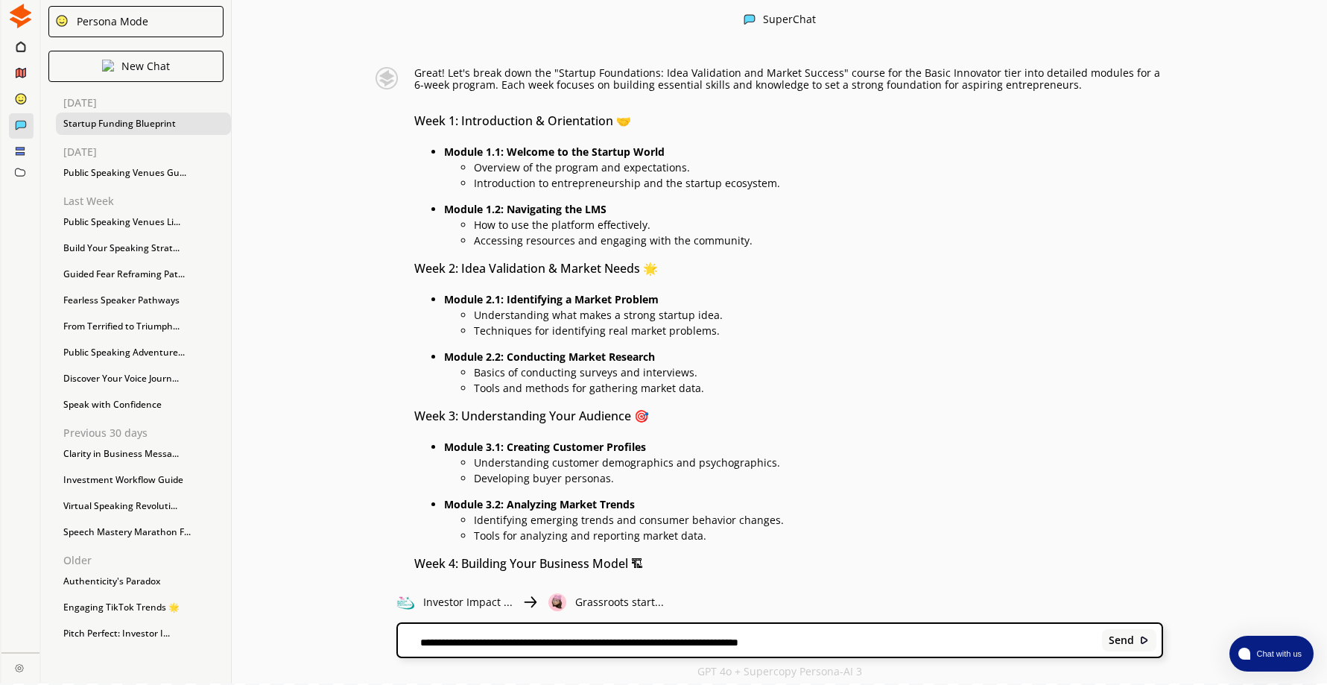
scroll to position [5985, 0]
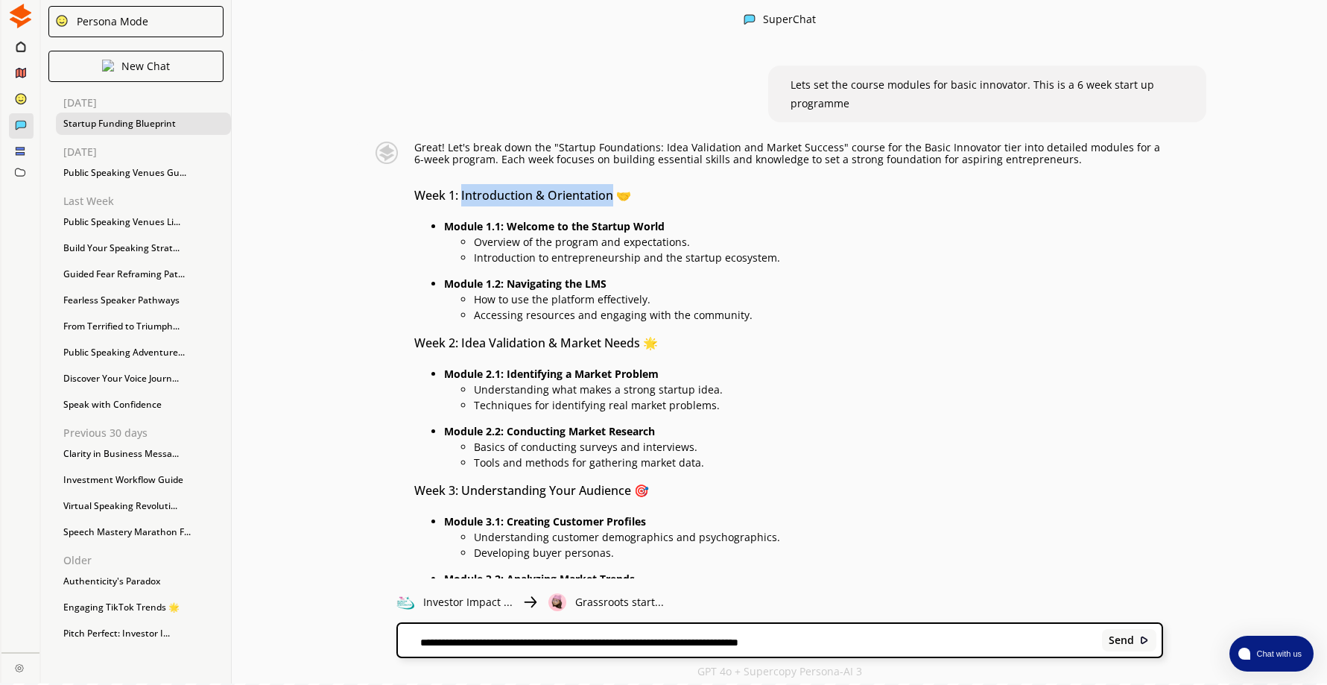
drag, startPoint x: 466, startPoint y: 157, endPoint x: 617, endPoint y: 160, distance: 150.5
click at [617, 184] on h3 "Week 1: Introduction & Orientation 🤝" at bounding box center [788, 195] width 749 height 22
drag, startPoint x: 617, startPoint y: 160, endPoint x: 592, endPoint y: 162, distance: 24.6
drag, startPoint x: 513, startPoint y: 189, endPoint x: 685, endPoint y: 186, distance: 171.4
click at [685, 220] on p "Module 1.1: Welcome to the Startup World" at bounding box center [803, 226] width 719 height 12
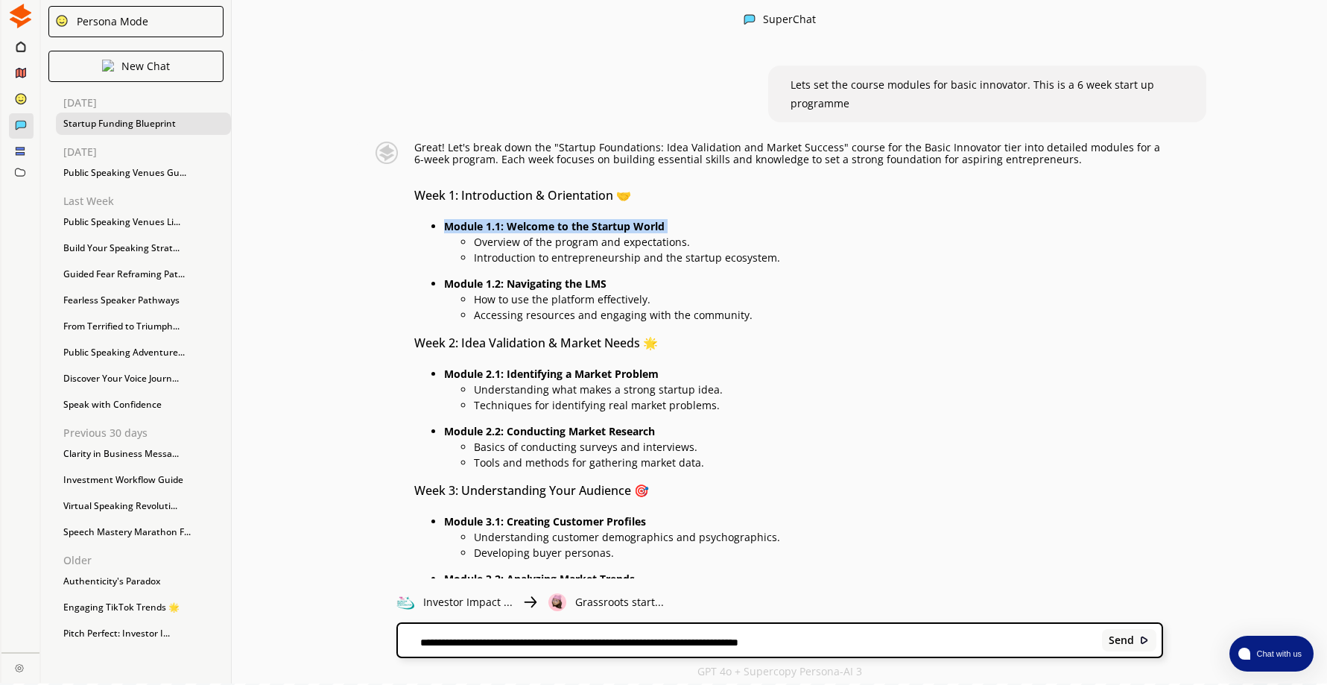
drag, startPoint x: 451, startPoint y: 188, endPoint x: 676, endPoint y: 196, distance: 225.1
click at [676, 217] on li "Module 1.1: Welcome to the Startup World Overview of the program and expectatio…" at bounding box center [803, 240] width 719 height 47
drag, startPoint x: 676, startPoint y: 196, endPoint x: 642, endPoint y: 183, distance: 36.1
click at [482, 236] on p "Overview of the program and expectations." at bounding box center [818, 242] width 689 height 12
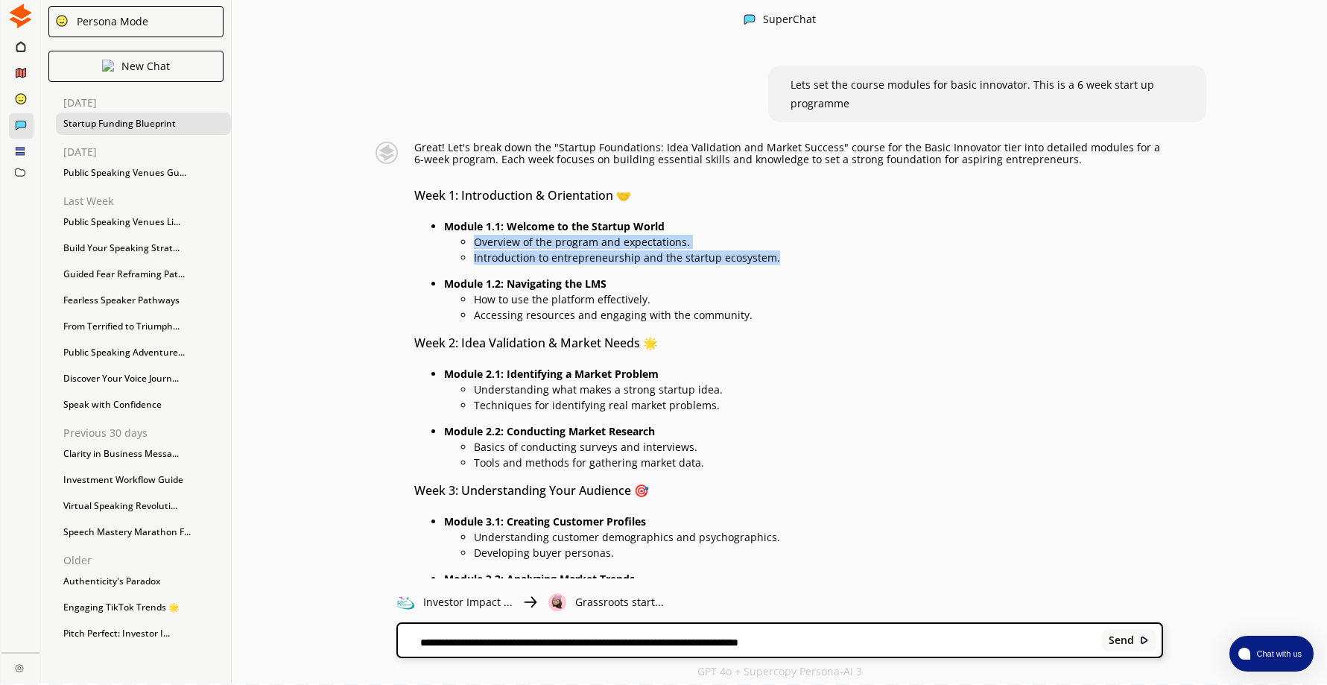
drag, startPoint x: 480, startPoint y: 204, endPoint x: 791, endPoint y: 226, distance: 312.1
click at [791, 232] on ul "Overview of the program and expectations. Introduction to entrepreneurship and …" at bounding box center [803, 247] width 719 height 31
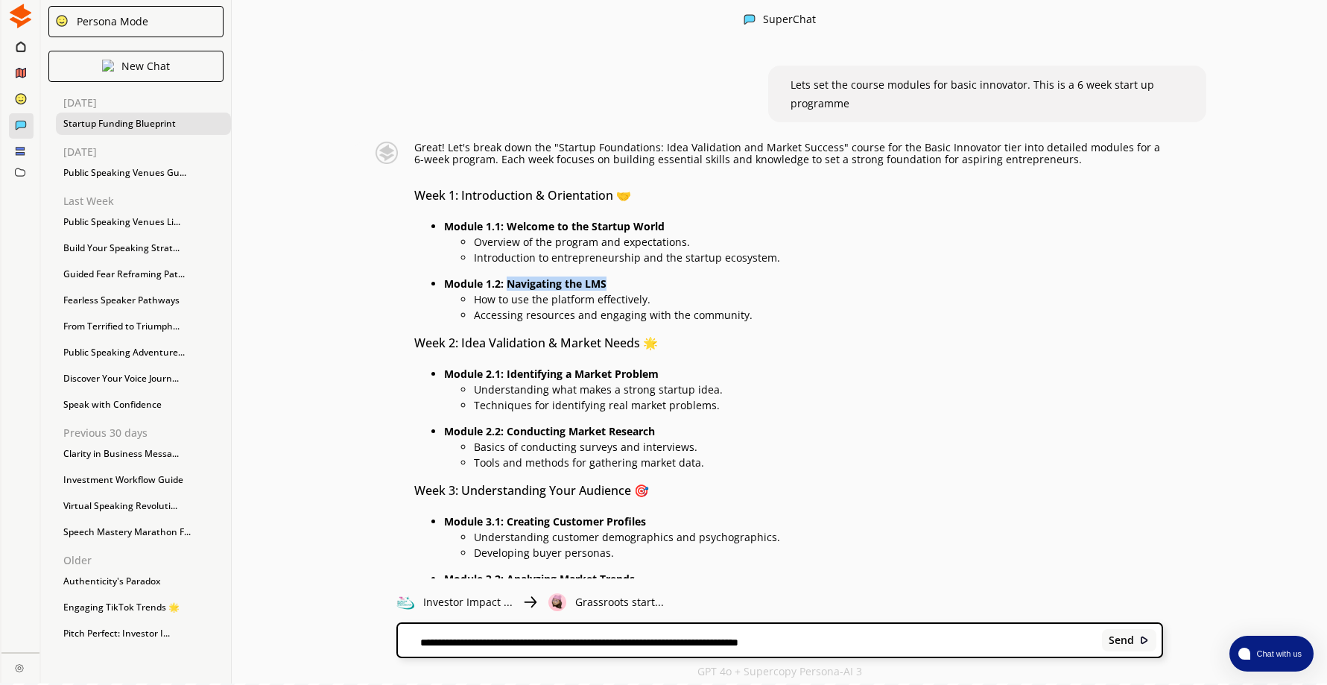
drag, startPoint x: 510, startPoint y: 247, endPoint x: 619, endPoint y: 246, distance: 108.8
click at [619, 278] on p "Module 1.2: Navigating the LMS" at bounding box center [803, 284] width 719 height 12
drag, startPoint x: 619, startPoint y: 246, endPoint x: 581, endPoint y: 248, distance: 38.1
click at [481, 293] on p "How to use the platform effectively." at bounding box center [818, 299] width 689 height 12
drag, startPoint x: 480, startPoint y: 261, endPoint x: 759, endPoint y: 277, distance: 279.8
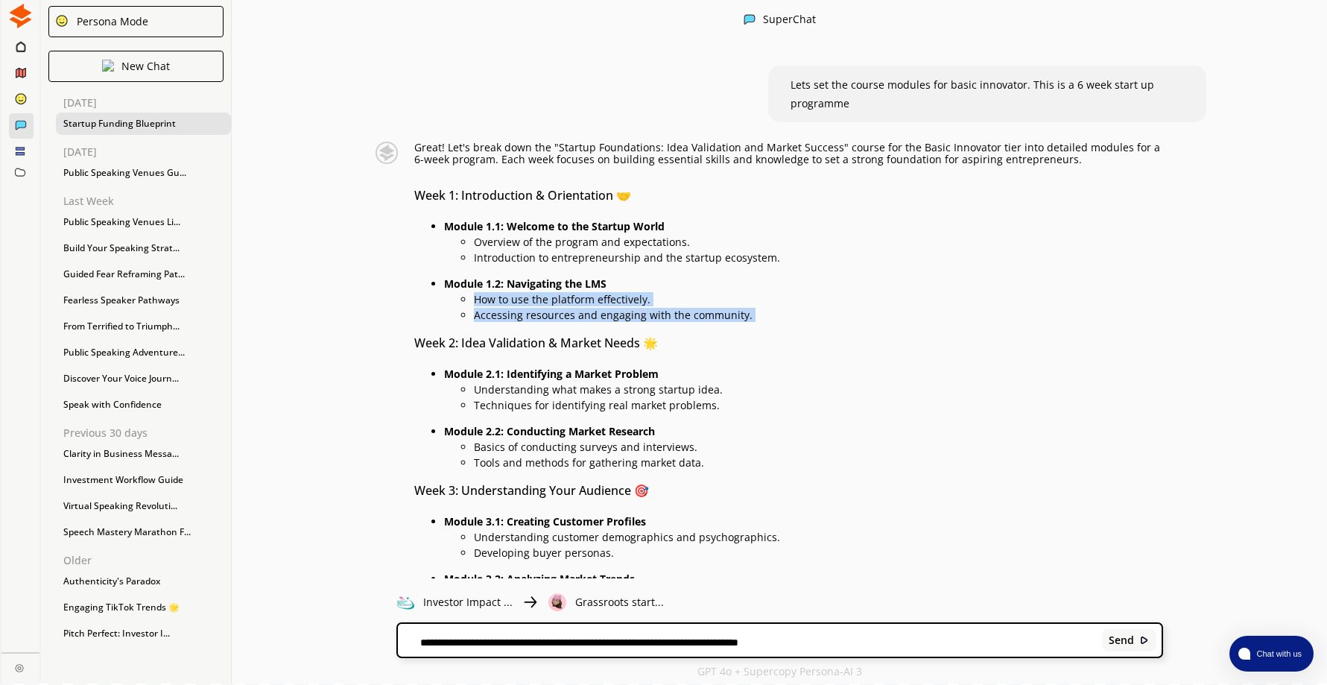
click at [759, 290] on ul "How to use the platform effectively. Accessing resources and engaging with the …" at bounding box center [803, 305] width 719 height 31
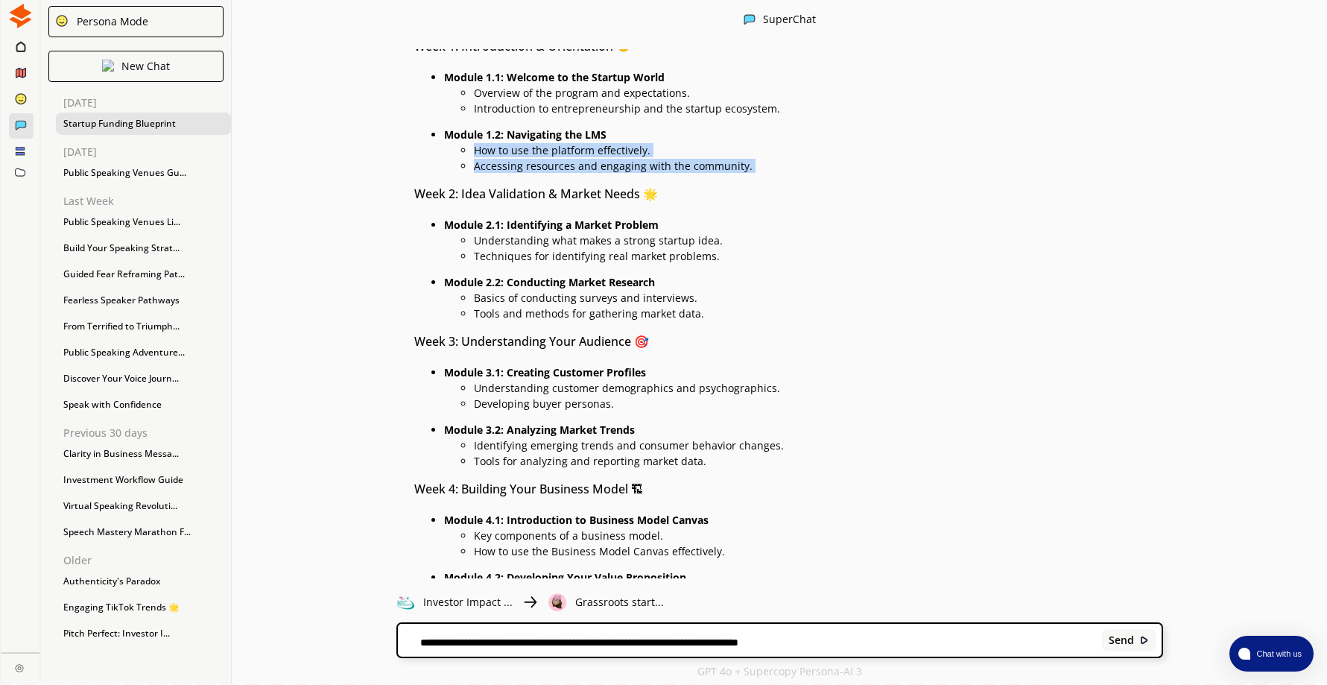
scroll to position [6060, 0]
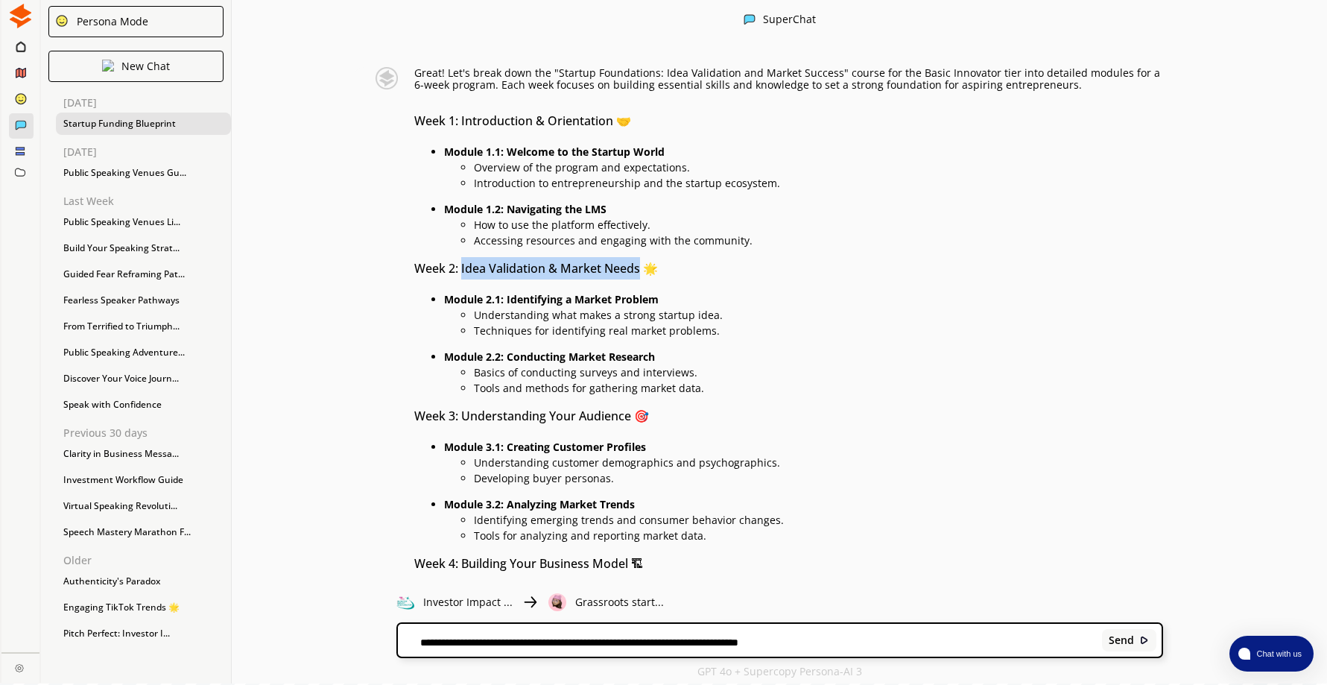
drag, startPoint x: 466, startPoint y: 232, endPoint x: 644, endPoint y: 230, distance: 178.0
click at [644, 257] on h3 "Week 2: Idea Validation & Market Needs 🌟" at bounding box center [788, 268] width 749 height 22
drag, startPoint x: 644, startPoint y: 230, endPoint x: 625, endPoint y: 227, distance: 19.6
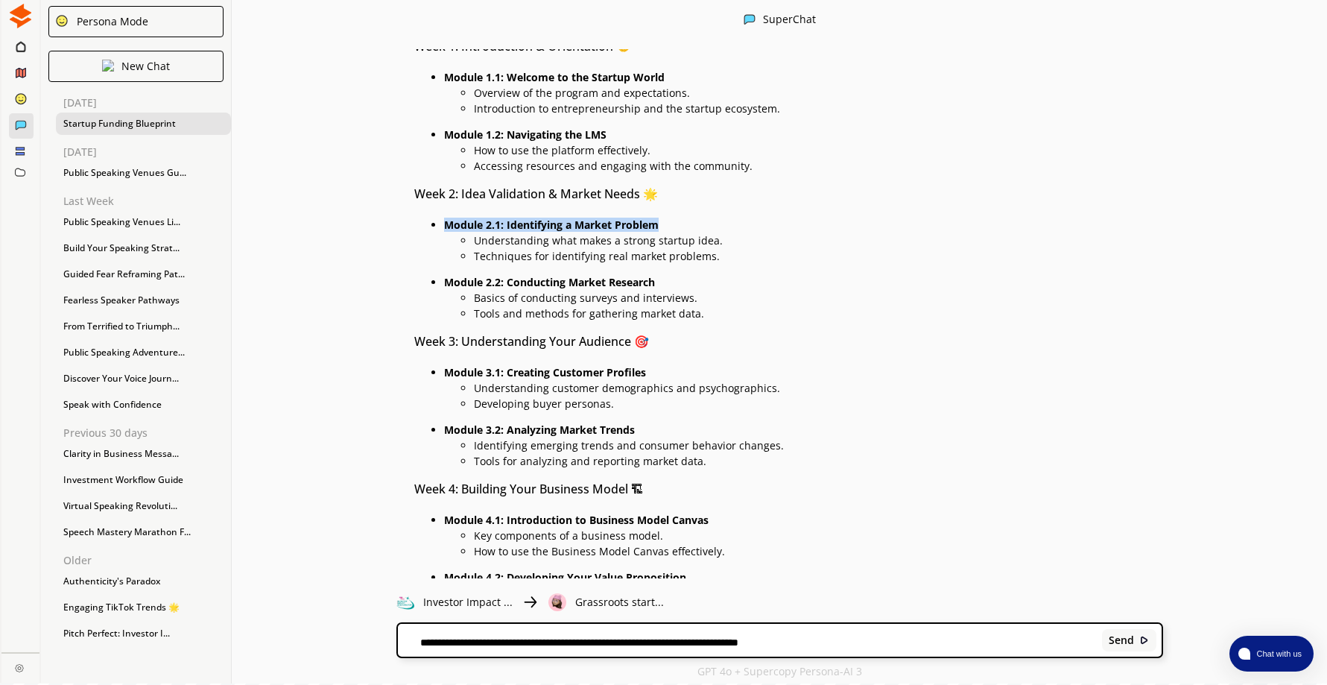
drag, startPoint x: 451, startPoint y: 187, endPoint x: 678, endPoint y: 193, distance: 226.5
click at [678, 219] on p "Module 2.1: Identifying a Market Problem" at bounding box center [803, 225] width 719 height 12
drag, startPoint x: 678, startPoint y: 193, endPoint x: 646, endPoint y: 188, distance: 32.3
drag, startPoint x: 451, startPoint y: 247, endPoint x: 665, endPoint y: 247, distance: 214.5
click at [665, 276] on p "Module 2.2: Conducting Market Research" at bounding box center [803, 282] width 719 height 12
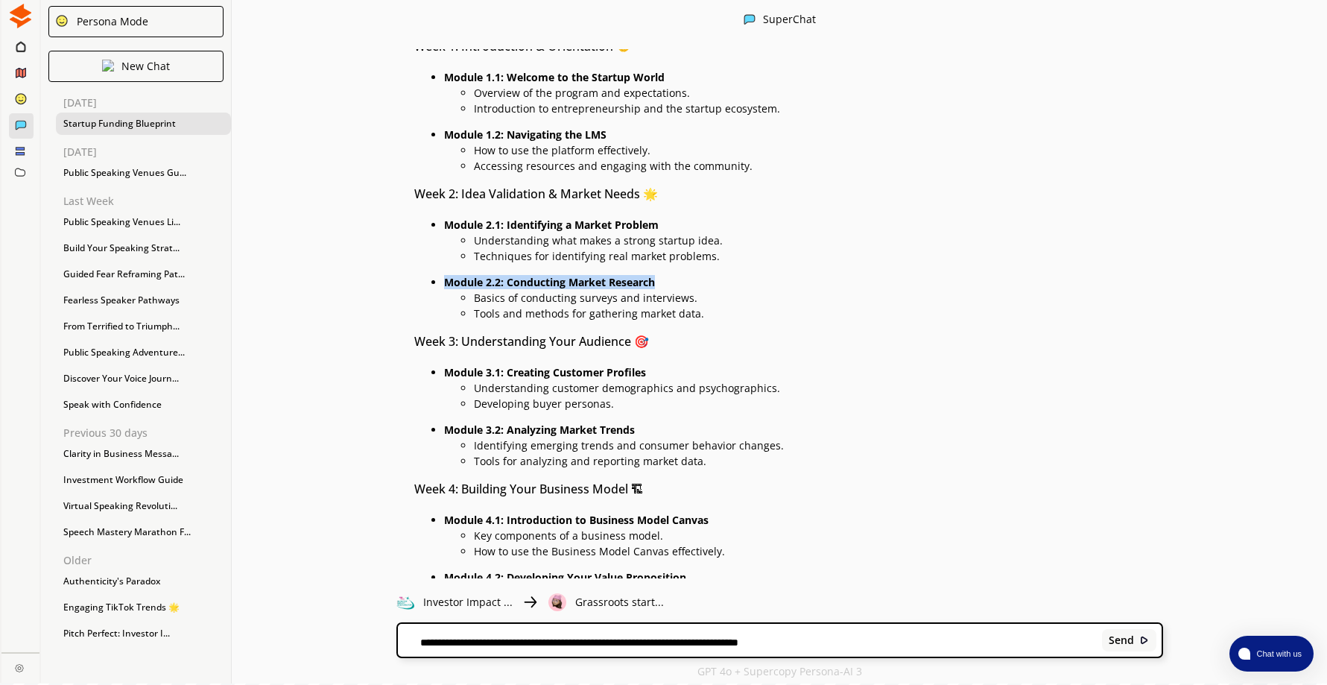
drag, startPoint x: 665, startPoint y: 247, endPoint x: 635, endPoint y: 247, distance: 29.8
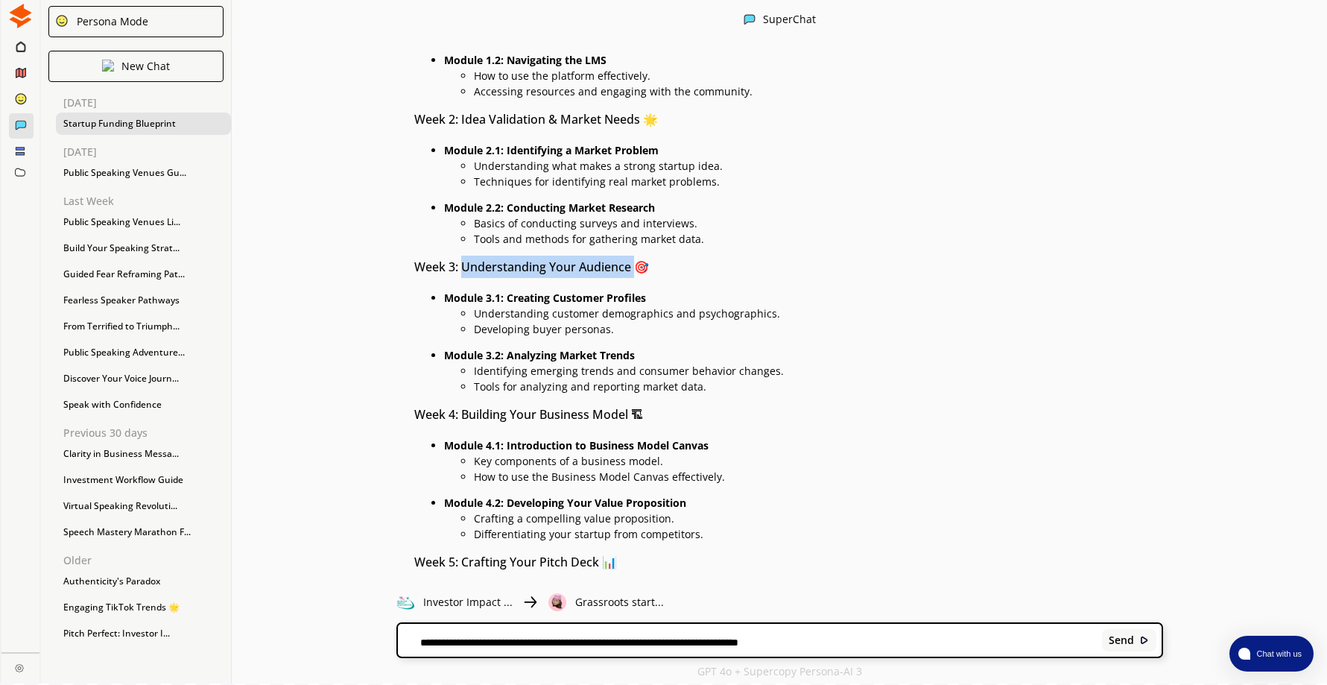
drag, startPoint x: 470, startPoint y: 230, endPoint x: 638, endPoint y: 232, distance: 168.4
click at [638, 256] on h3 "Week 3: Understanding Your Audience 🎯" at bounding box center [788, 267] width 749 height 22
drag, startPoint x: 638, startPoint y: 232, endPoint x: 618, endPoint y: 229, distance: 20.3
drag, startPoint x: 451, startPoint y: 262, endPoint x: 656, endPoint y: 267, distance: 204.2
click at [656, 288] on li "Module 3.1: Creating Customer Profiles Understanding customer demographics and …" at bounding box center [803, 311] width 719 height 47
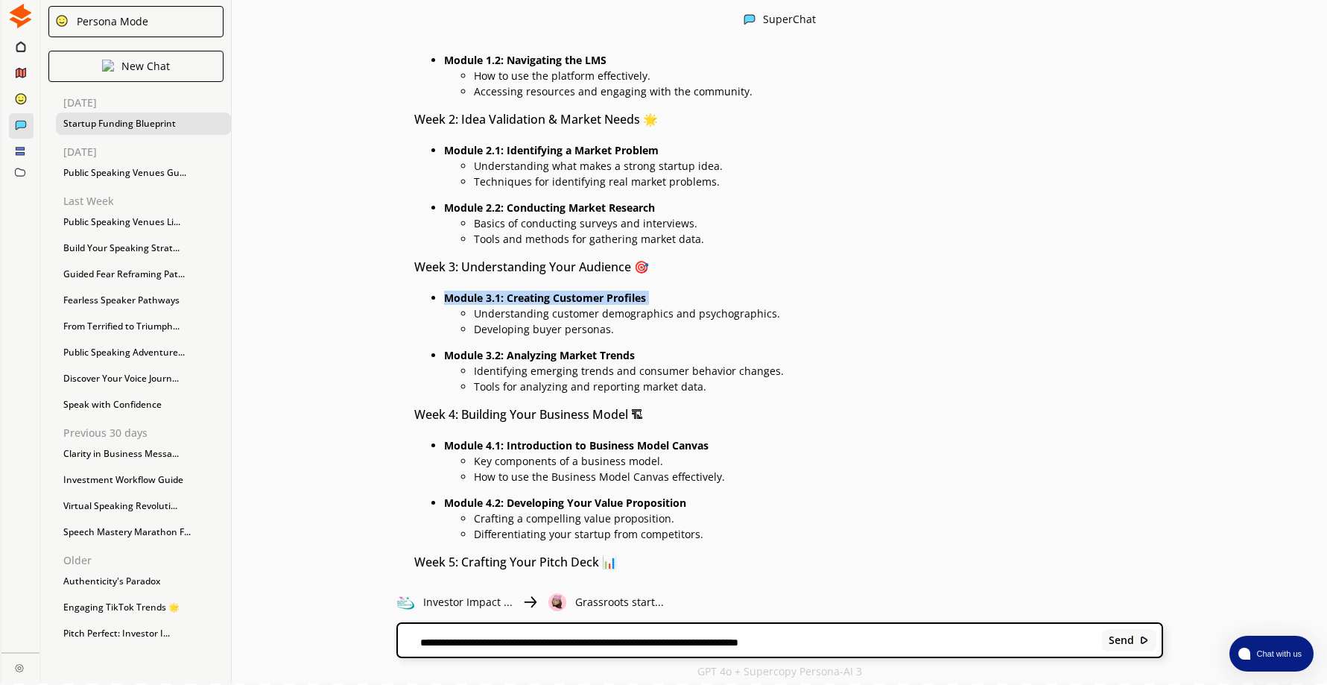
drag, startPoint x: 656, startPoint y: 267, endPoint x: 626, endPoint y: 261, distance: 29.8
drag, startPoint x: 451, startPoint y: 314, endPoint x: 645, endPoint y: 325, distance: 194.7
click at [645, 346] on li "Module 3.2: Analyzing Market Trends Identifying emerging trends and consumer be…" at bounding box center [803, 369] width 719 height 47
drag, startPoint x: 645, startPoint y: 325, endPoint x: 622, endPoint y: 320, distance: 23.7
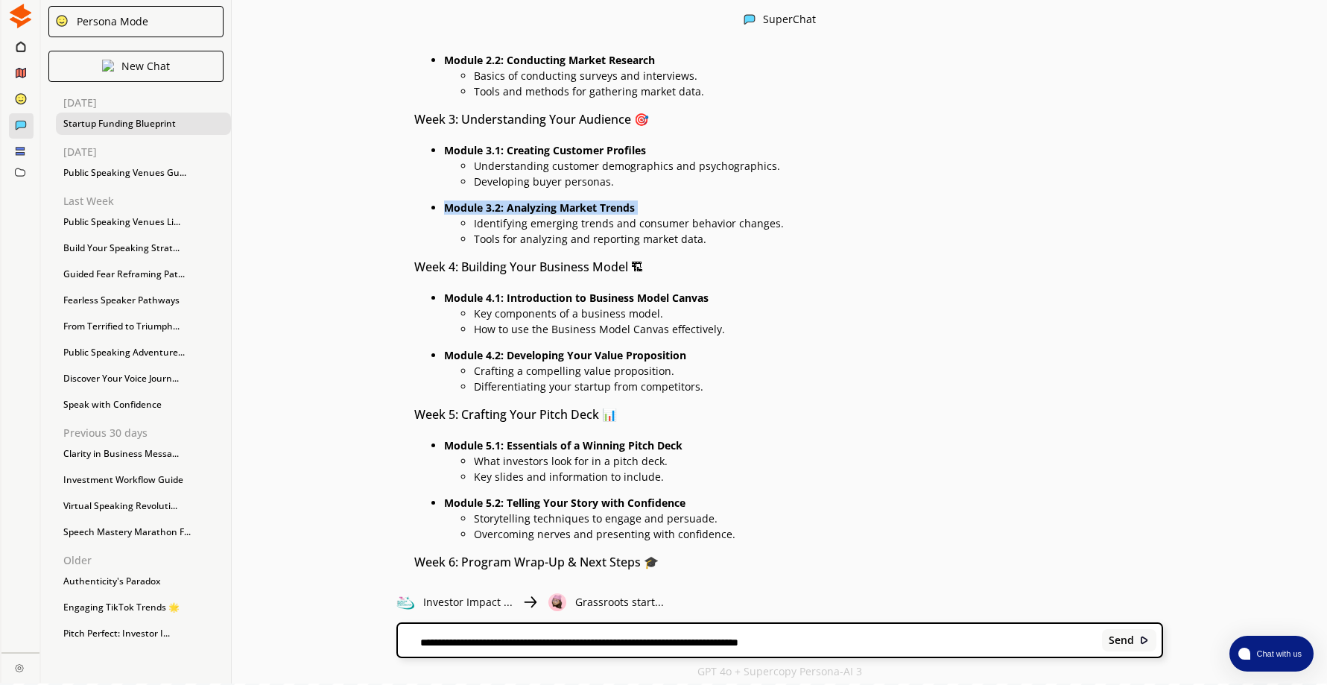
scroll to position [6358, 0]
drag, startPoint x: 469, startPoint y: 229, endPoint x: 635, endPoint y: 227, distance: 166.9
click at [635, 254] on h3 "Week 4: Building Your Business Model 🏗" at bounding box center [788, 265] width 749 height 22
drag, startPoint x: 635, startPoint y: 227, endPoint x: 588, endPoint y: 229, distance: 47.7
drag, startPoint x: 450, startPoint y: 258, endPoint x: 723, endPoint y: 263, distance: 273.4
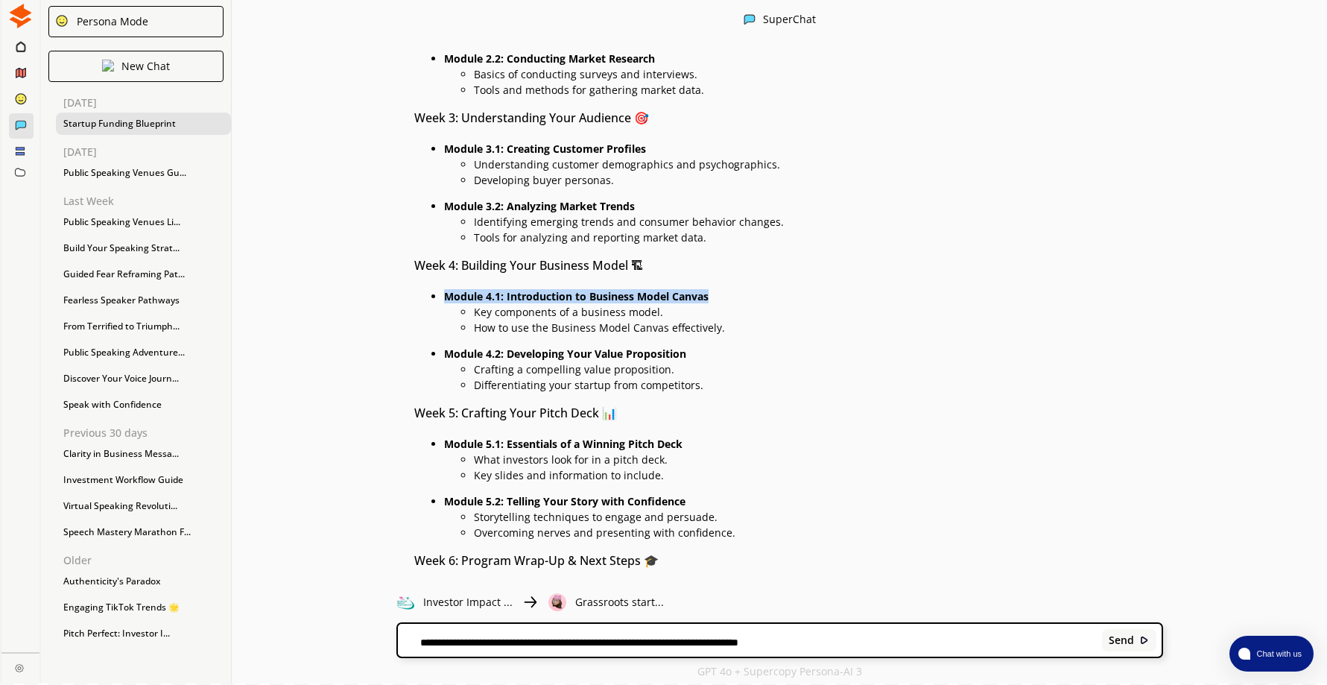
click at [723, 291] on p "Module 4.1: Introduction to Business Model Canvas" at bounding box center [803, 297] width 719 height 12
drag, startPoint x: 723, startPoint y: 263, endPoint x: 691, endPoint y: 258, distance: 32.5
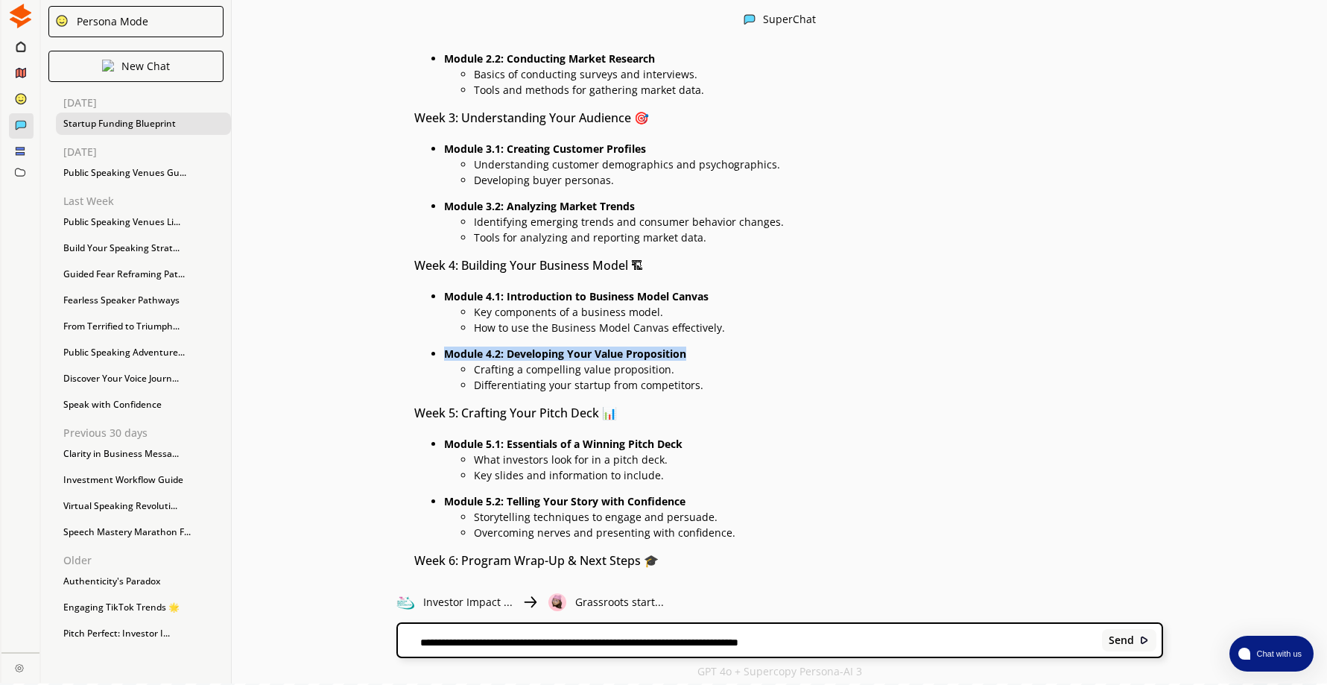
drag, startPoint x: 450, startPoint y: 314, endPoint x: 707, endPoint y: 318, distance: 257.0
click at [707, 348] on p "Module 4.2: Developing Your Value Proposition" at bounding box center [803, 354] width 719 height 12
drag, startPoint x: 707, startPoint y: 318, endPoint x: 674, endPoint y: 314, distance: 33.1
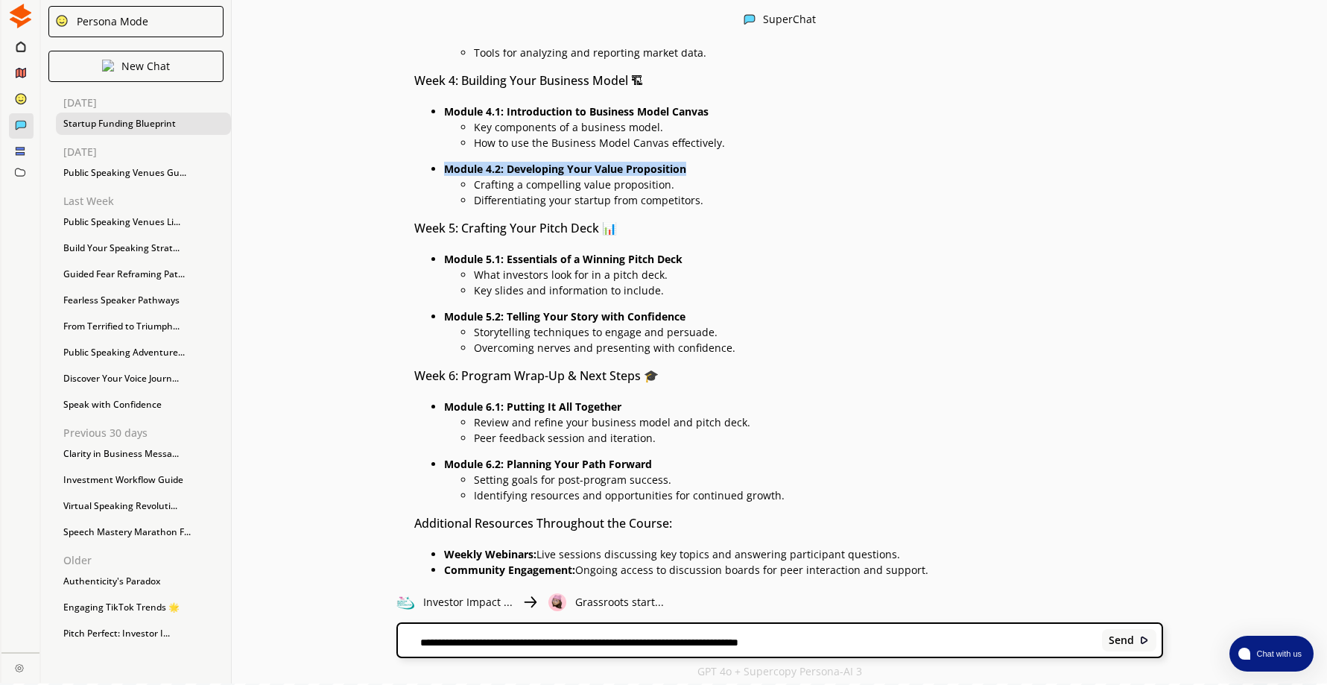
scroll to position [6581, 0]
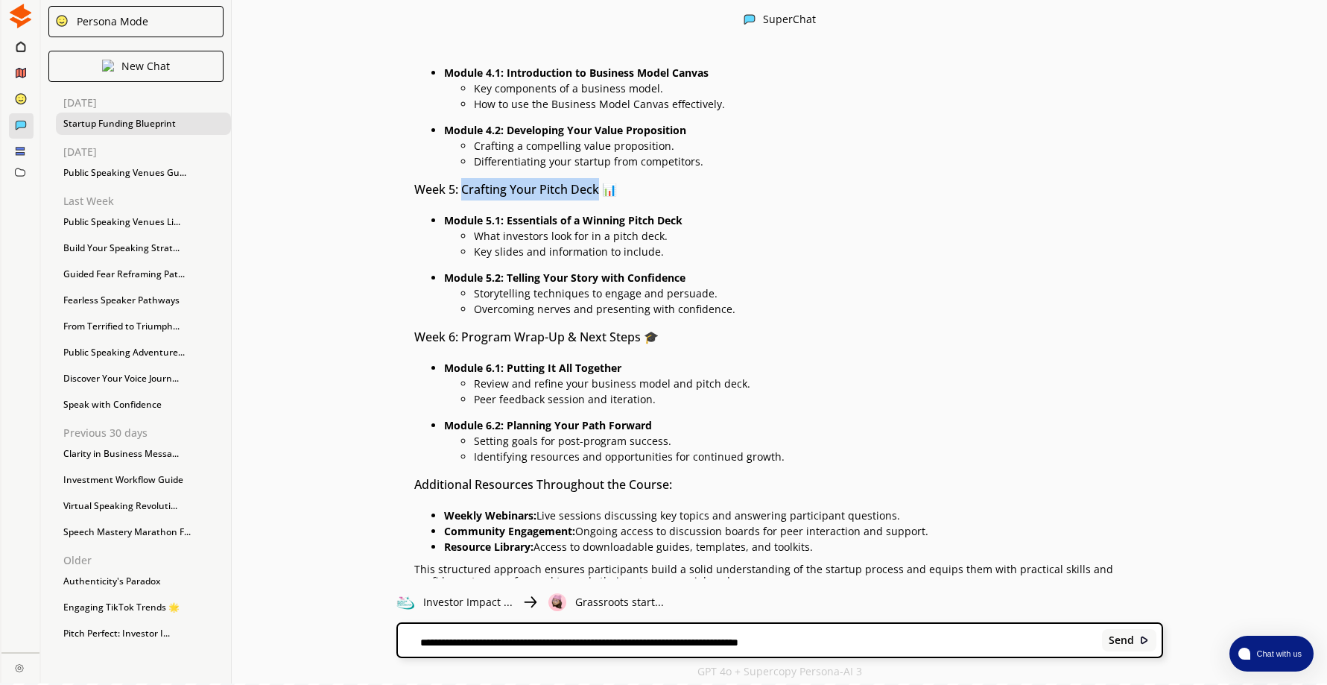
drag, startPoint x: 469, startPoint y: 150, endPoint x: 603, endPoint y: 153, distance: 134.8
click at [603, 178] on h3 "Week 5: Crafting Your Pitch Deck 📊" at bounding box center [788, 189] width 749 height 22
drag, startPoint x: 603, startPoint y: 153, endPoint x: 577, endPoint y: 153, distance: 26.8
click at [480, 230] on p "What investors look for in a pitch deck." at bounding box center [818, 236] width 689 height 12
drag, startPoint x: 449, startPoint y: 181, endPoint x: 695, endPoint y: 180, distance: 245.8
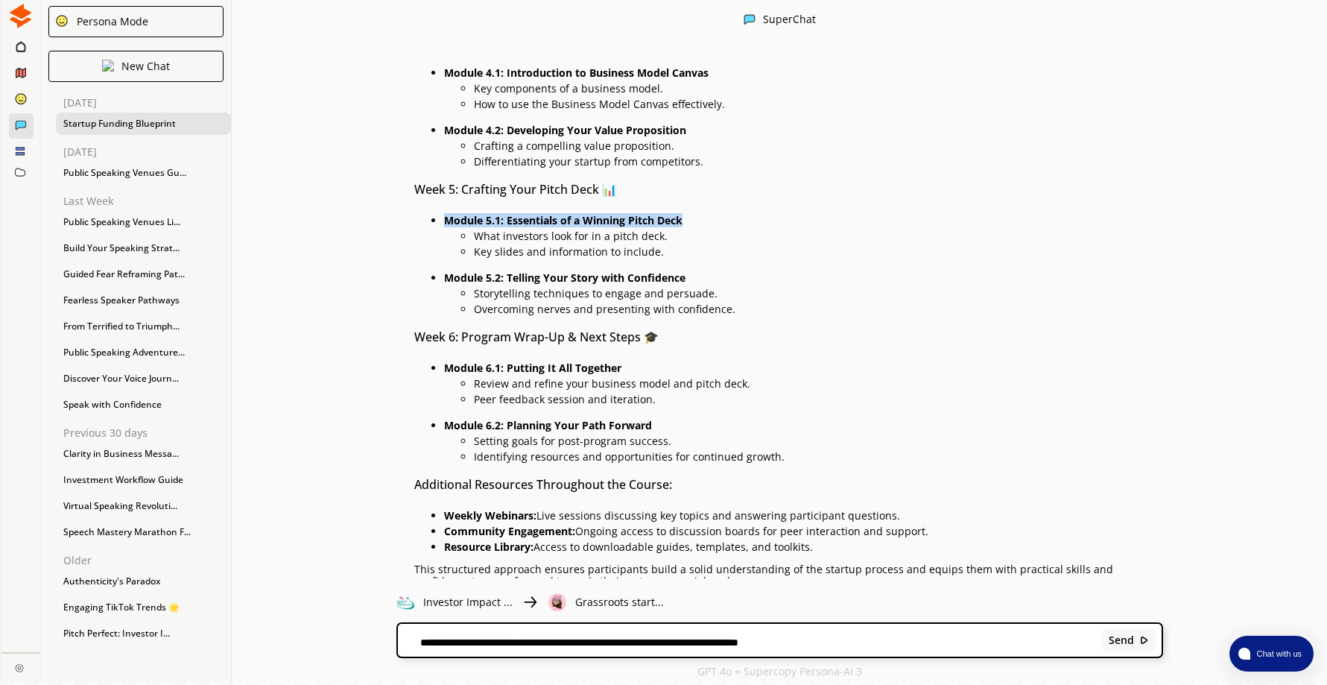
click at [695, 215] on p "Module 5.1: Essentials of a Winning Pitch Deck" at bounding box center [803, 221] width 719 height 12
drag, startPoint x: 695, startPoint y: 180, endPoint x: 675, endPoint y: 180, distance: 20.1
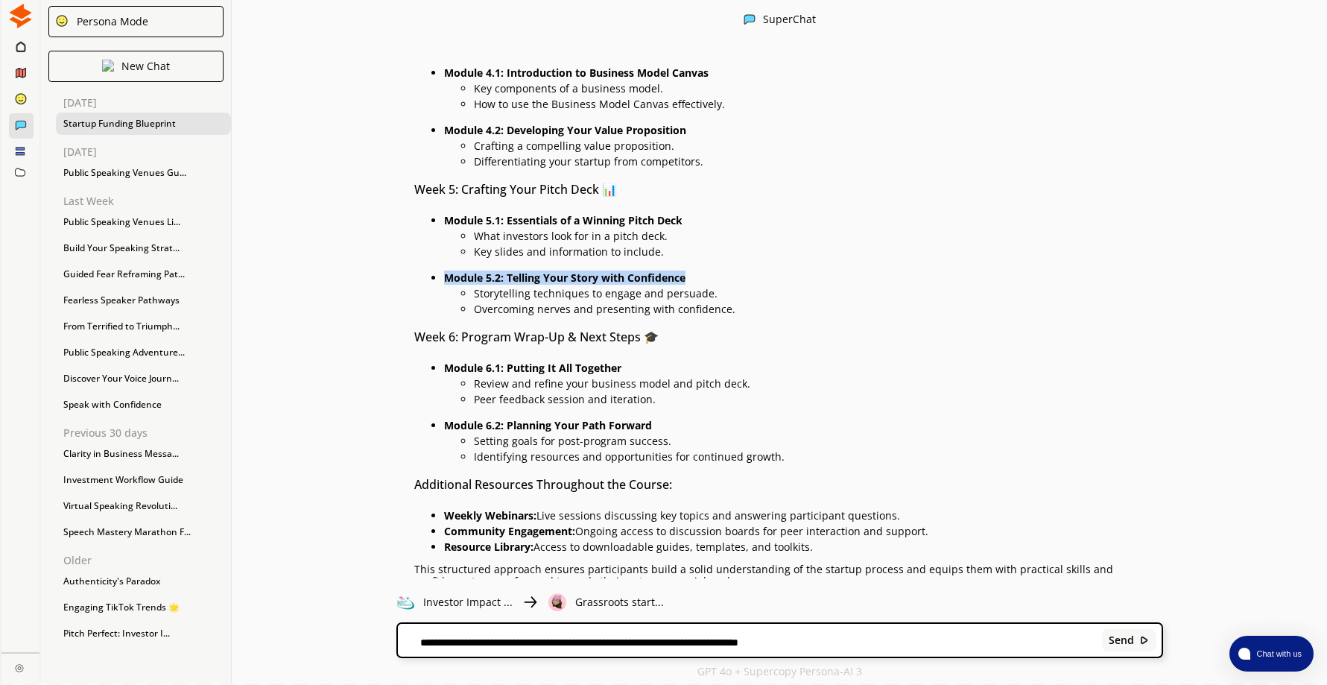
drag, startPoint x: 449, startPoint y: 241, endPoint x: 706, endPoint y: 241, distance: 257.0
click at [706, 272] on p "Module 5.2: Telling Your Story with Confidence" at bounding box center [803, 278] width 719 height 12
drag, startPoint x: 706, startPoint y: 241, endPoint x: 664, endPoint y: 242, distance: 41.7
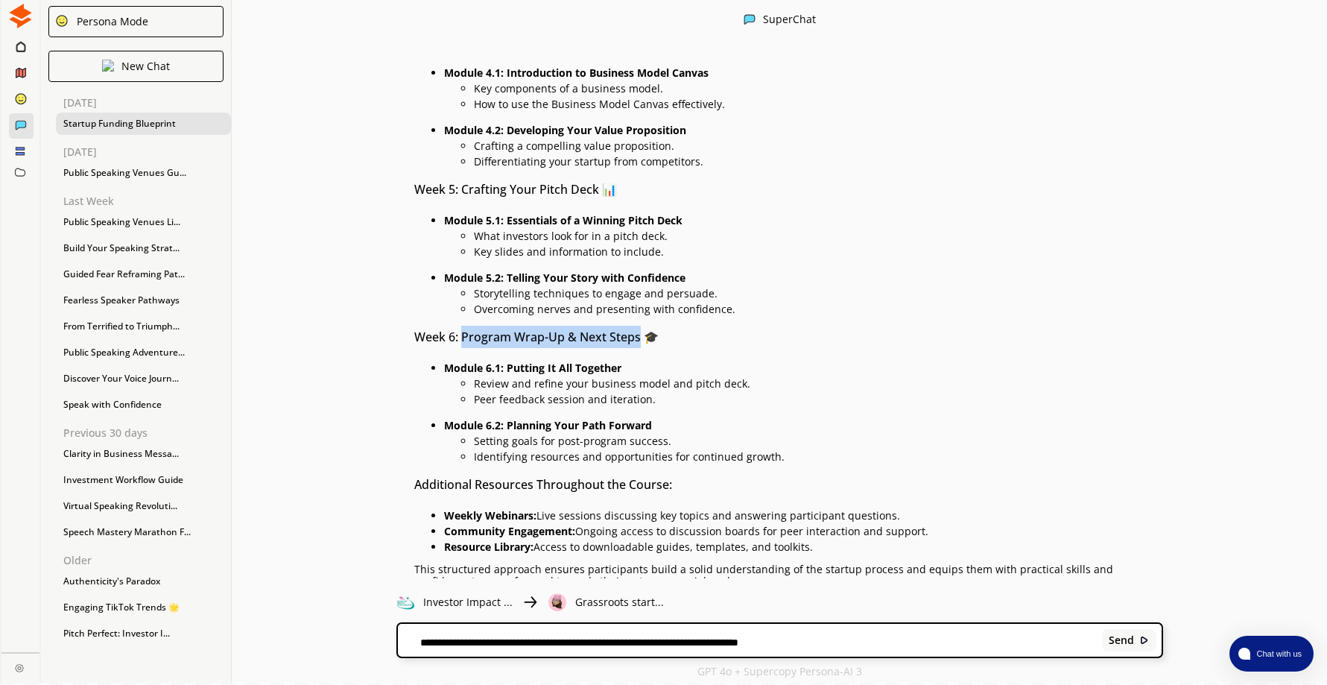
drag, startPoint x: 470, startPoint y: 299, endPoint x: 645, endPoint y: 296, distance: 175.1
click at [645, 326] on h3 "Week 6: Program Wrap-Up & Next Steps 🎓" at bounding box center [788, 337] width 749 height 22
drag, startPoint x: 645, startPoint y: 296, endPoint x: 623, endPoint y: 298, distance: 22.5
drag, startPoint x: 451, startPoint y: 329, endPoint x: 653, endPoint y: 331, distance: 202.6
click at [653, 362] on p "Module 6.1: Putting It All Together" at bounding box center [803, 368] width 719 height 12
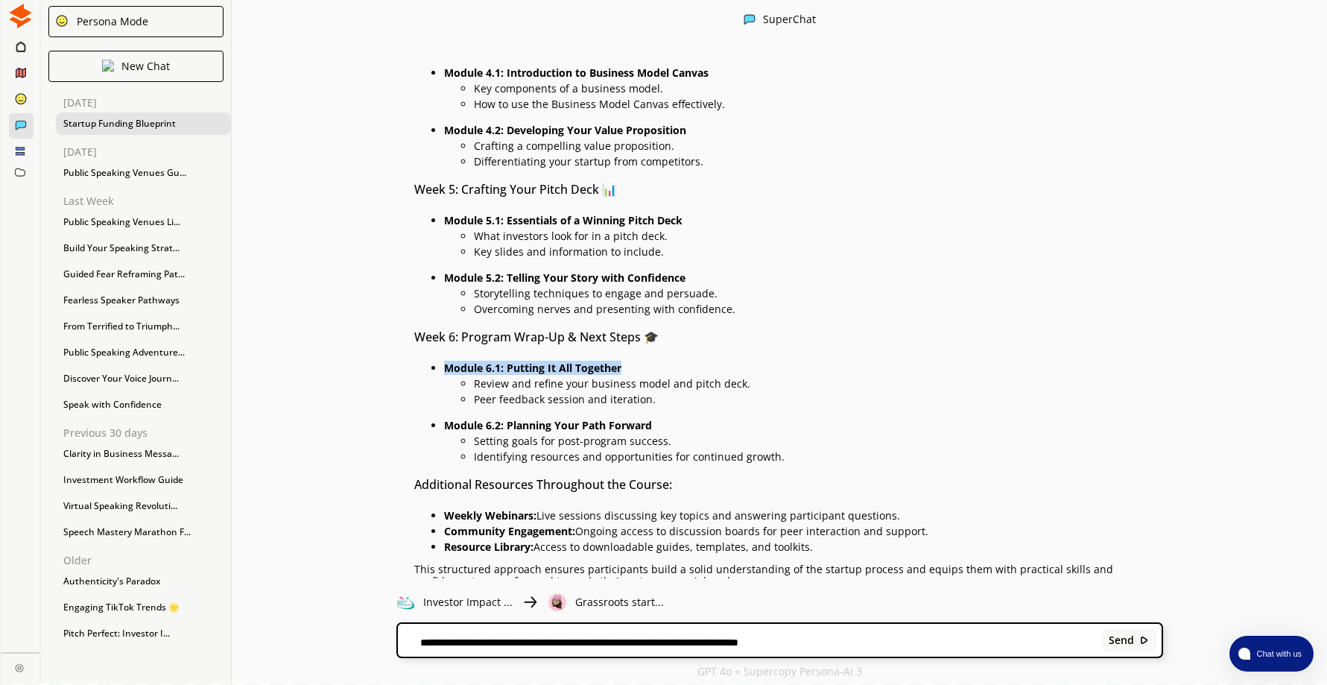
drag, startPoint x: 653, startPoint y: 331, endPoint x: 600, endPoint y: 331, distance: 52.9
drag, startPoint x: 448, startPoint y: 390, endPoint x: 678, endPoint y: 395, distance: 229.5
click at [678, 416] on li "Module 6.2: Planning Your Path Forward Setting goals for post-program success. …" at bounding box center [803, 439] width 719 height 47
drag, startPoint x: 678, startPoint y: 395, endPoint x: 623, endPoint y: 386, distance: 55.1
